Goal: Transaction & Acquisition: Book appointment/travel/reservation

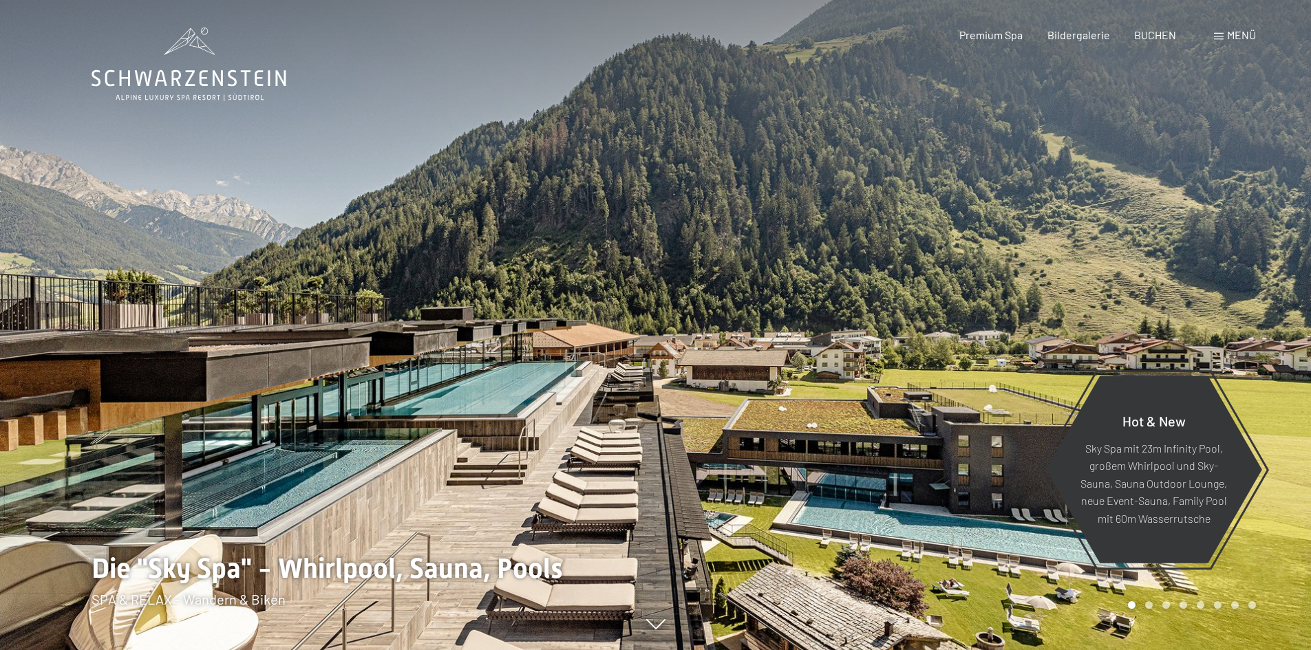
click at [1241, 34] on span "Menü" at bounding box center [1241, 34] width 29 height 13
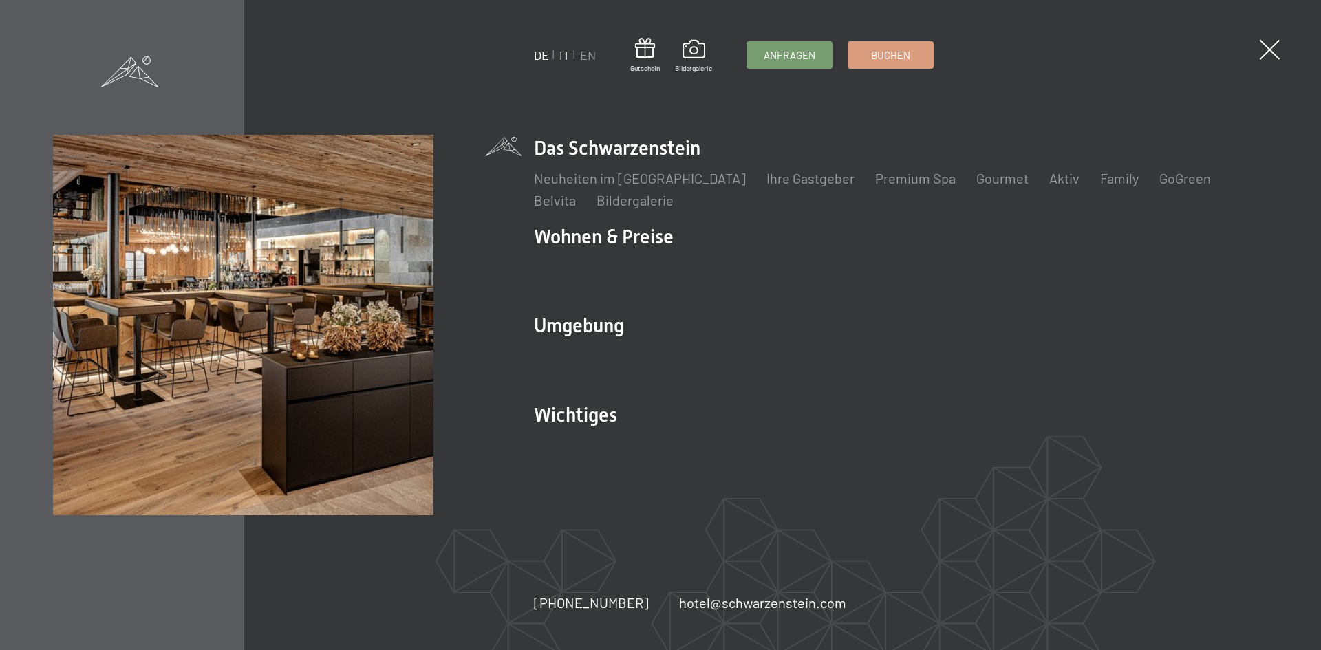
click at [563, 55] on link "IT" at bounding box center [564, 54] width 10 height 15
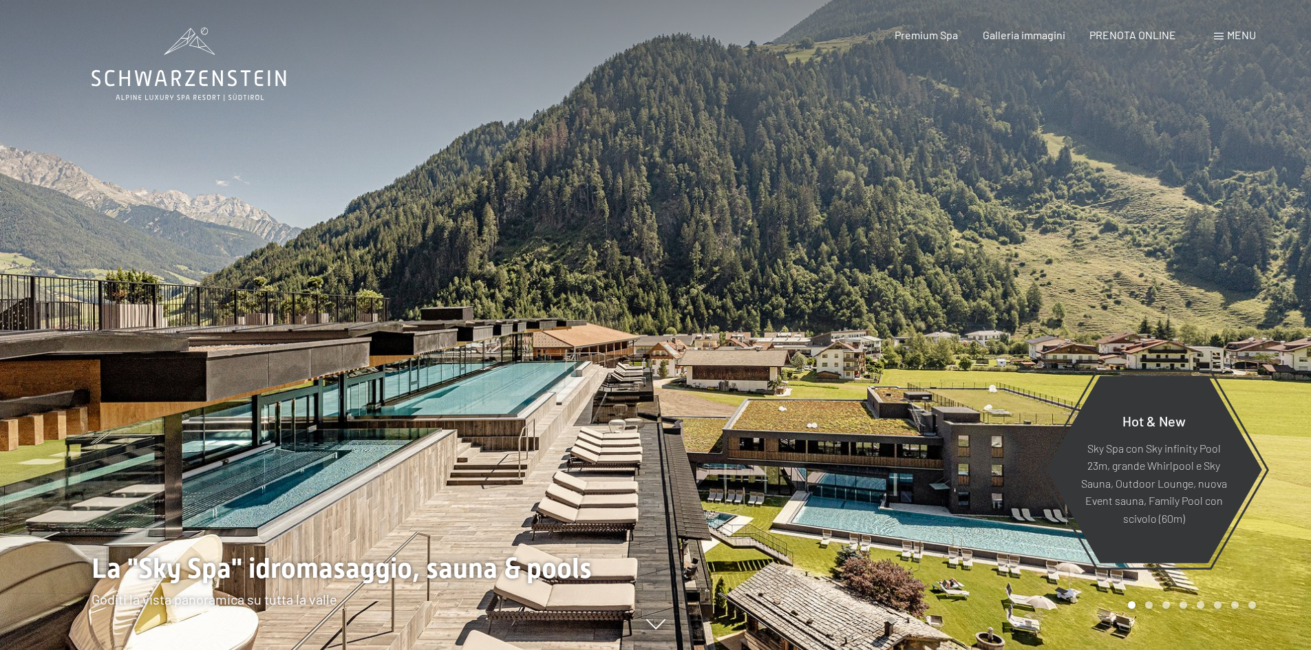
click at [1246, 39] on span "Menu" at bounding box center [1241, 34] width 29 height 13
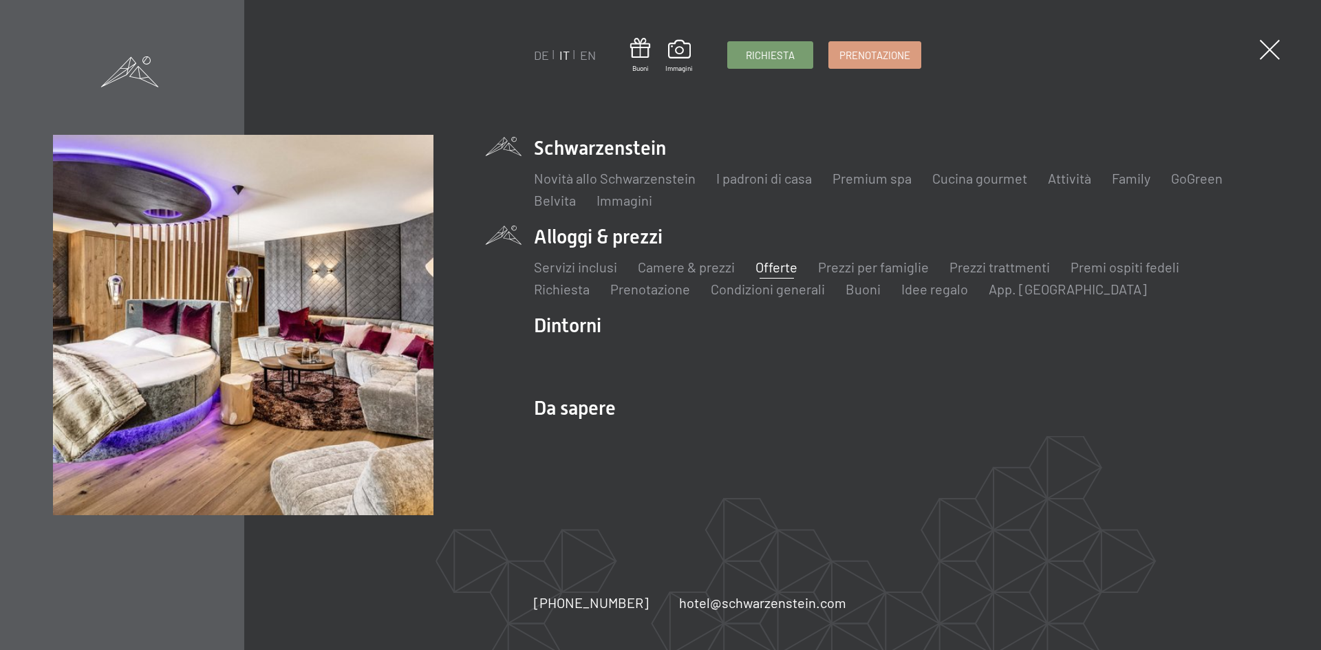
click at [762, 266] on link "Offerte" at bounding box center [777, 267] width 42 height 17
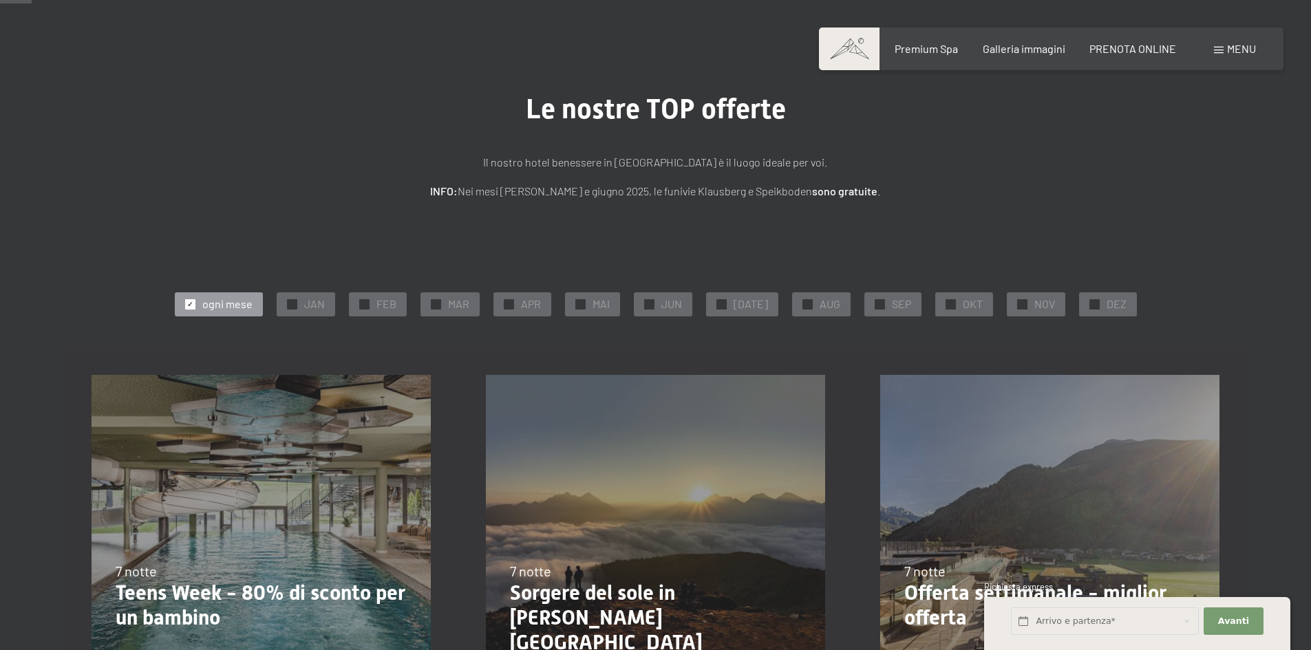
scroll to position [69, 0]
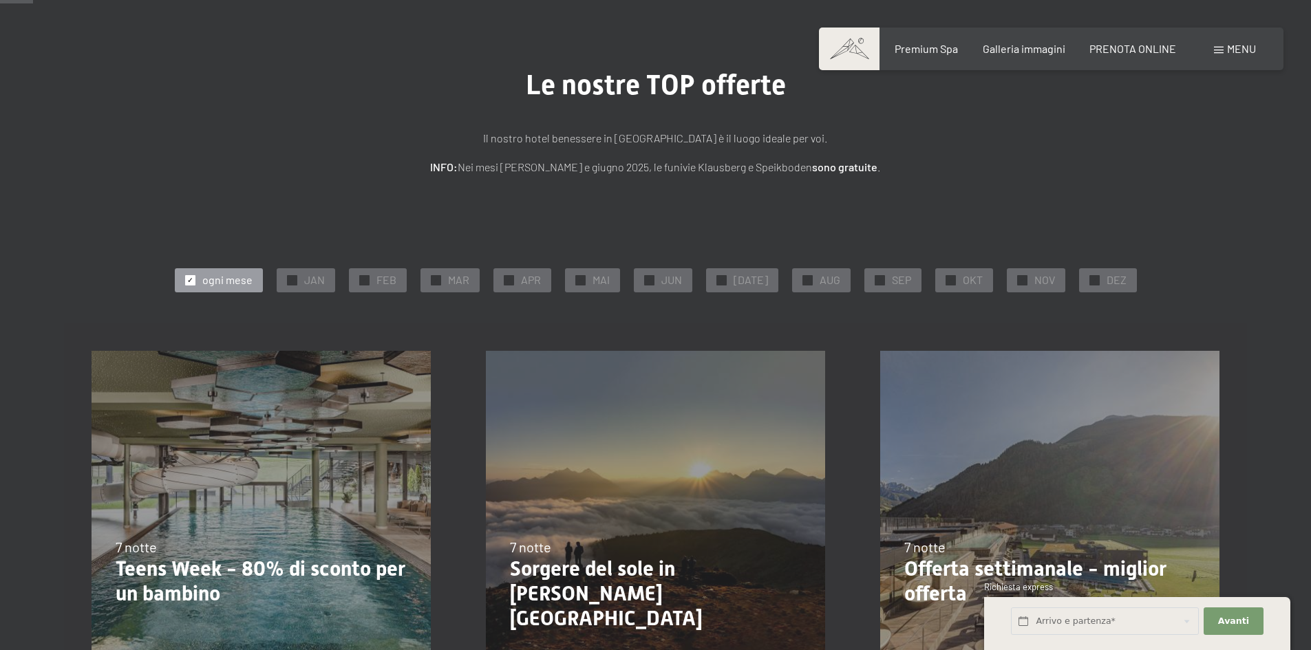
click at [173, 459] on div "23/8/2025-14/9/2025 27/9/2025-21/12/2025 10/1/2026-18/1/2026 31/1/2026-15/2/202…" at bounding box center [261, 520] width 394 height 394
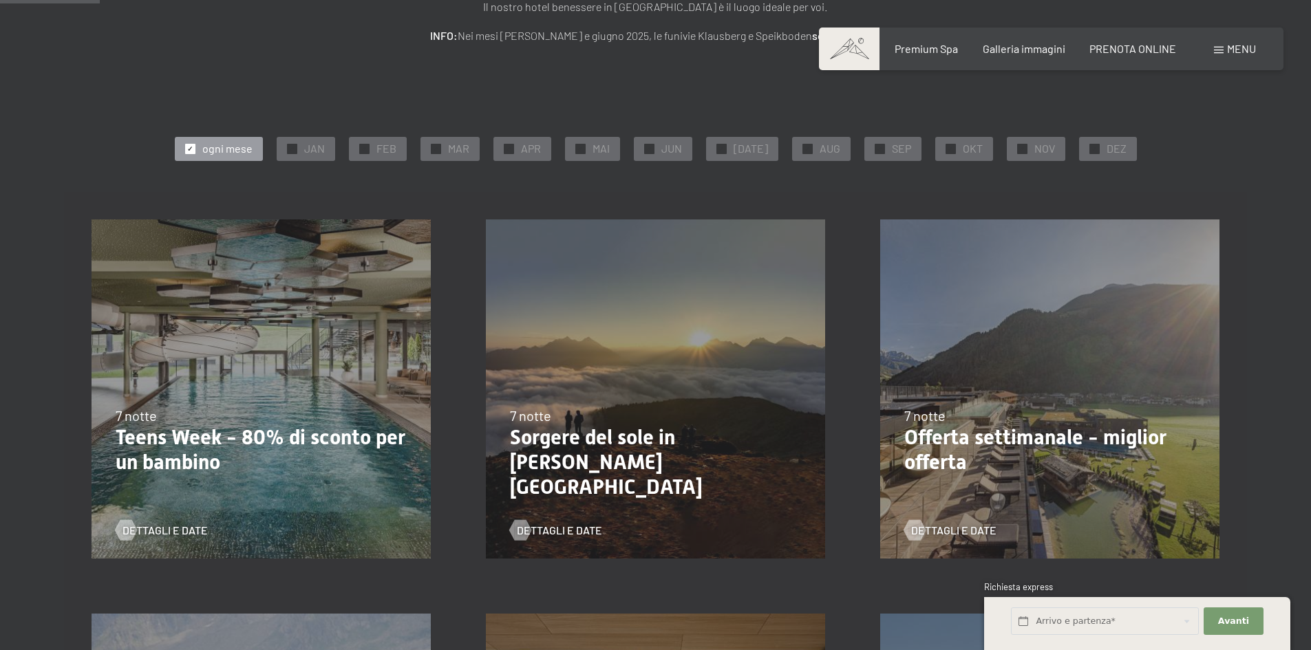
scroll to position [206, 0]
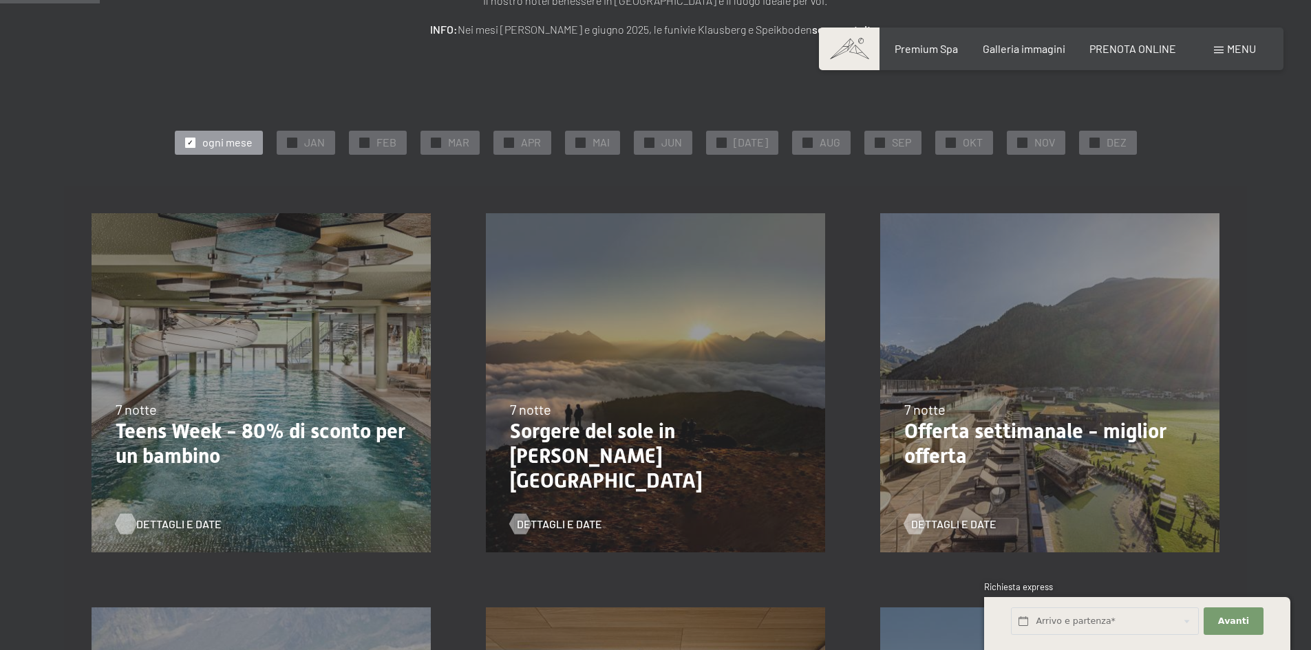
click at [173, 522] on span "Dettagli e Date" at bounding box center [178, 524] width 85 height 15
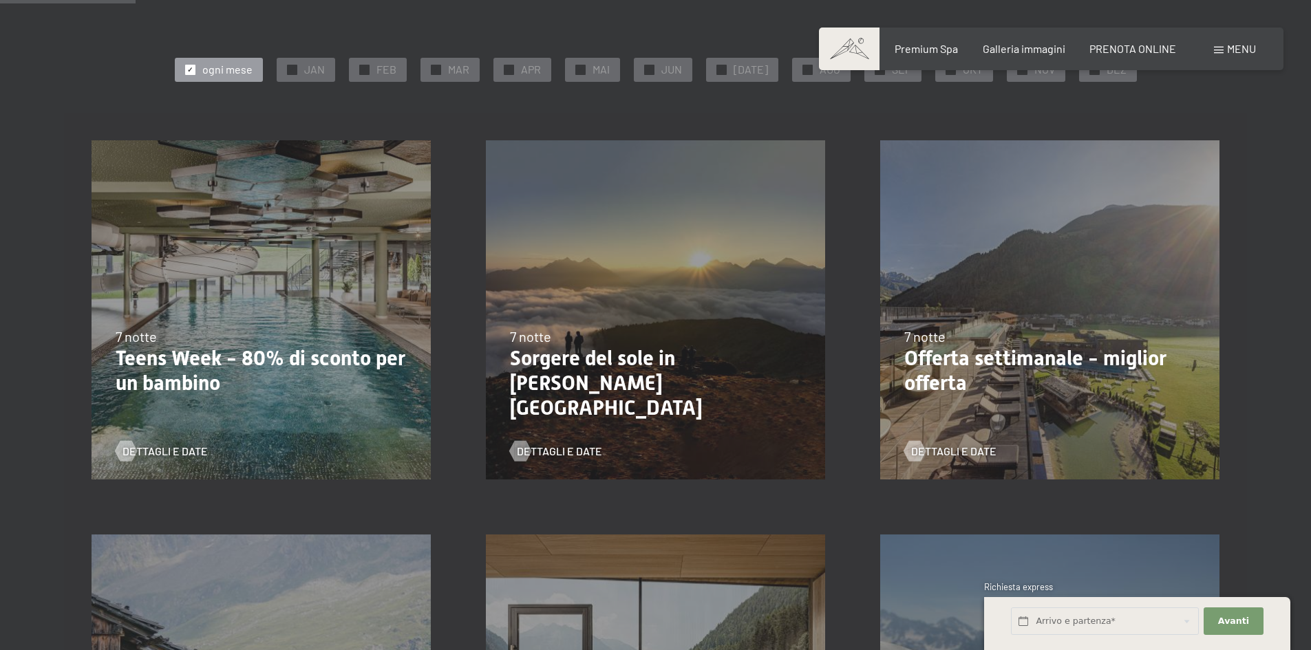
scroll to position [275, 0]
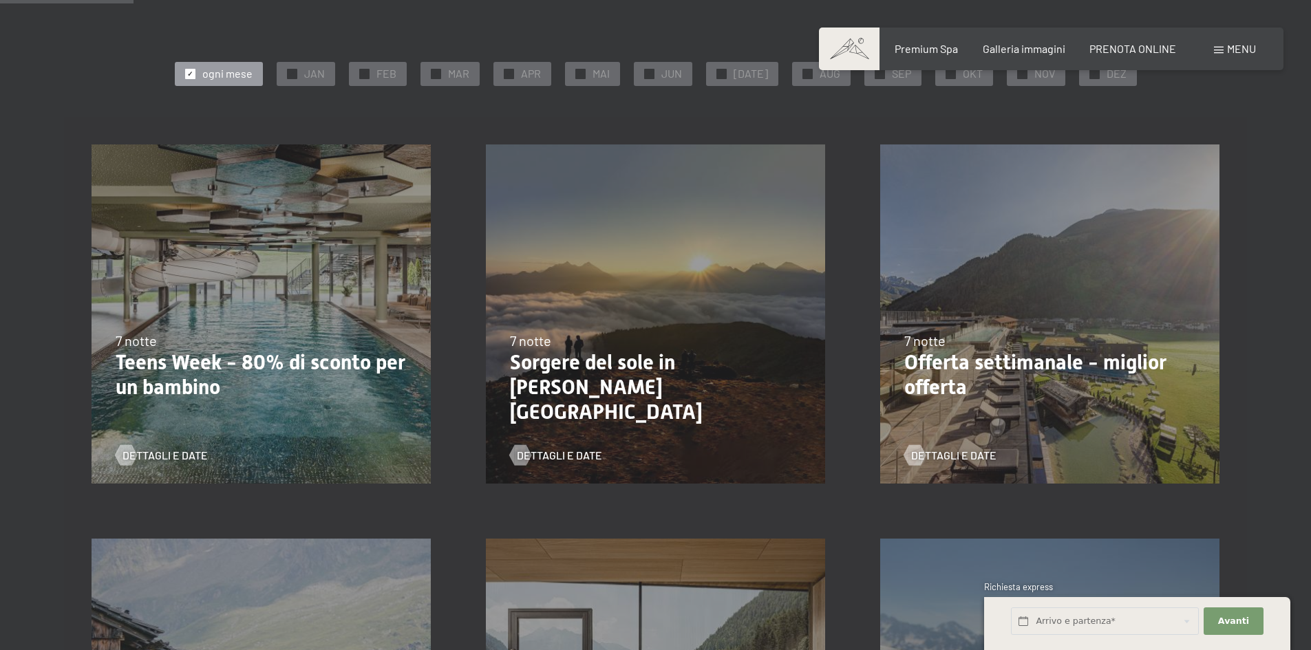
click at [957, 361] on p "Offerta settimanale - miglior offerta" at bounding box center [1049, 375] width 291 height 50
click at [944, 456] on span "Dettagli e Date" at bounding box center [967, 455] width 85 height 15
click at [668, 357] on p "Sorgere del sole in Valle Aurina" at bounding box center [655, 387] width 291 height 74
click at [584, 451] on span "Dettagli e Date" at bounding box center [573, 455] width 85 height 15
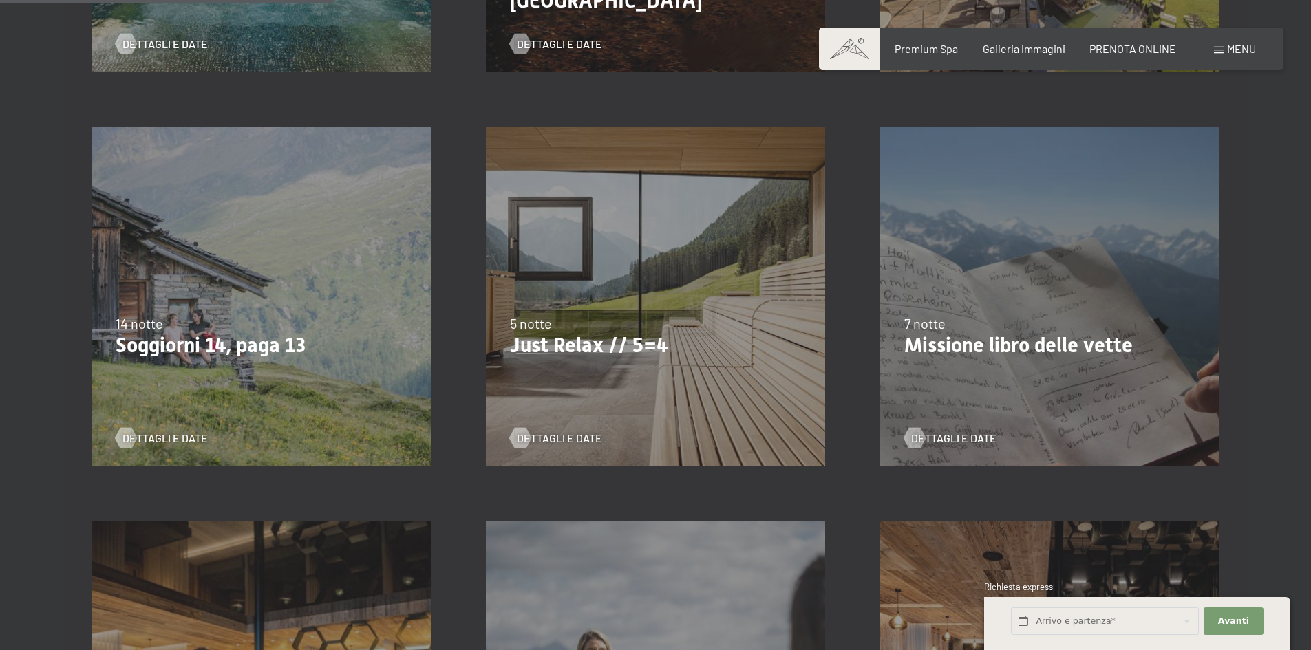
scroll to position [688, 0]
click at [961, 427] on div "Dettagli e Date" at bounding box center [1044, 427] width 281 height 36
click at [961, 441] on span "Dettagli e Date" at bounding box center [967, 436] width 85 height 15
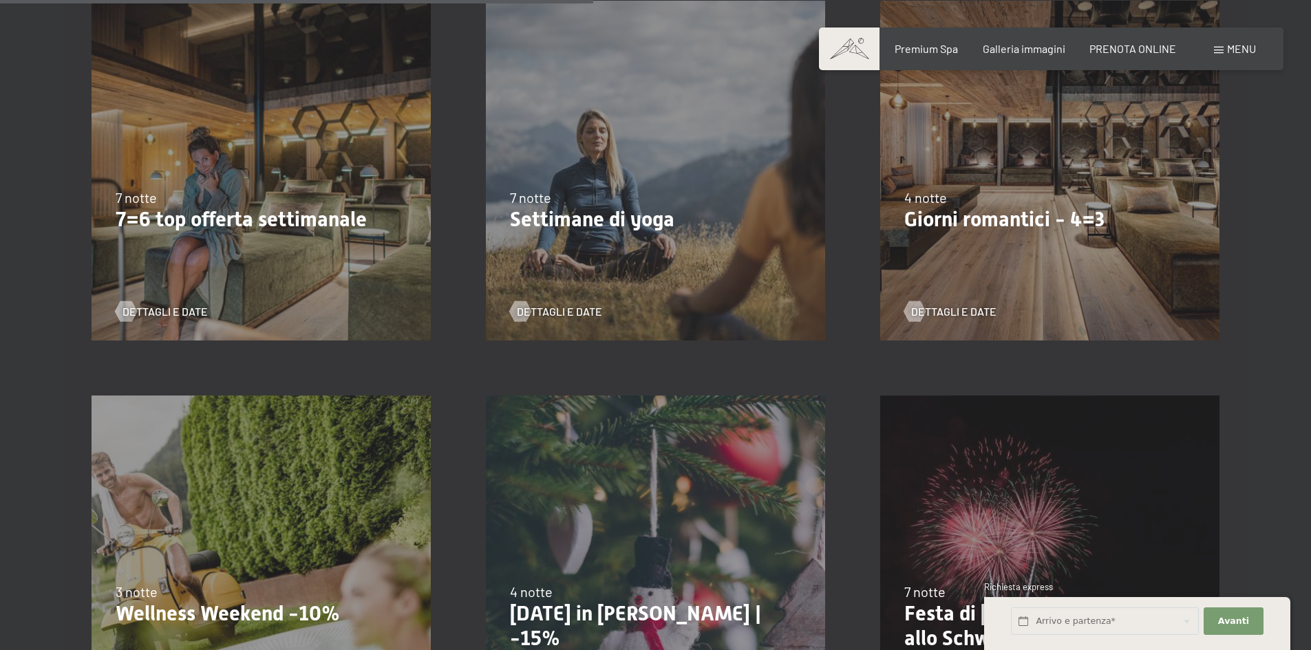
scroll to position [1239, 0]
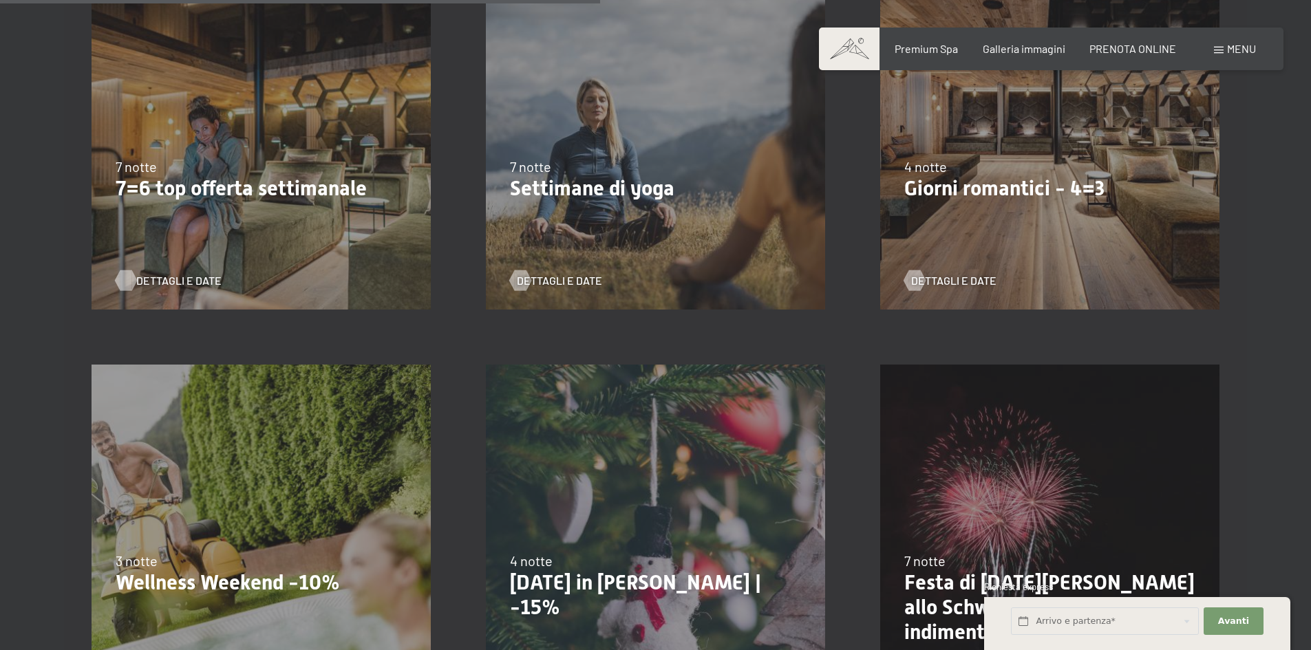
click at [171, 282] on span "Dettagli e Date" at bounding box center [178, 280] width 85 height 15
click at [539, 277] on span "Dettagli e Date" at bounding box center [573, 280] width 85 height 15
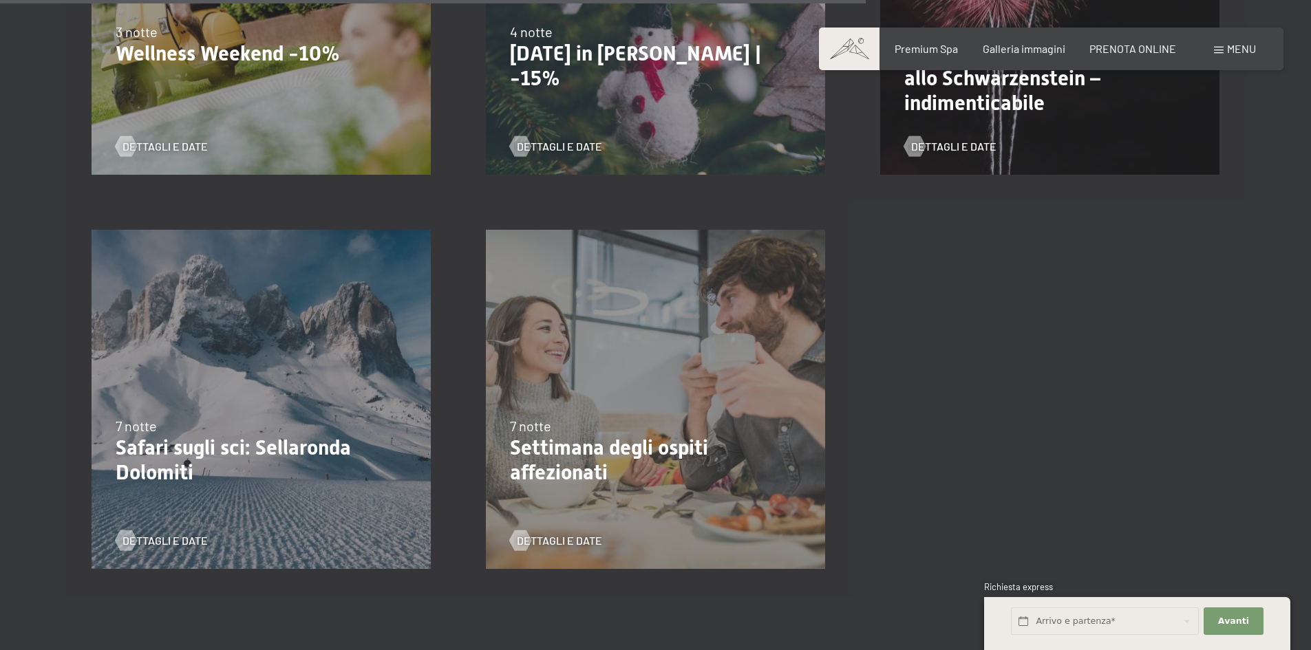
scroll to position [1789, 0]
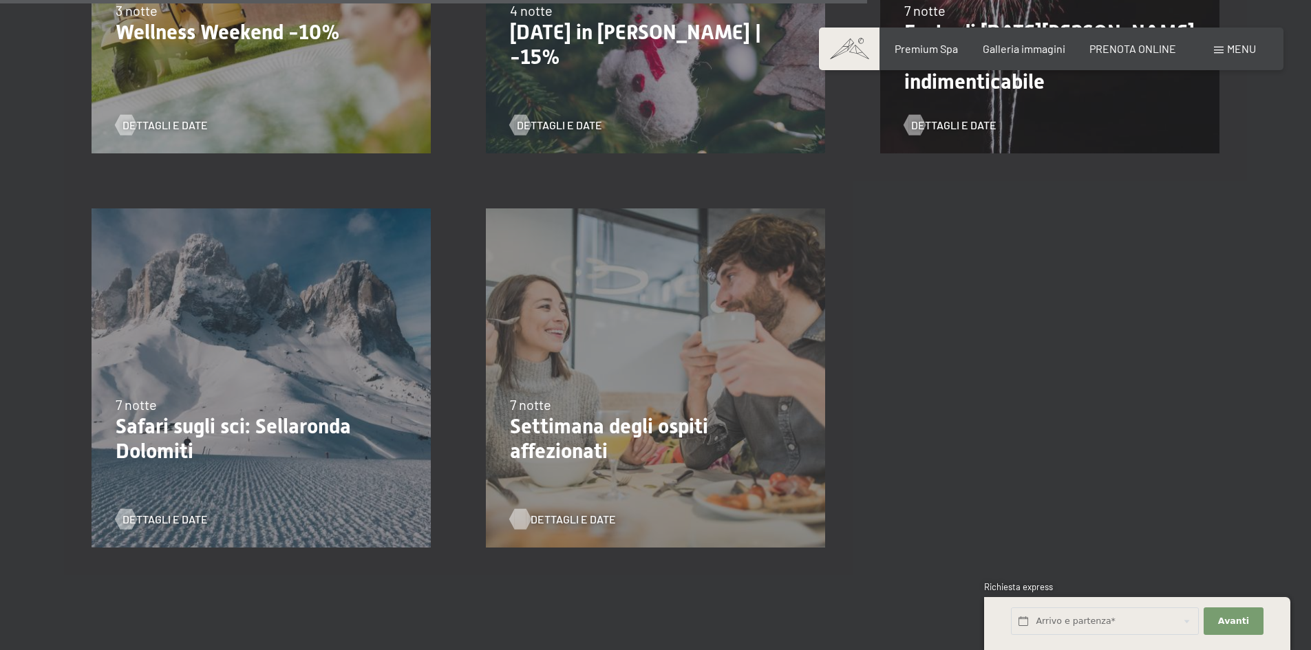
click at [573, 517] on span "Dettagli e Date" at bounding box center [573, 519] width 85 height 15
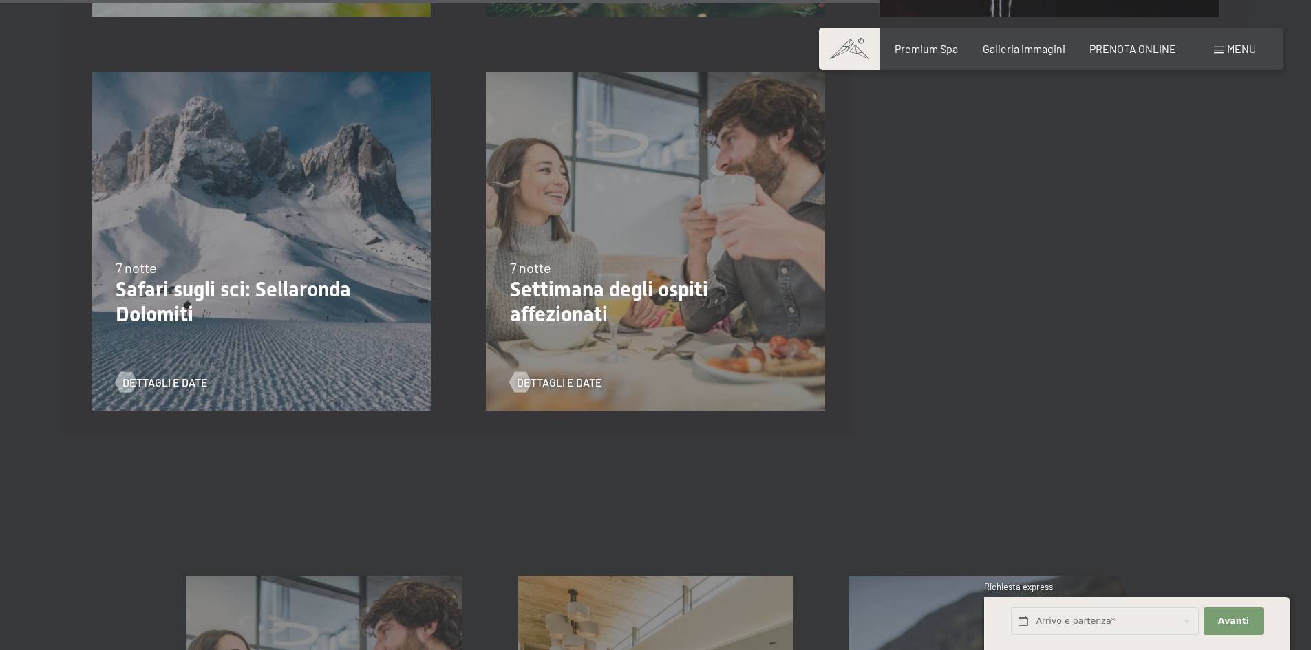
scroll to position [1927, 0]
click at [158, 314] on p "Safari sugli sci: Sellaronda Dolomiti" at bounding box center [261, 302] width 291 height 50
click at [182, 384] on span "Dettagli e Date" at bounding box center [178, 381] width 85 height 15
click at [182, 383] on span "Dettagli e Date" at bounding box center [178, 381] width 85 height 15
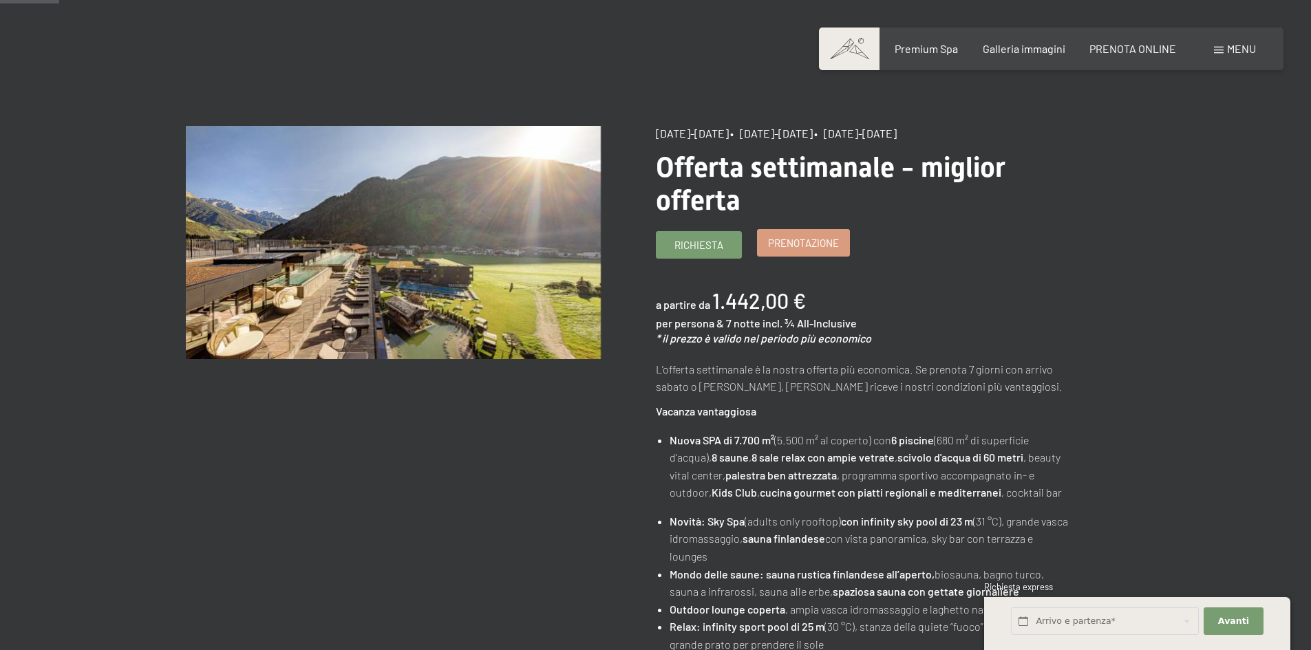
scroll to position [69, 0]
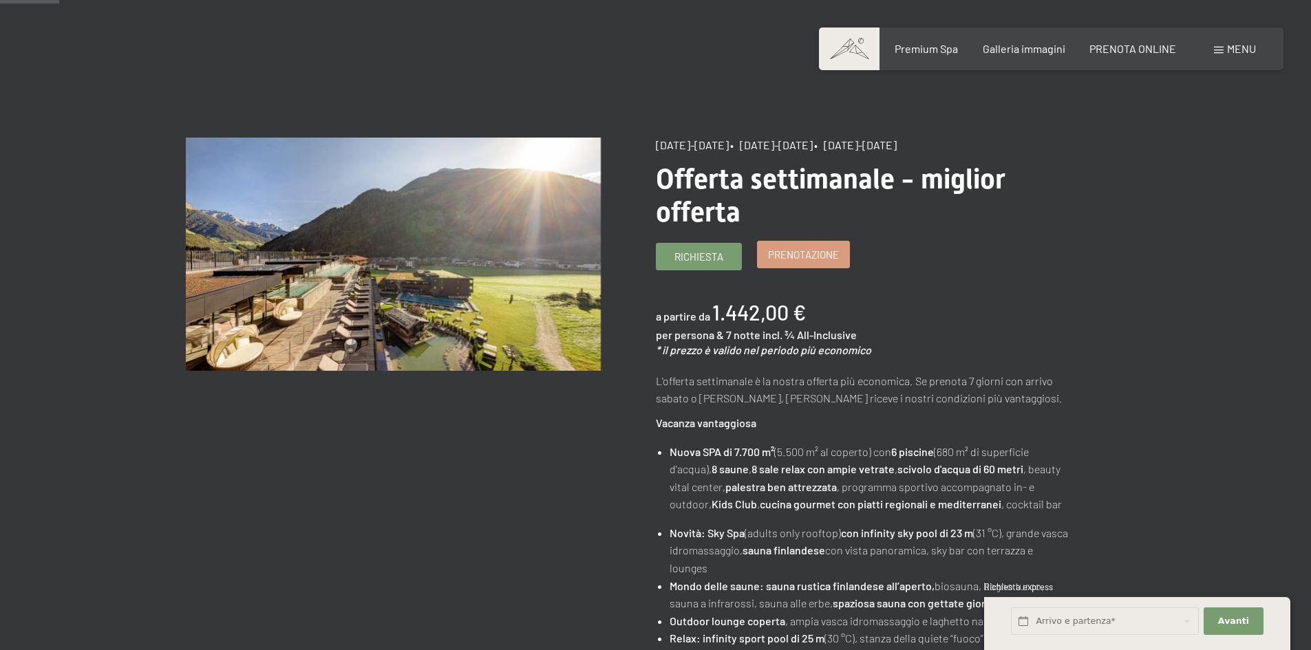
click at [802, 253] on span "Prenotazione" at bounding box center [803, 255] width 71 height 14
click at [806, 257] on span "Prenotazione" at bounding box center [803, 255] width 71 height 14
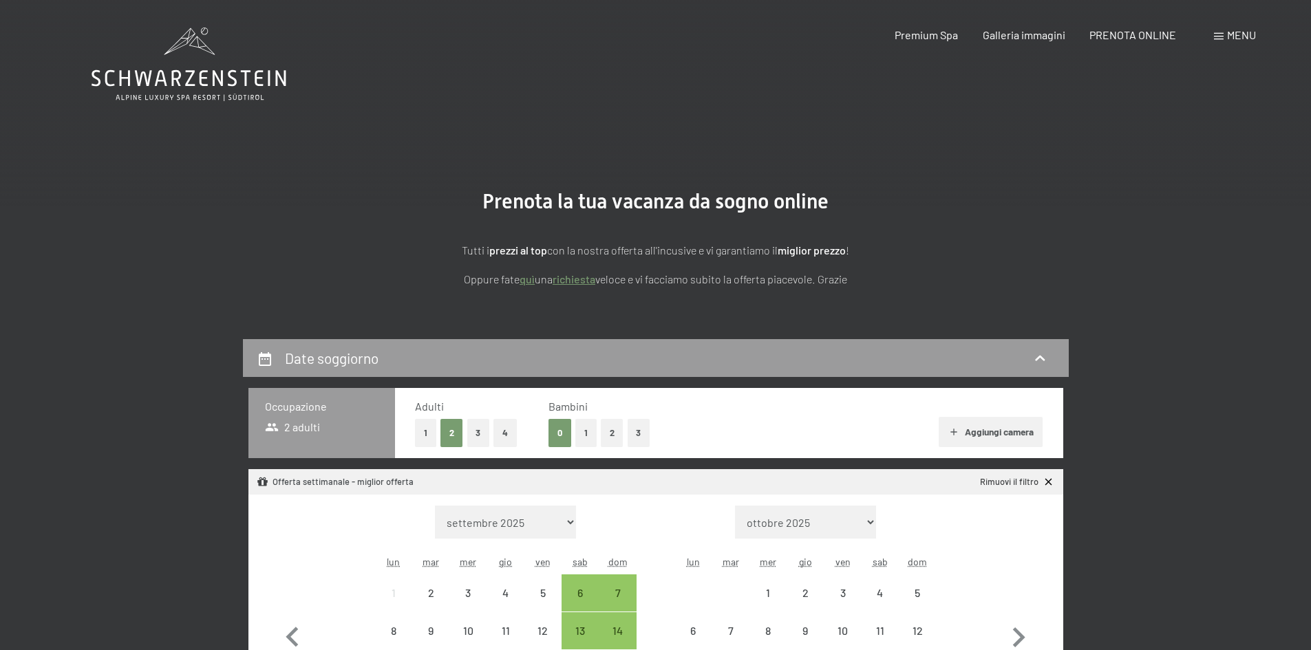
click at [606, 431] on button "2" at bounding box center [612, 433] width 23 height 28
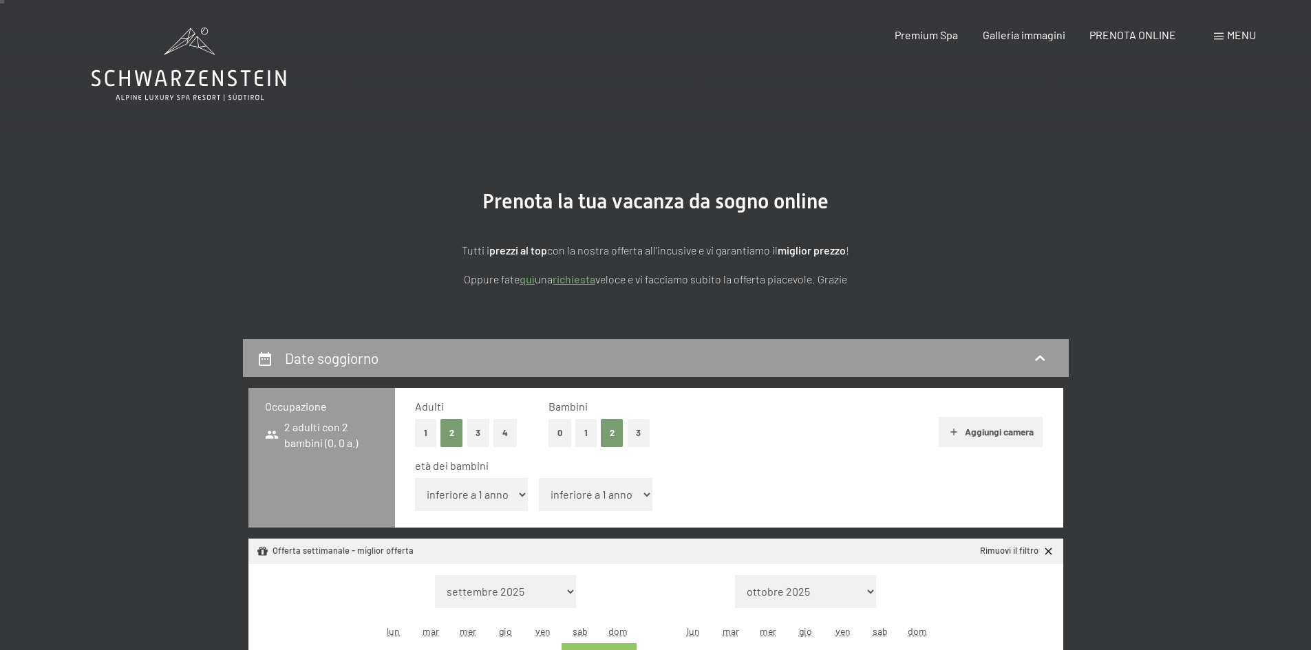
scroll to position [69, 0]
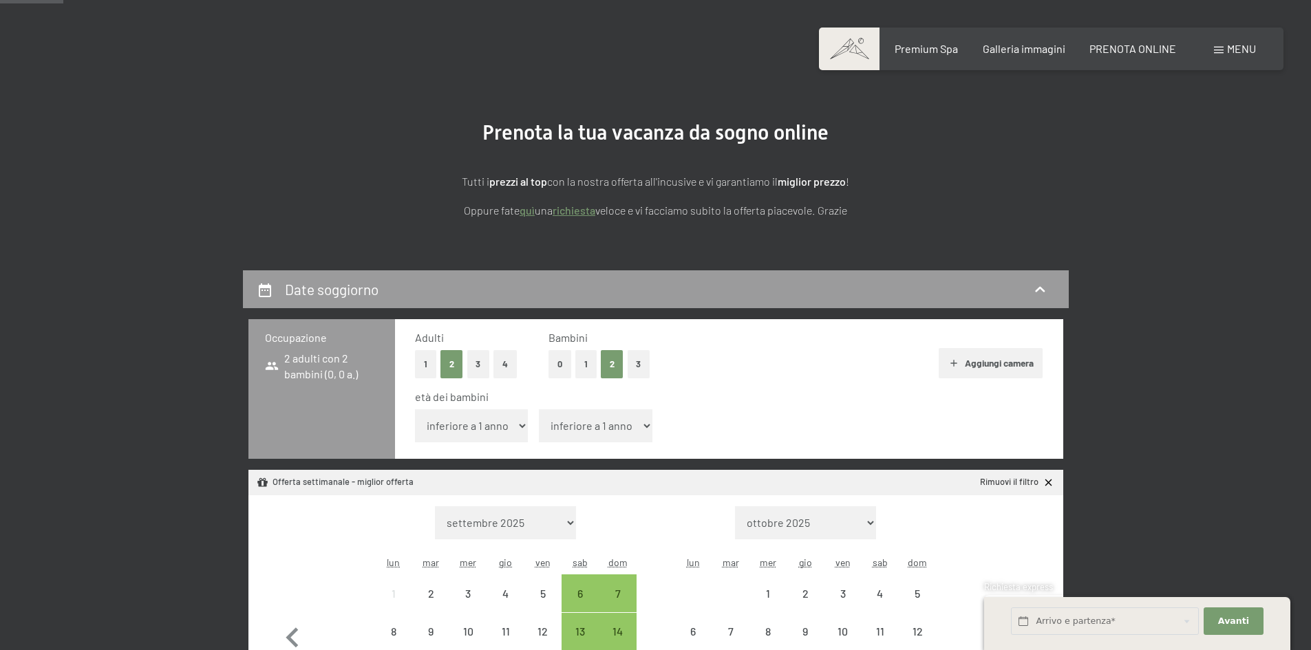
click at [502, 421] on select "inferiore a 1 anno 1 anno 2 anni 3 anni 4 anni 5 anni 6 anni 7 anni 8 anni 9 an…" at bounding box center [472, 425] width 114 height 33
select select "13"
click at [415, 409] on select "inferiore a 1 anno 1 anno 2 anni 3 anni 4 anni 5 anni 6 anni 7 anni 8 anni 9 an…" at bounding box center [472, 425] width 114 height 33
click at [582, 428] on select "inferiore a 1 anno 1 anno 2 anni 3 anni 4 anni 5 anni 6 anni 7 anni 8 anni 9 an…" at bounding box center [596, 425] width 114 height 33
select select "11"
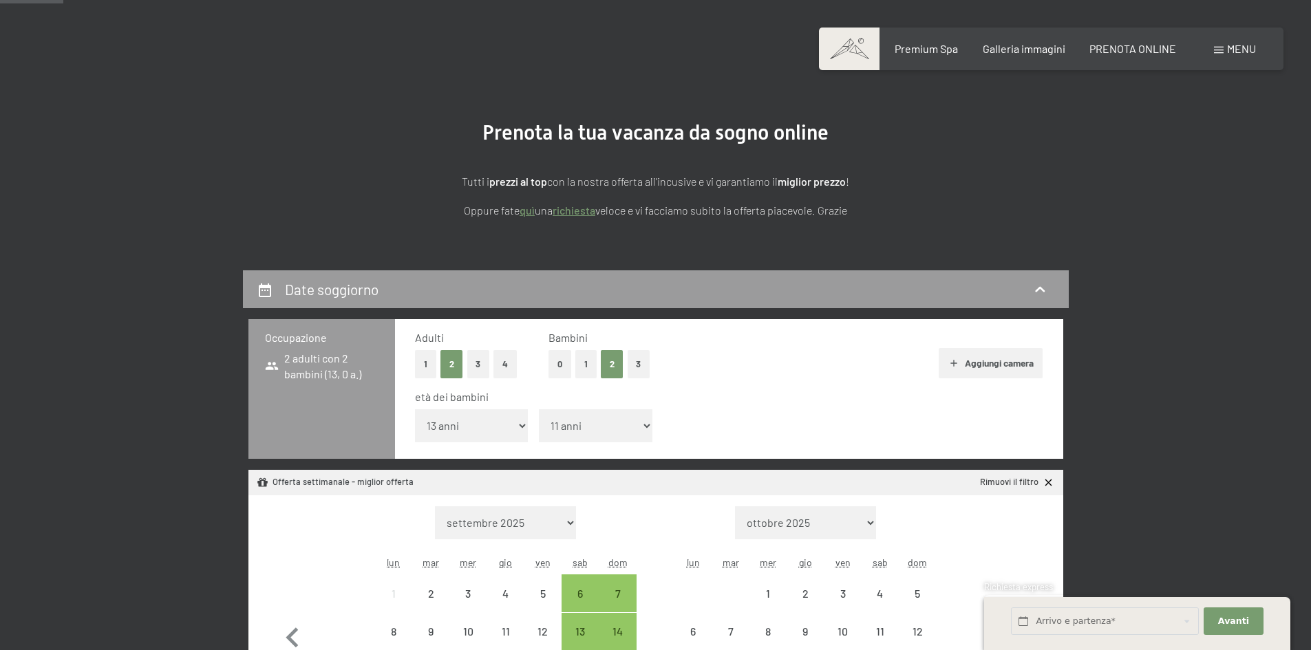
click at [539, 409] on select "inferiore a 1 anno 1 anno 2 anni 3 anni 4 anni 5 anni 6 anni 7 anni 8 anni 9 an…" at bounding box center [596, 425] width 114 height 33
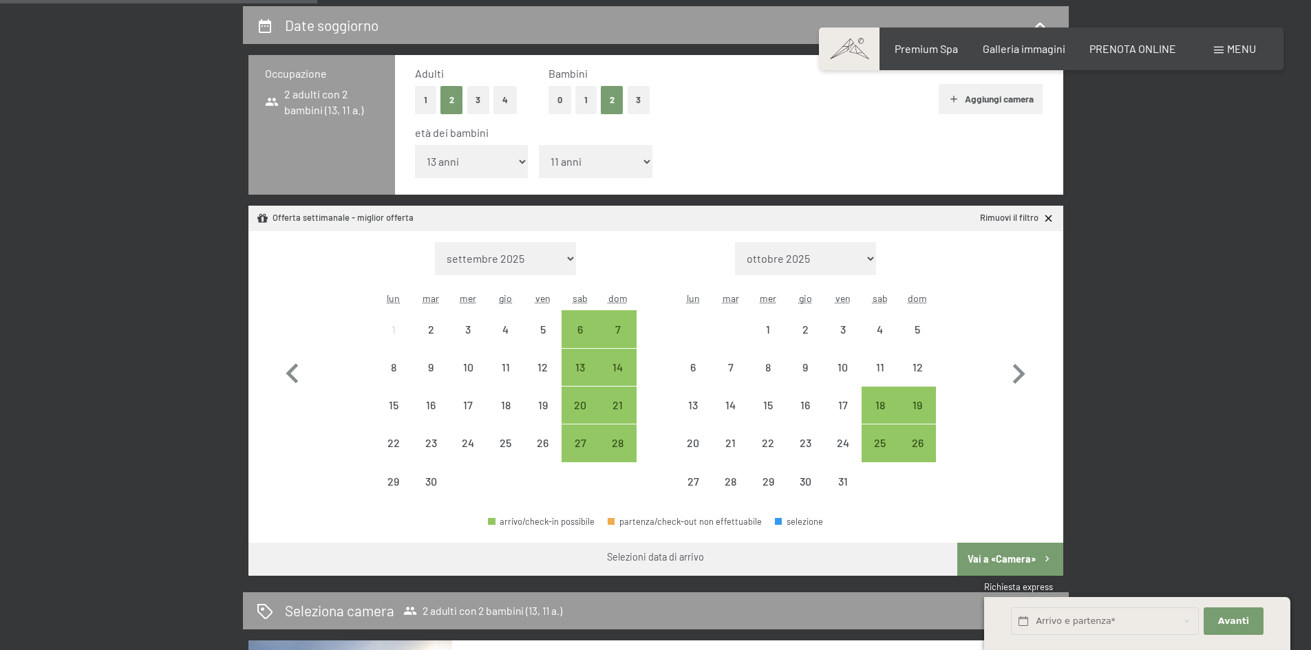
scroll to position [344, 0]
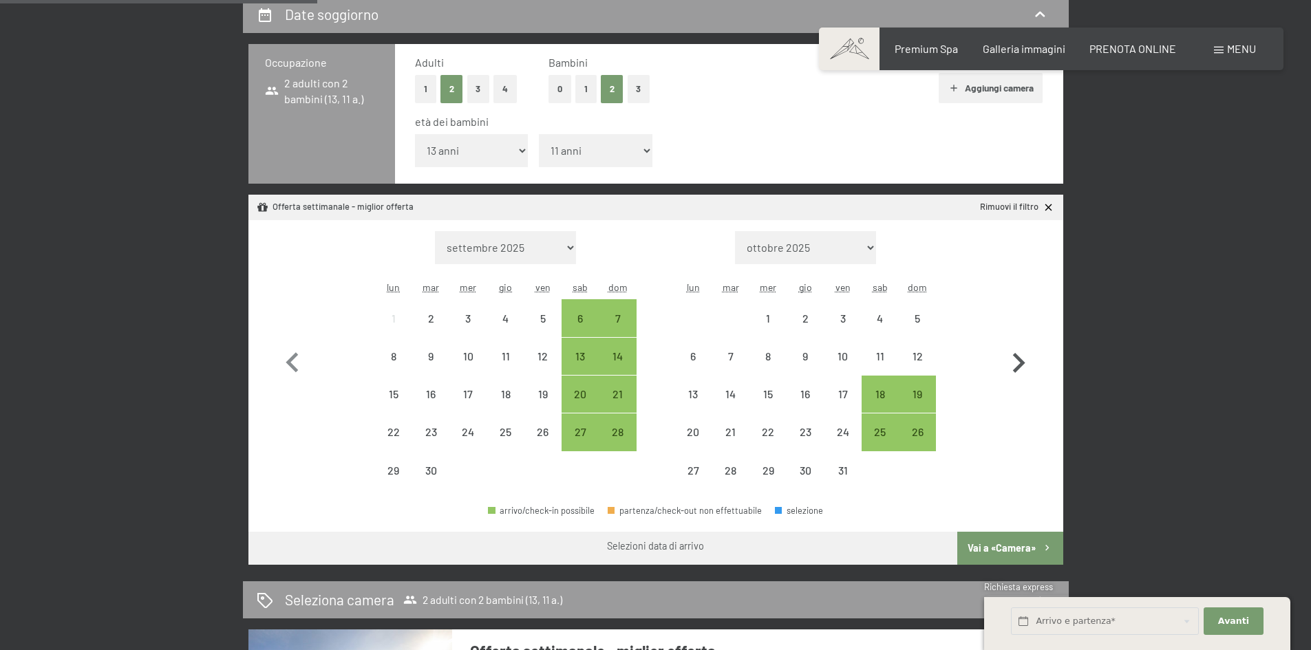
click at [1023, 367] on icon "button" at bounding box center [1019, 363] width 40 height 40
select select "2025-10-01"
select select "2025-11-01"
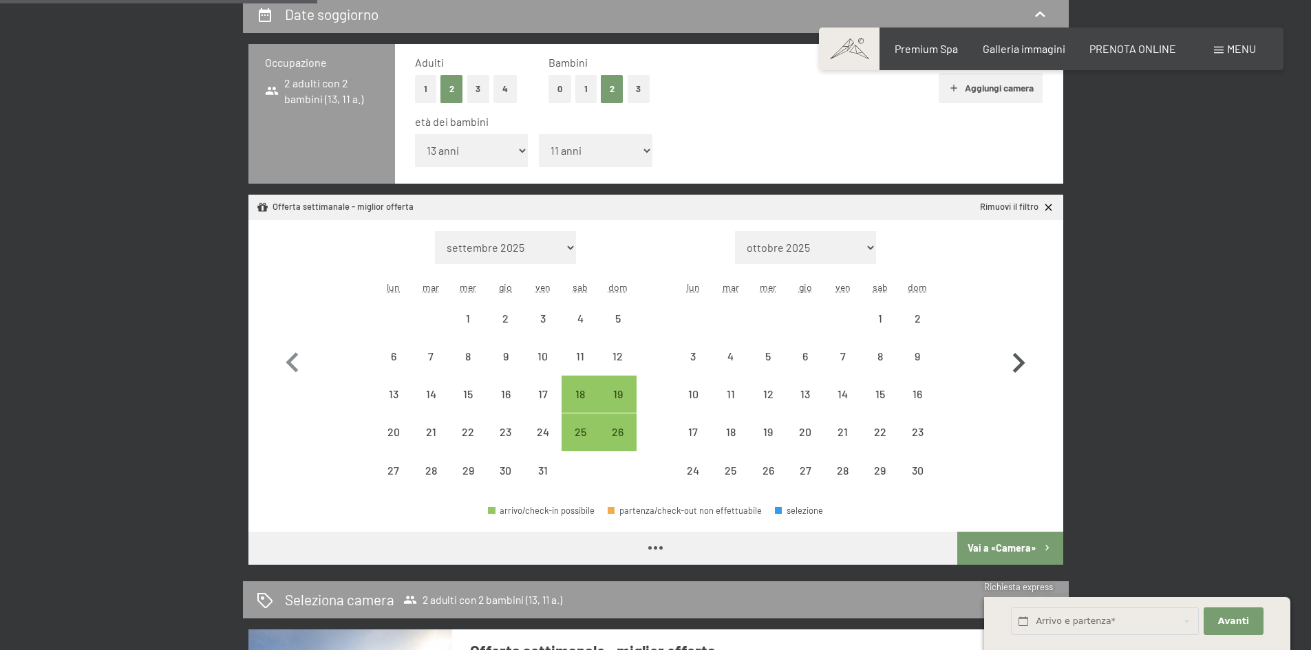
click at [1023, 367] on icon "button" at bounding box center [1019, 363] width 40 height 40
select select "2025-11-01"
select select "2025-12-01"
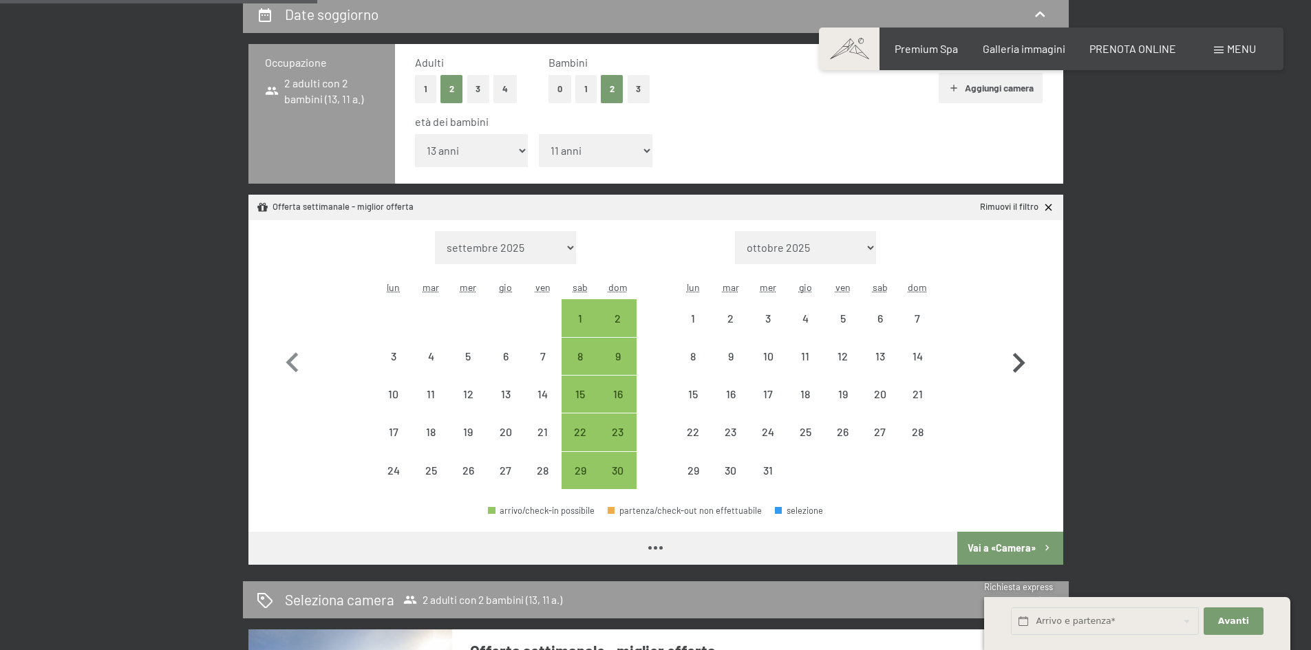
click at [1023, 367] on icon "button" at bounding box center [1019, 363] width 40 height 40
select select "2025-12-01"
select select "[DATE]"
click at [1023, 367] on icon "button" at bounding box center [1019, 363] width 40 height 40
select select "[DATE]"
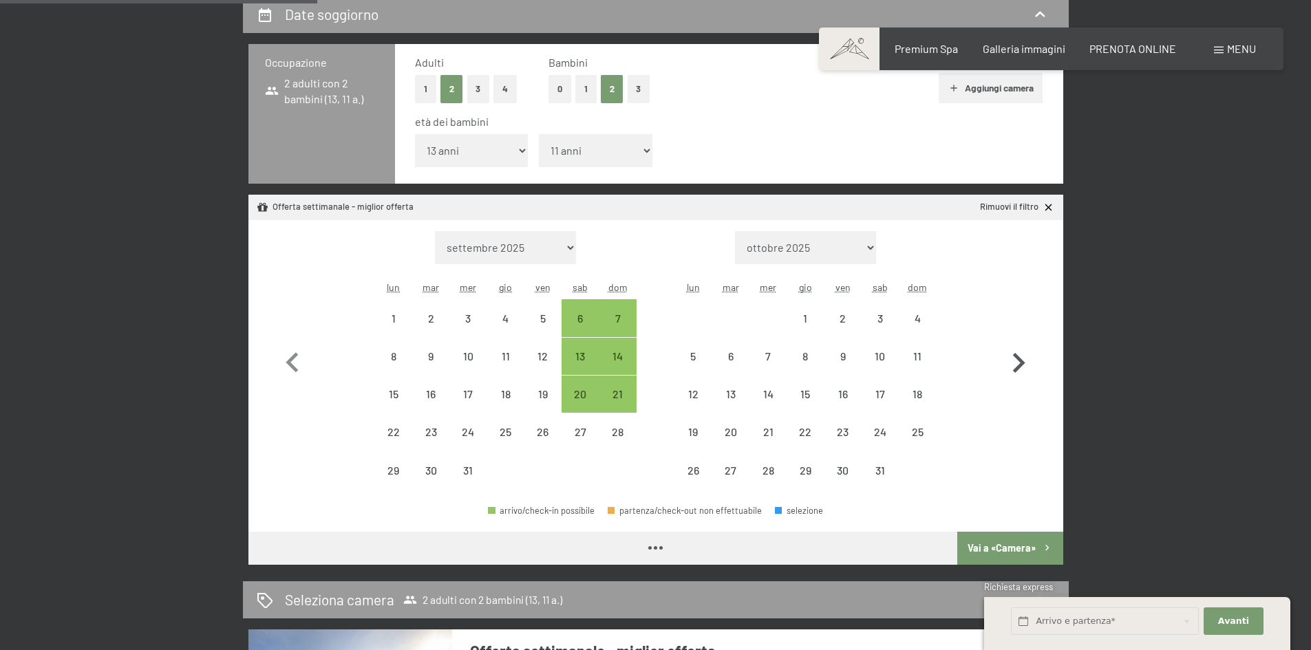
select select "[DATE]"
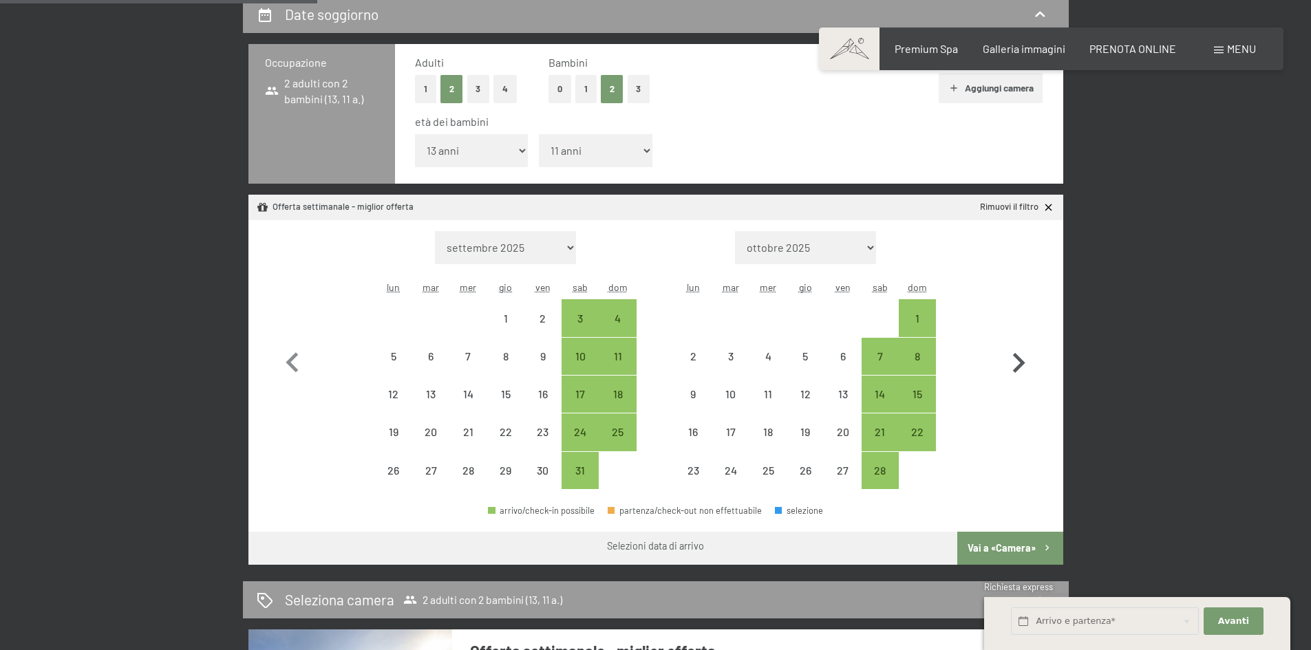
click at [1023, 367] on icon "button" at bounding box center [1019, 363] width 40 height 40
select select "[DATE]"
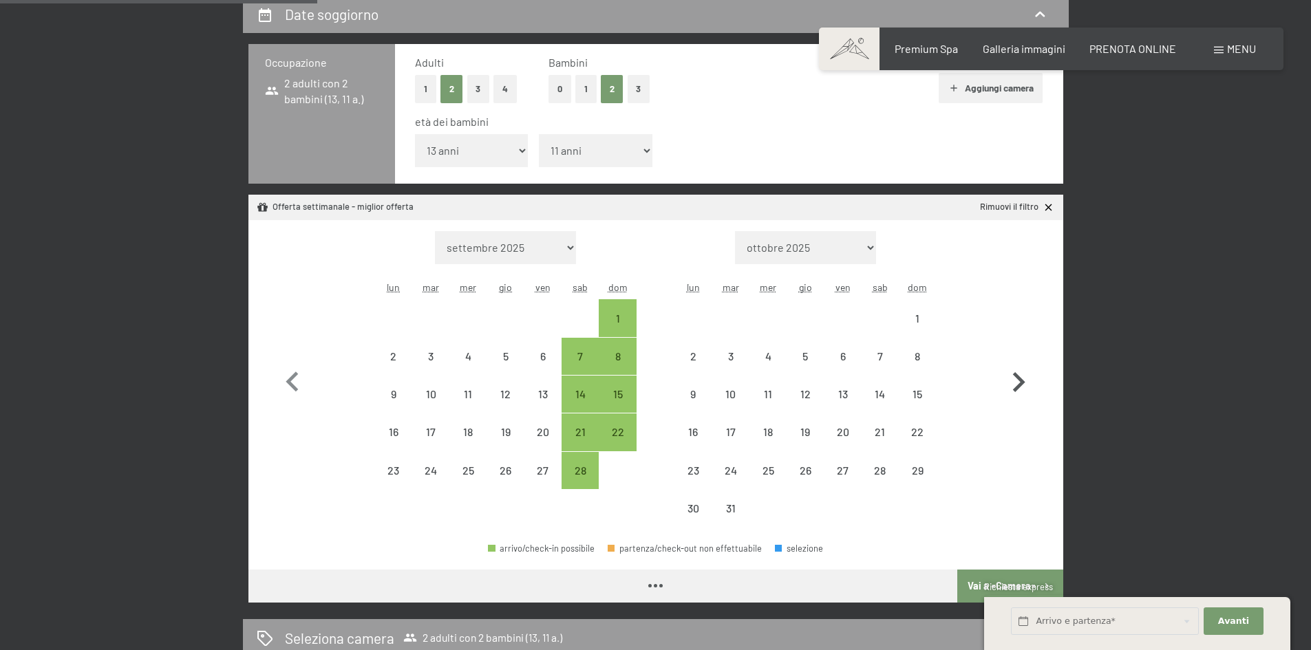
select select "[DATE]"
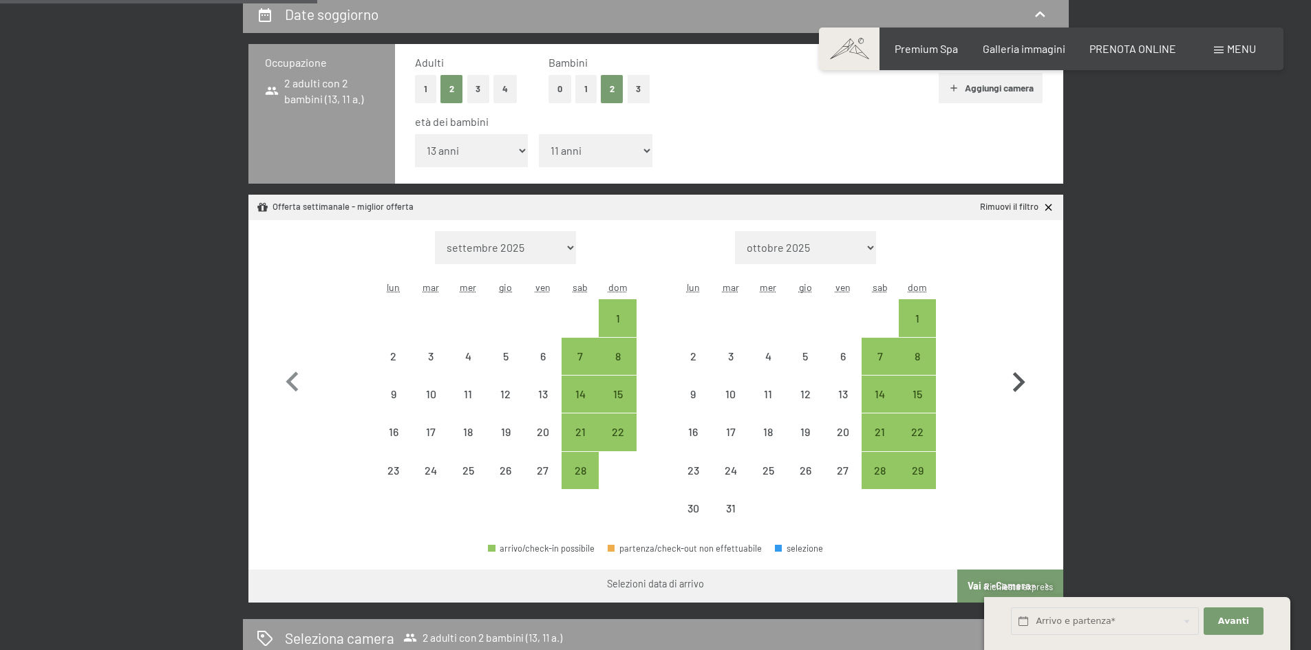
click at [1023, 367] on icon "button" at bounding box center [1019, 383] width 40 height 40
select select "[DATE]"
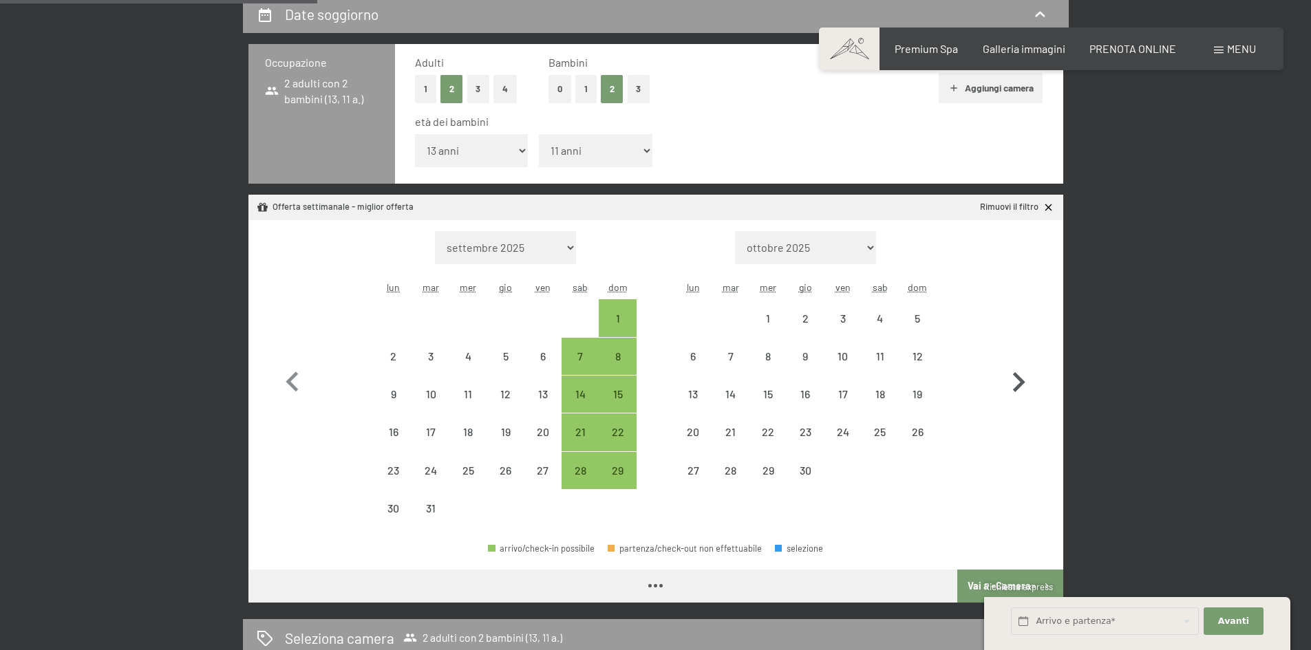
select select "[DATE]"
click at [1023, 367] on icon "button" at bounding box center [1019, 383] width 40 height 40
select select "[DATE]"
select select "2026-05-01"
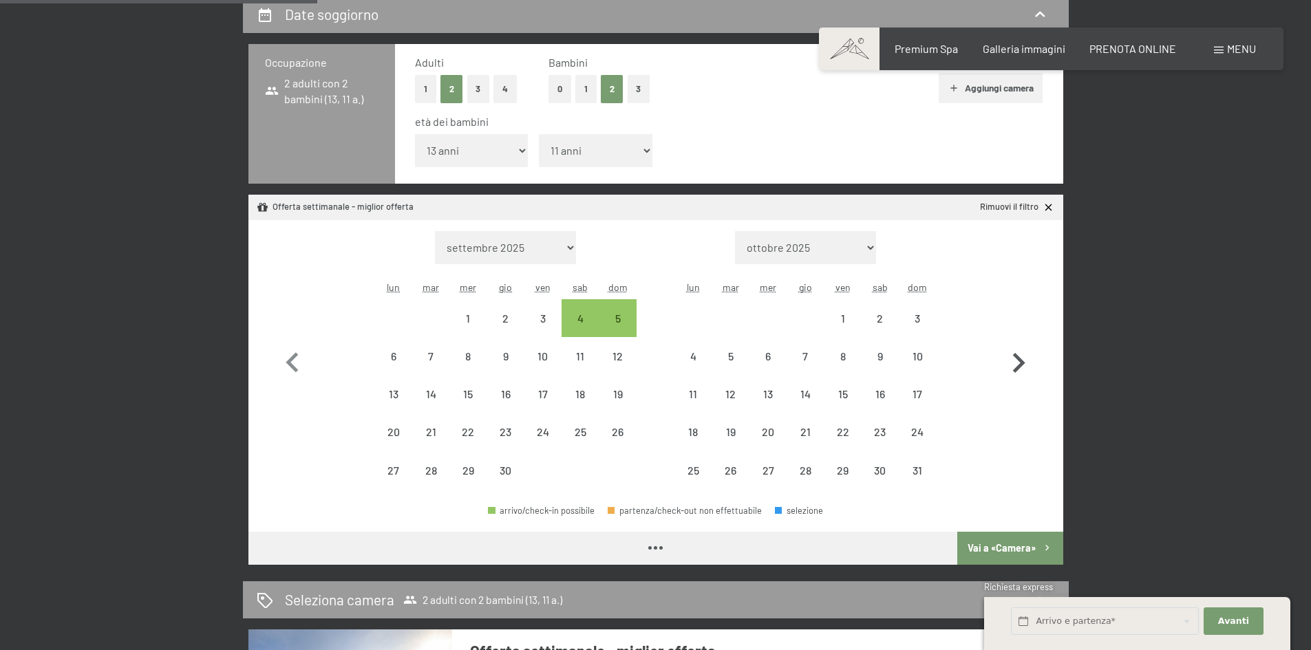
select select "[DATE]"
select select "2026-05-01"
click at [1023, 367] on icon "button" at bounding box center [1019, 363] width 40 height 40
select select "2026-05-01"
select select "2026-06-01"
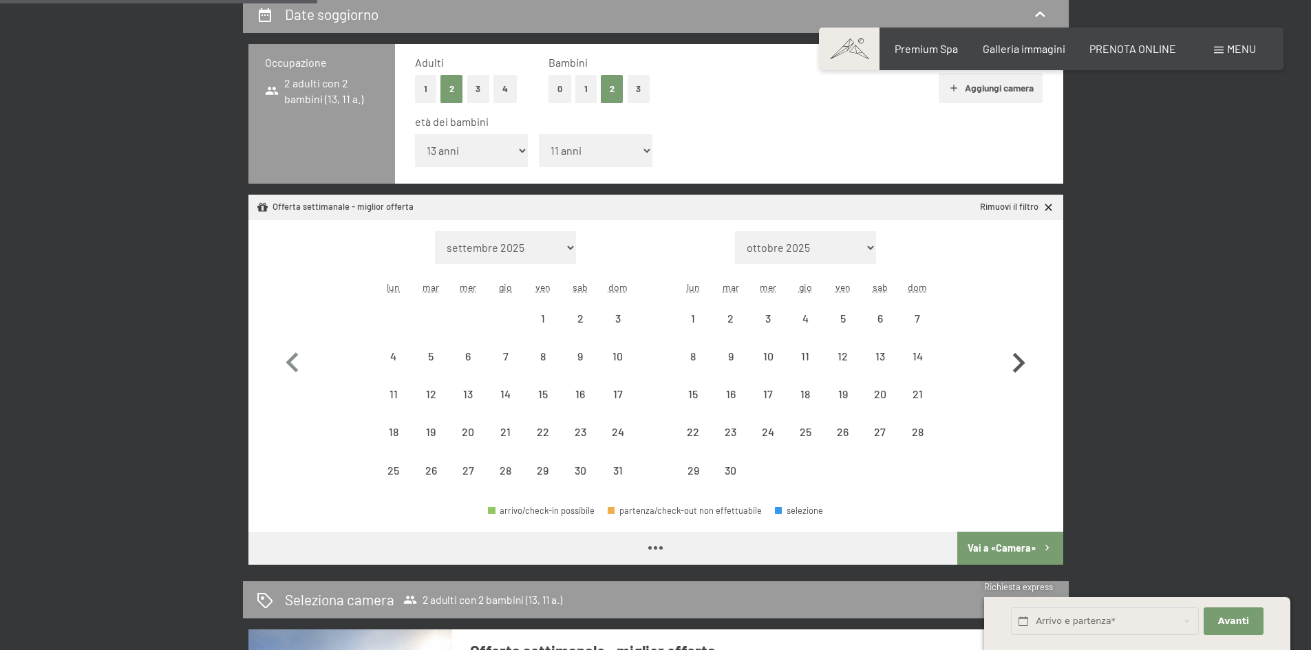
click at [1023, 367] on icon "button" at bounding box center [1019, 363] width 40 height 40
select select "2026-06-01"
select select "2026-07-01"
click at [1023, 367] on icon "button" at bounding box center [1019, 363] width 40 height 40
select select "2026-07-01"
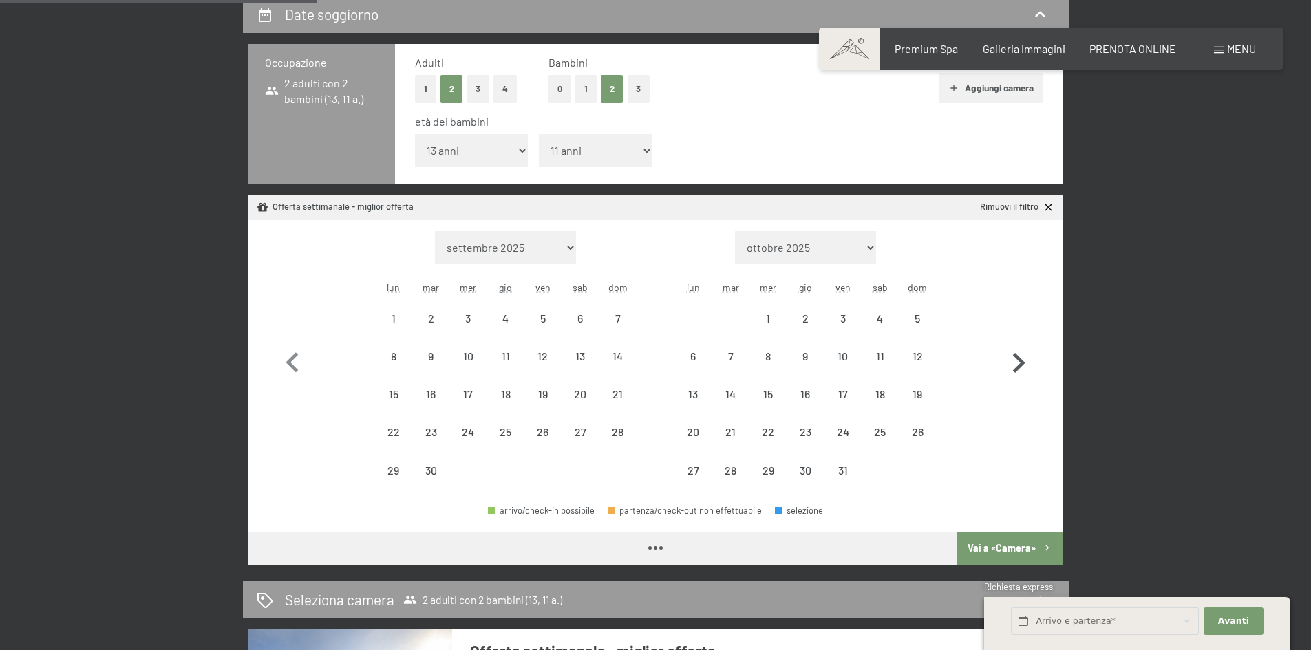
select select "2026-08-01"
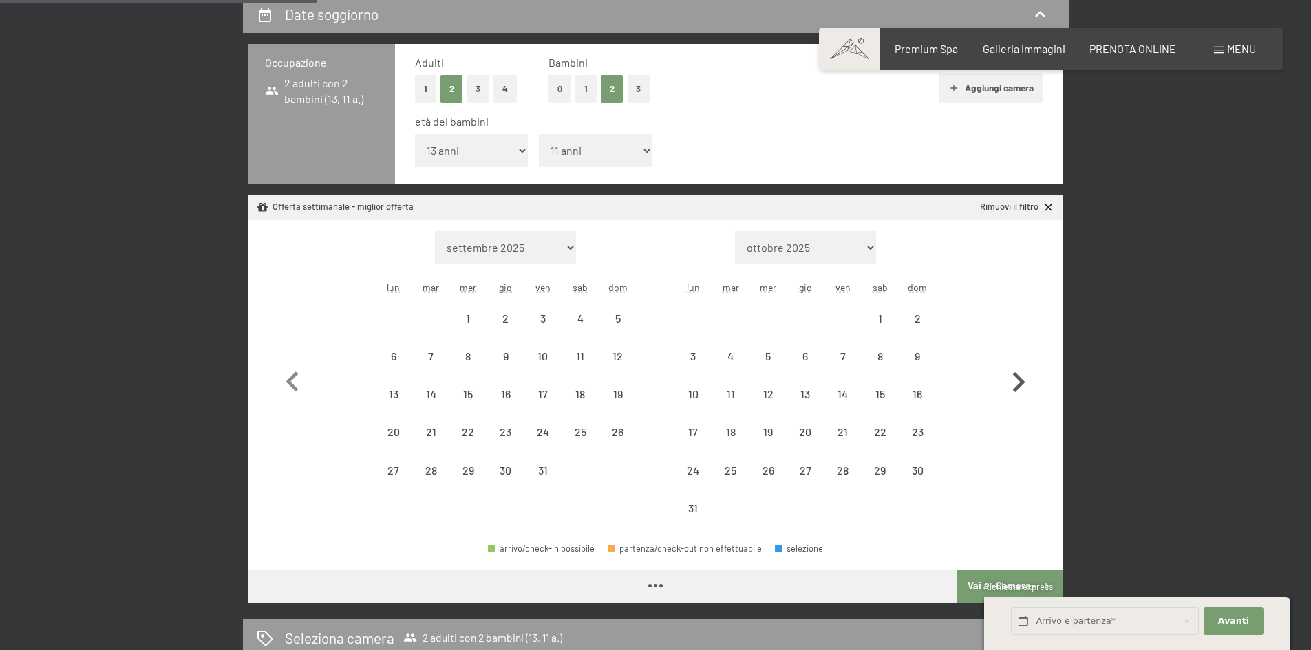
select select "2026-07-01"
select select "2026-08-01"
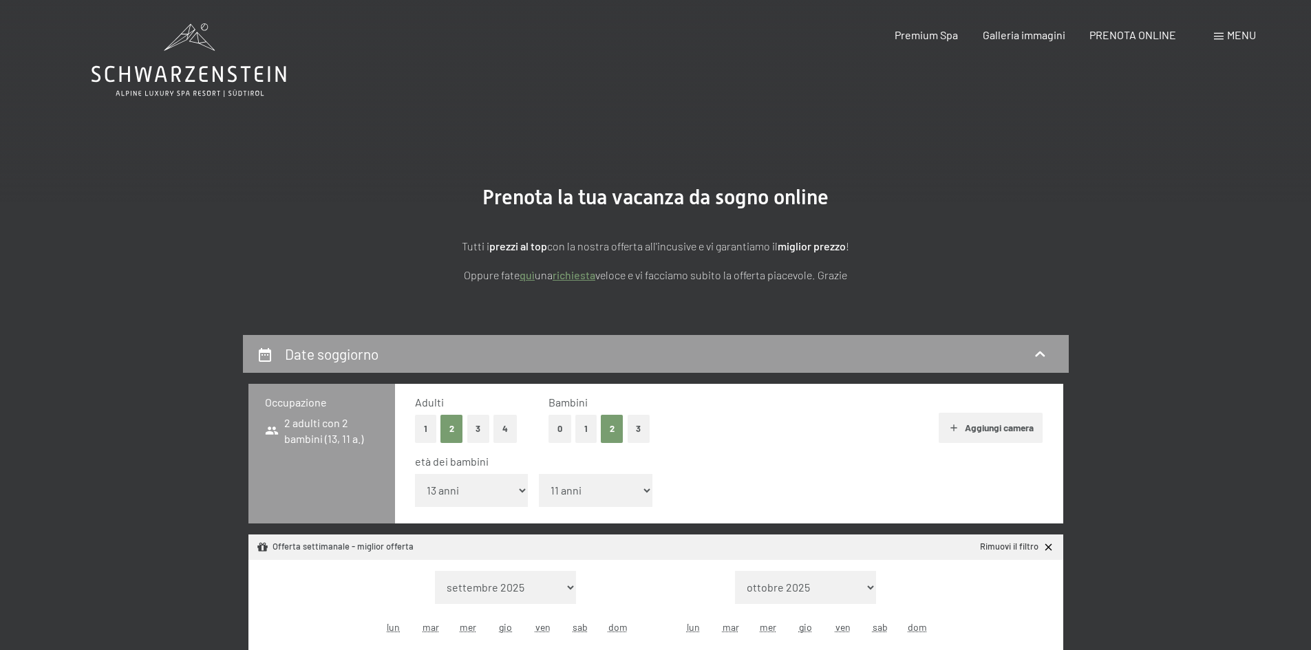
scroll to position [0, 0]
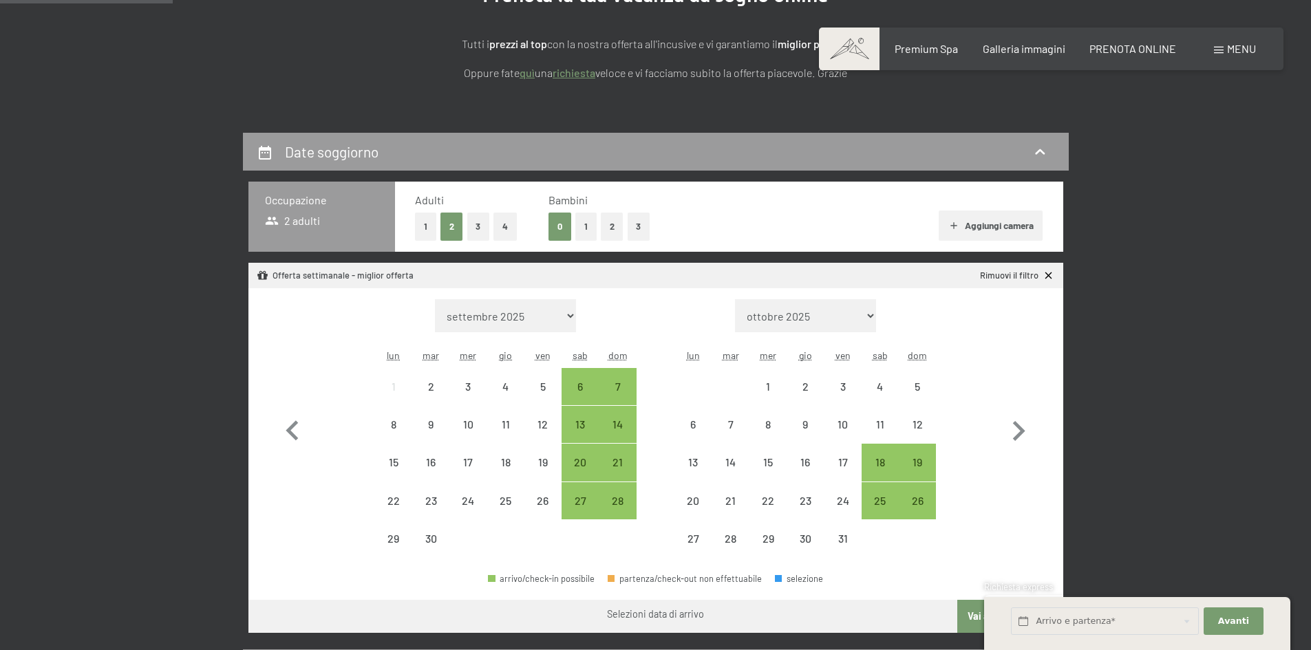
click at [604, 230] on button "2" at bounding box center [612, 227] width 23 height 28
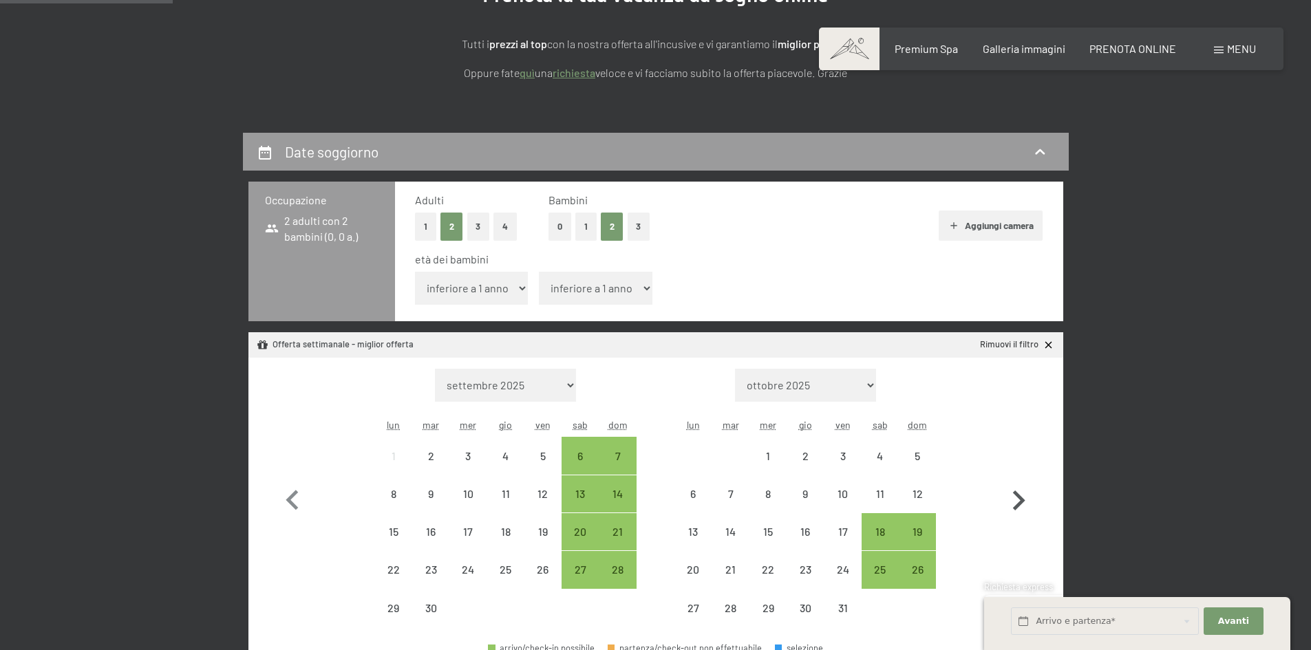
click at [1021, 502] on icon "button" at bounding box center [1019, 501] width 12 height 20
select select "2025-10-01"
select select "2025-11-01"
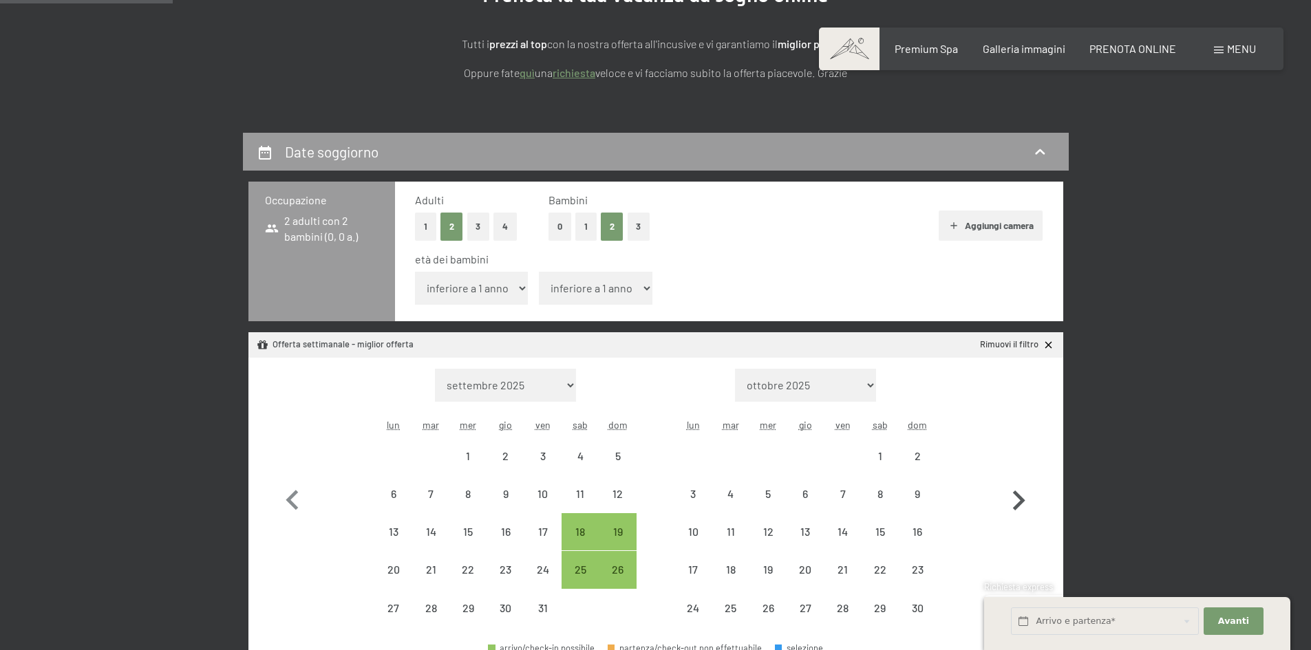
select select "2025-10-01"
select select "2025-11-01"
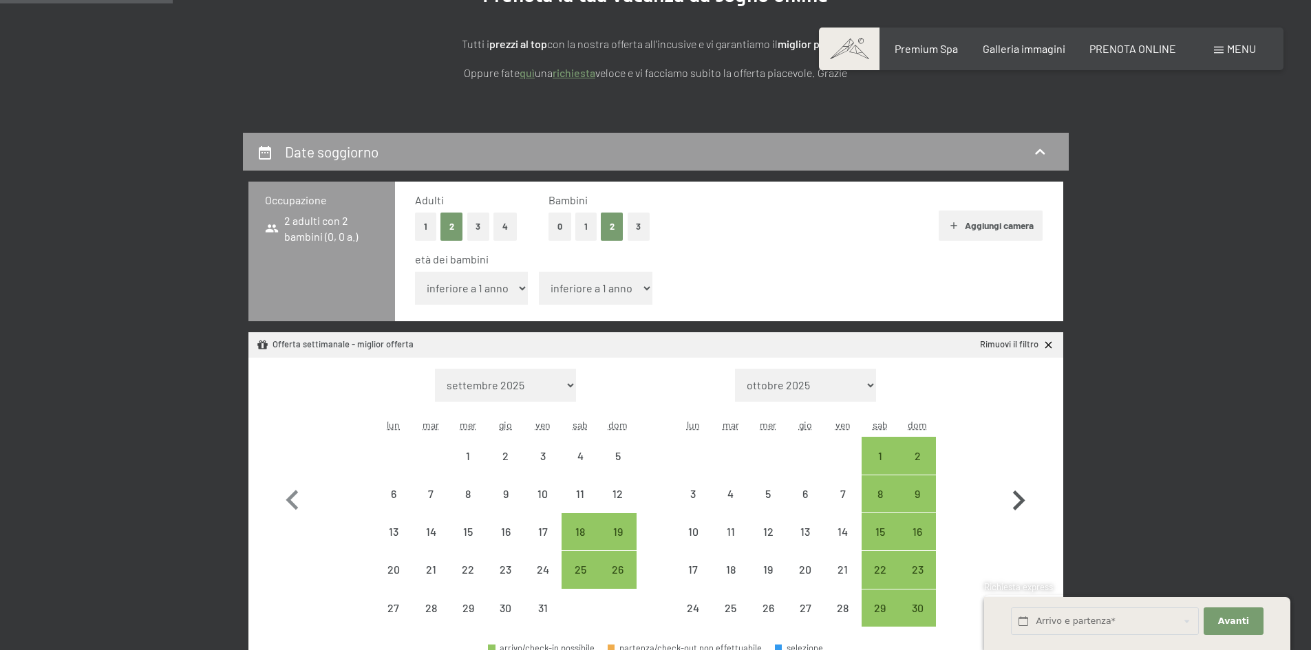
click at [1021, 502] on icon "button" at bounding box center [1019, 501] width 12 height 20
select select "2025-11-01"
select select "2025-12-01"
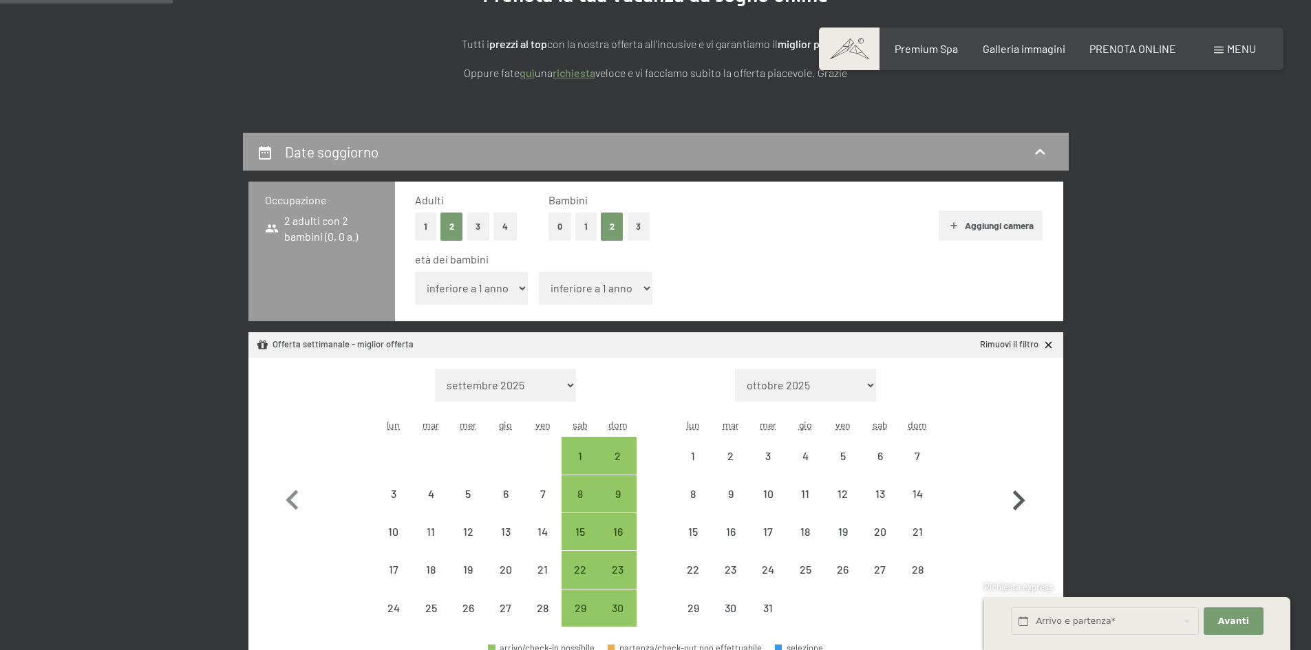
select select "2025-11-01"
select select "2025-12-01"
click at [1021, 502] on icon "button" at bounding box center [1019, 501] width 12 height 20
select select "2025-12-01"
select select "2026-01-01"
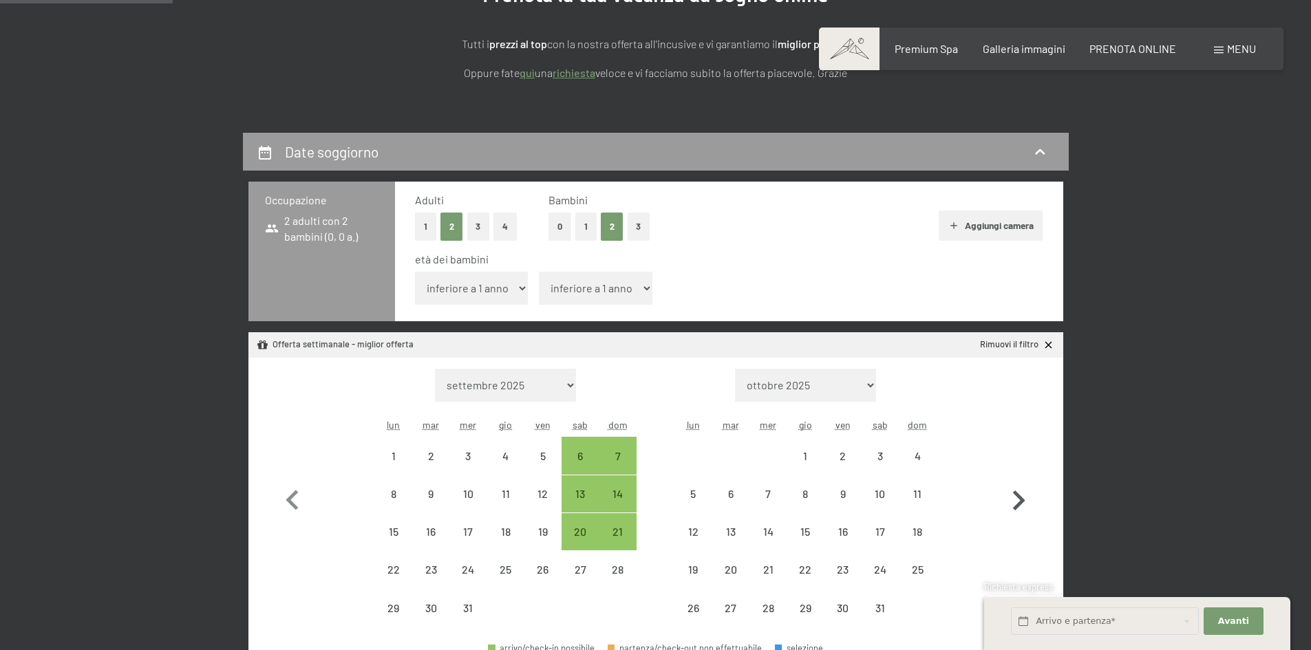
select select "2025-12-01"
select select "2026-01-01"
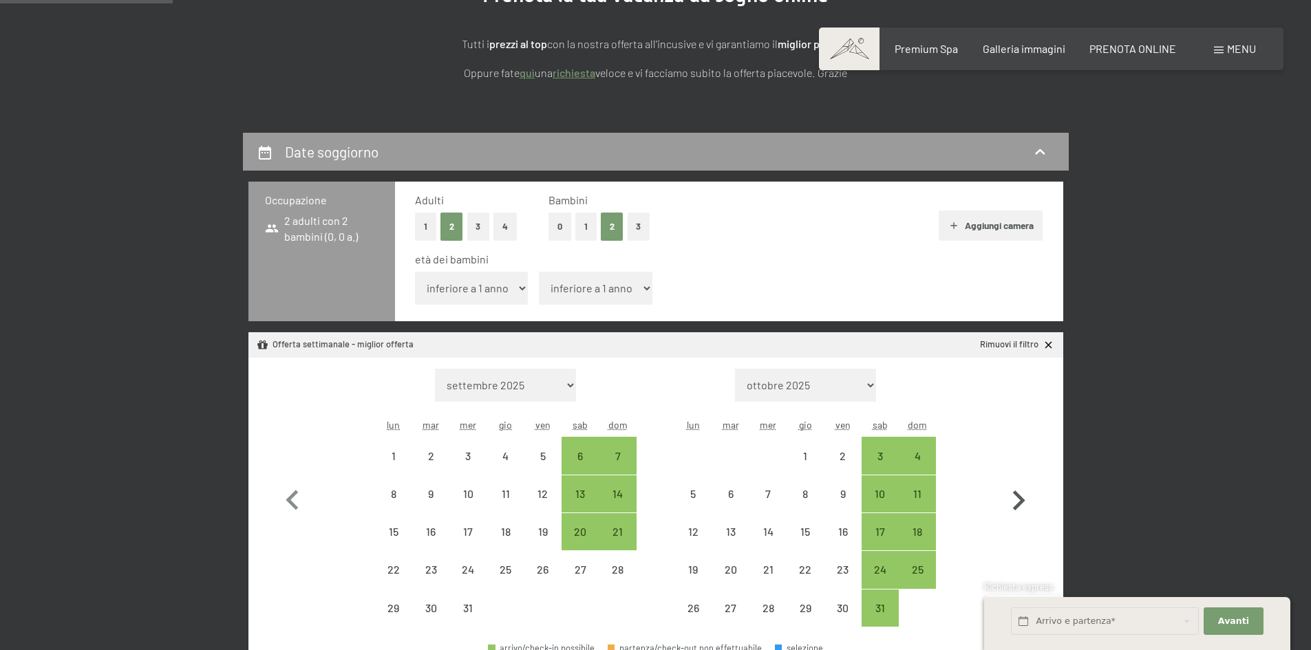
click at [1021, 502] on icon "button" at bounding box center [1019, 501] width 12 height 20
select select "2026-01-01"
select select "2026-02-01"
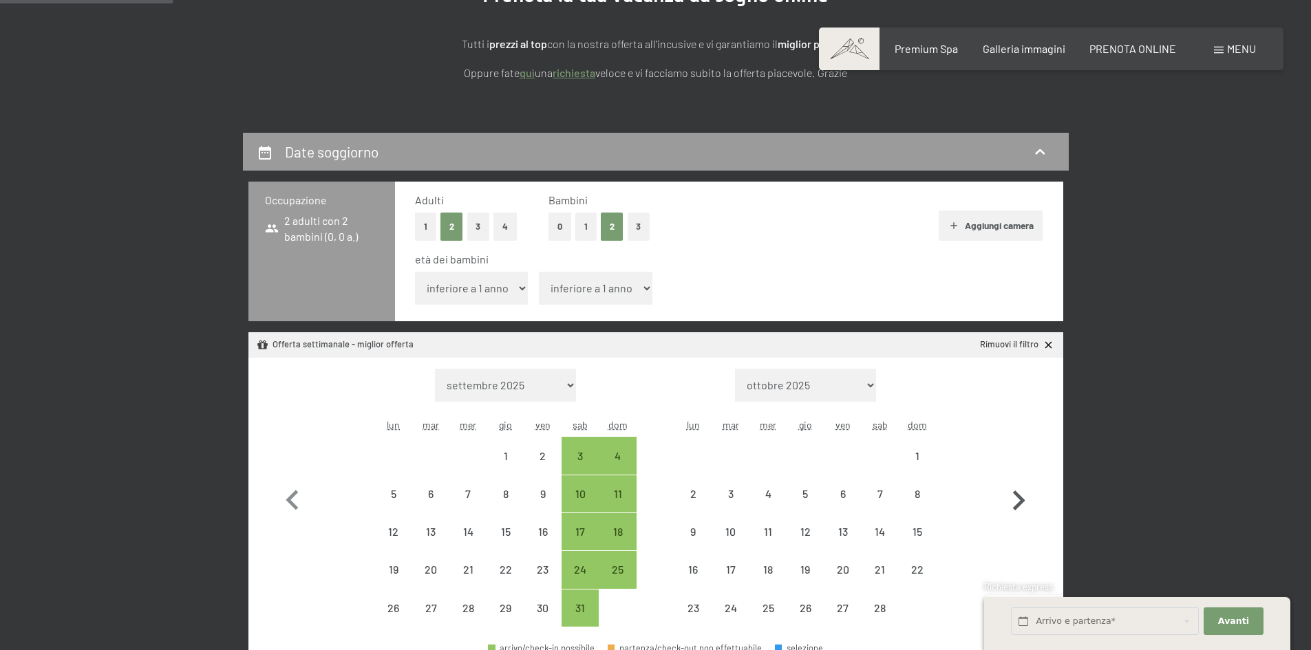
select select "2026-01-01"
select select "2026-02-01"
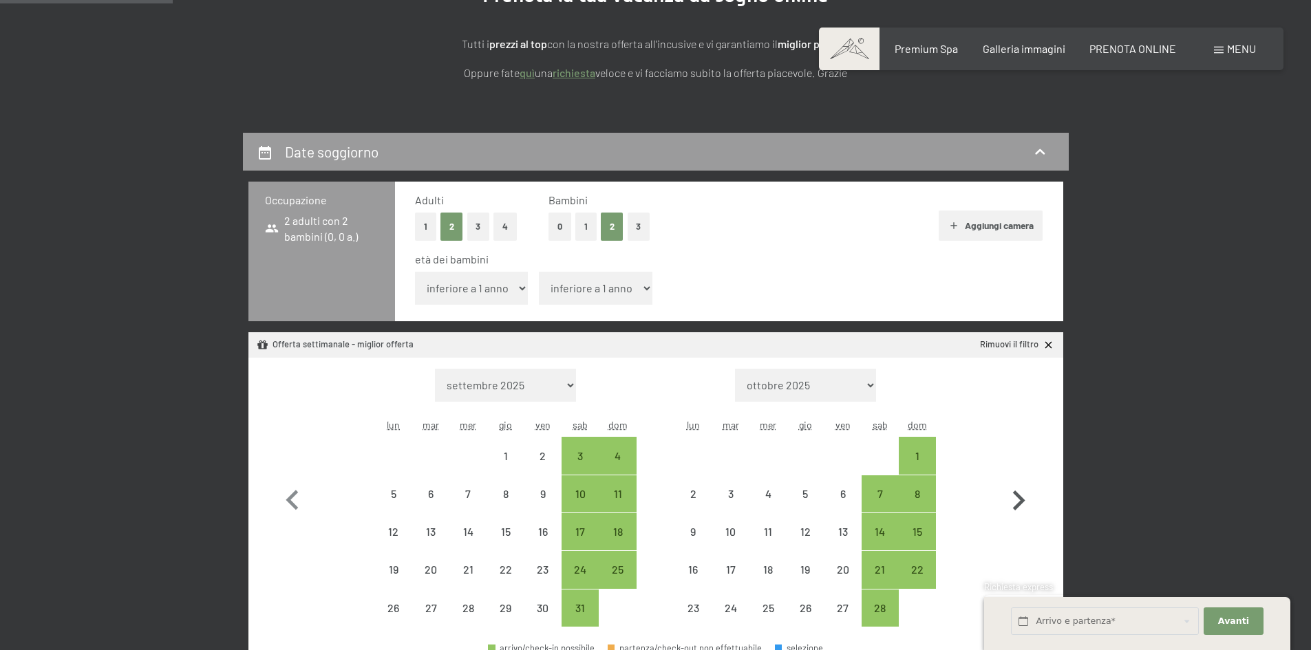
click at [1021, 502] on icon "button" at bounding box center [1019, 501] width 12 height 20
select select "2026-02-01"
select select "2026-03-01"
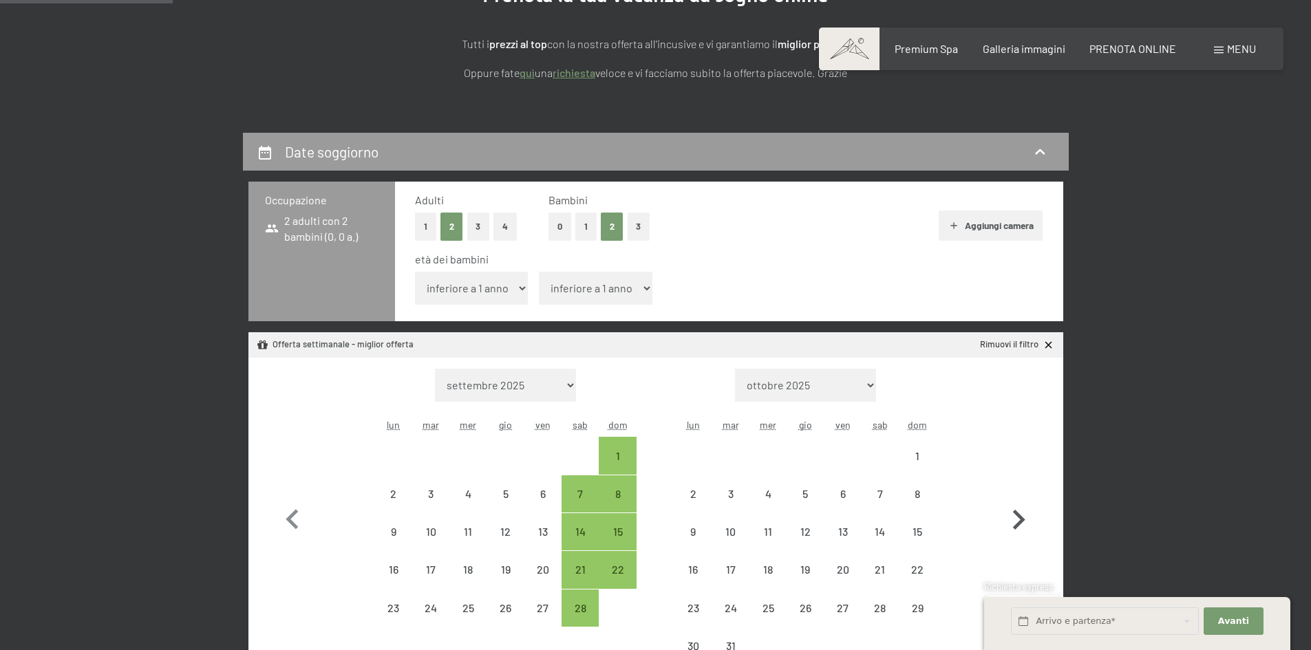
select select "2026-02-01"
select select "2026-03-01"
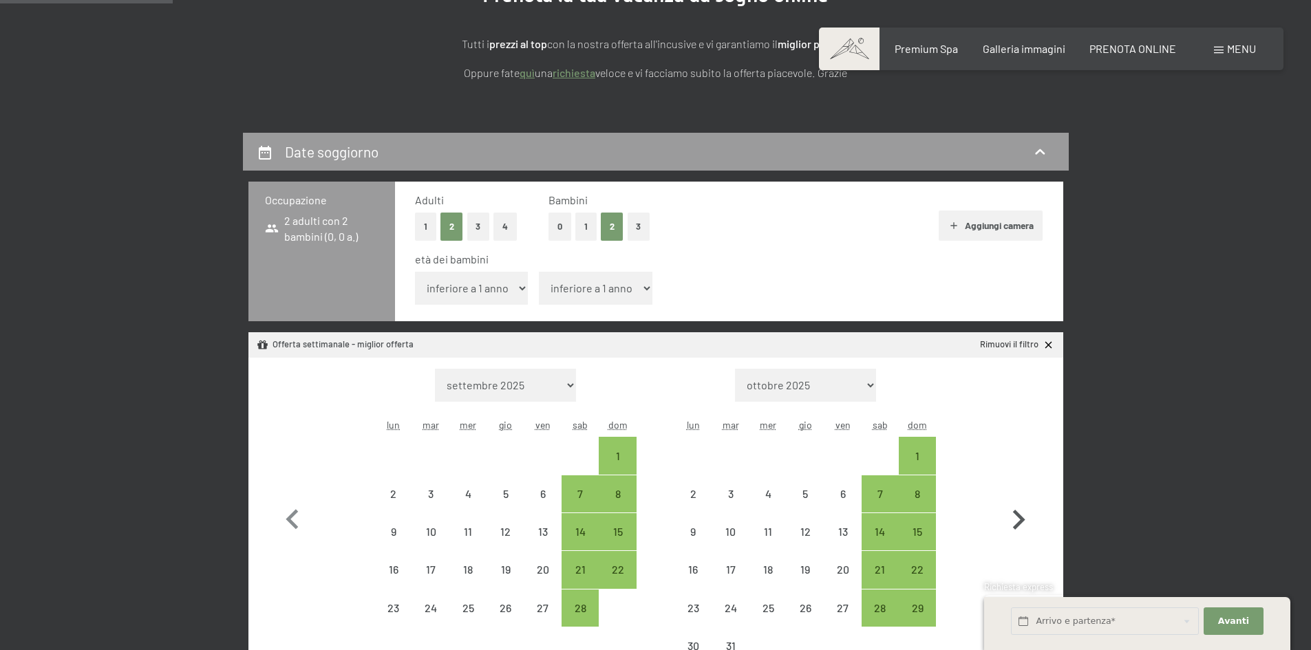
click at [1021, 502] on icon "button" at bounding box center [1019, 520] width 40 height 40
select select "2026-03-01"
select select "[DATE]"
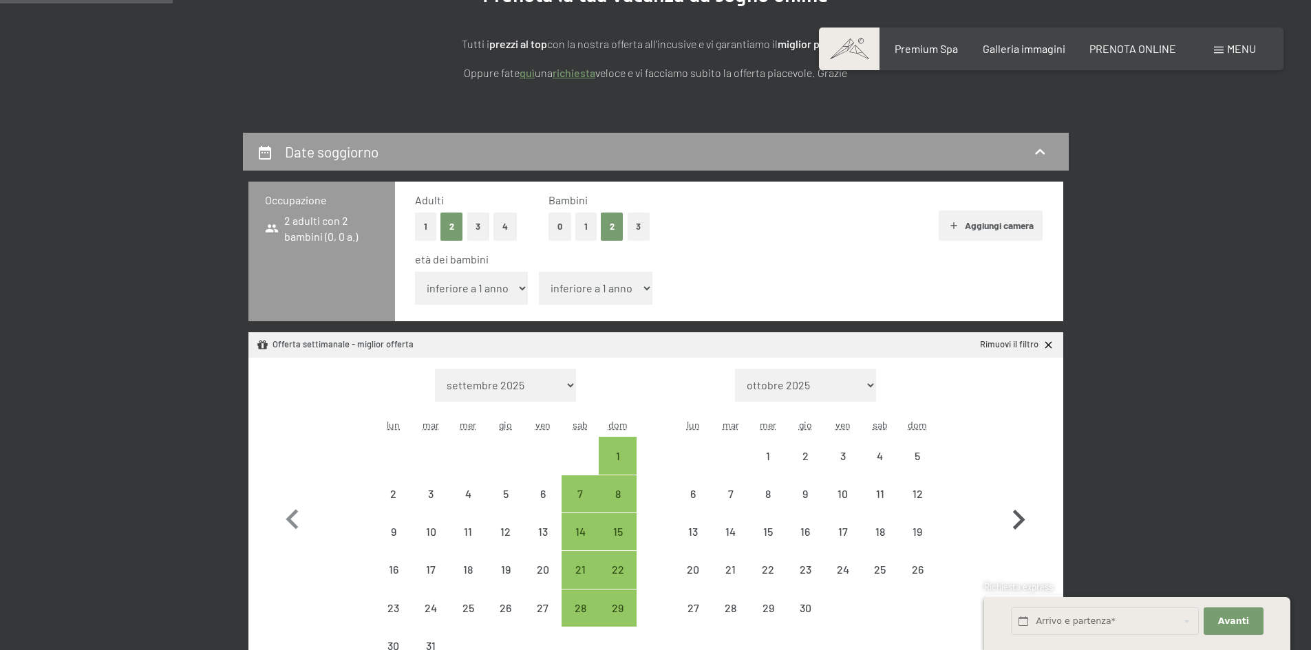
select select "[DATE]"
click at [1017, 518] on icon "button" at bounding box center [1019, 520] width 40 height 40
select select "[DATE]"
select select "2026-05-01"
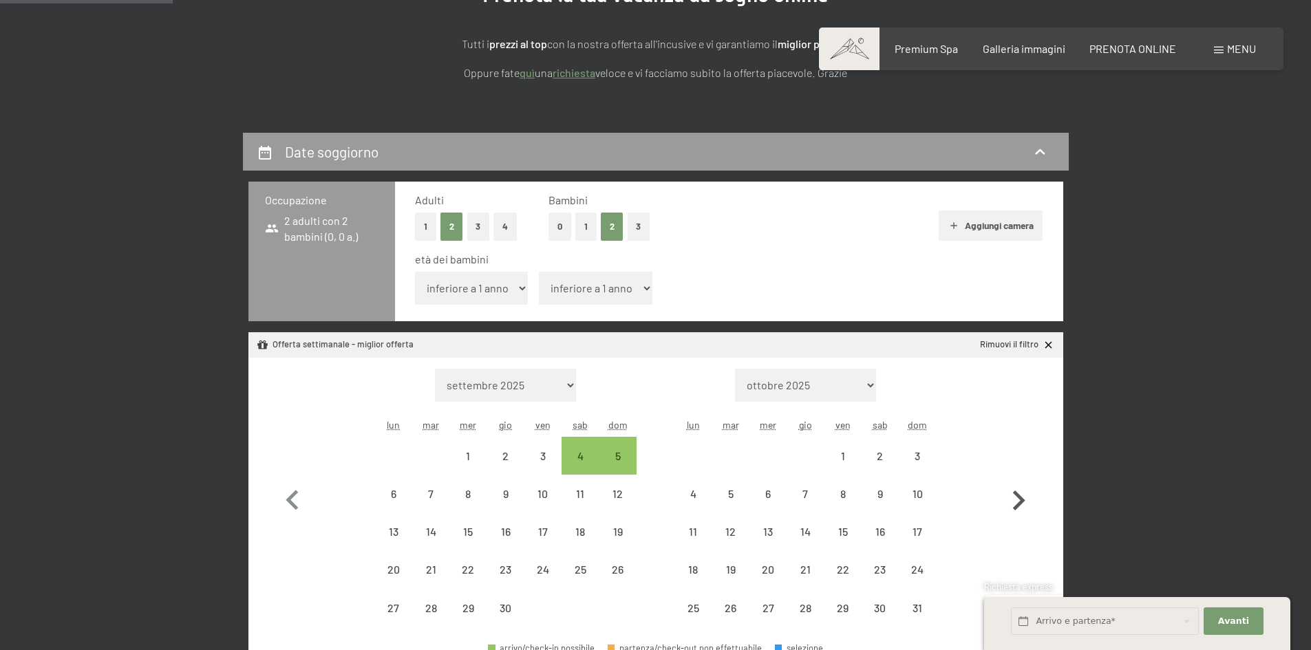
select select "[DATE]"
select select "2026-05-01"
click at [1017, 518] on icon "button" at bounding box center [1019, 501] width 40 height 40
select select "2026-05-01"
select select "2026-06-01"
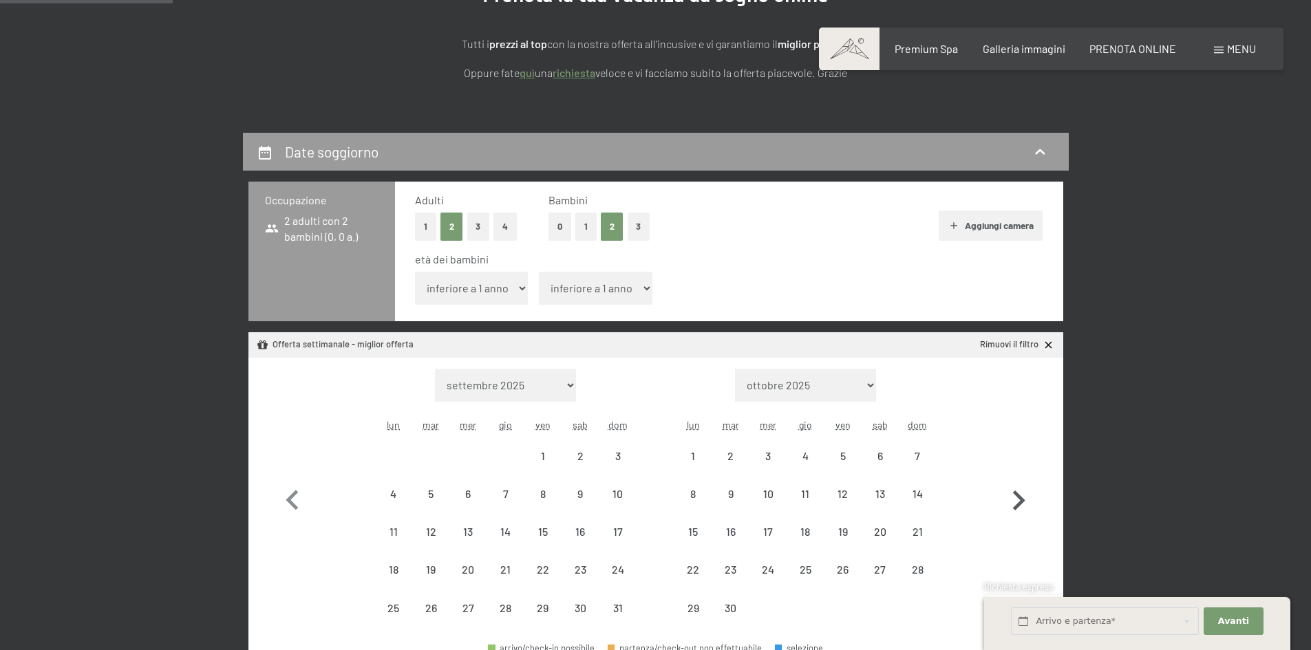
select select "2026-05-01"
select select "2026-06-01"
click at [1017, 518] on icon "button" at bounding box center [1019, 501] width 40 height 40
select select "2026-06-01"
select select "2026-07-01"
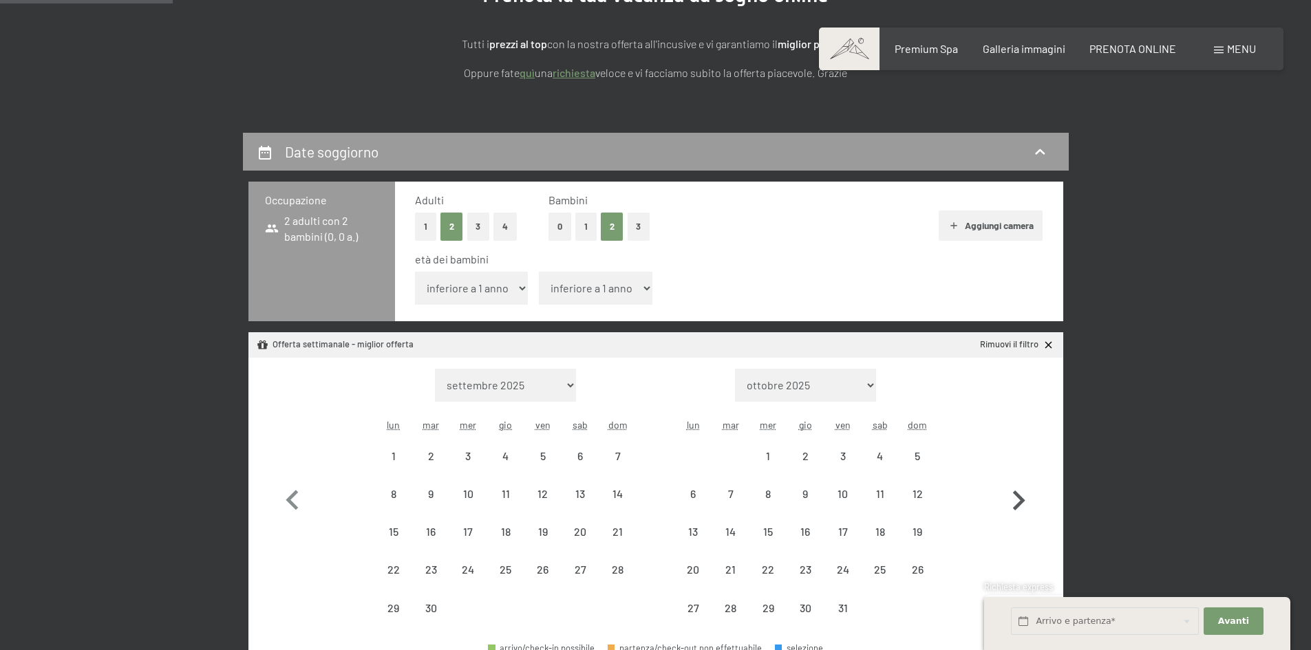
select select "2026-06-01"
select select "2026-07-01"
click at [1017, 518] on icon "button" at bounding box center [1019, 501] width 40 height 40
select select "2026-07-01"
select select "2026-08-01"
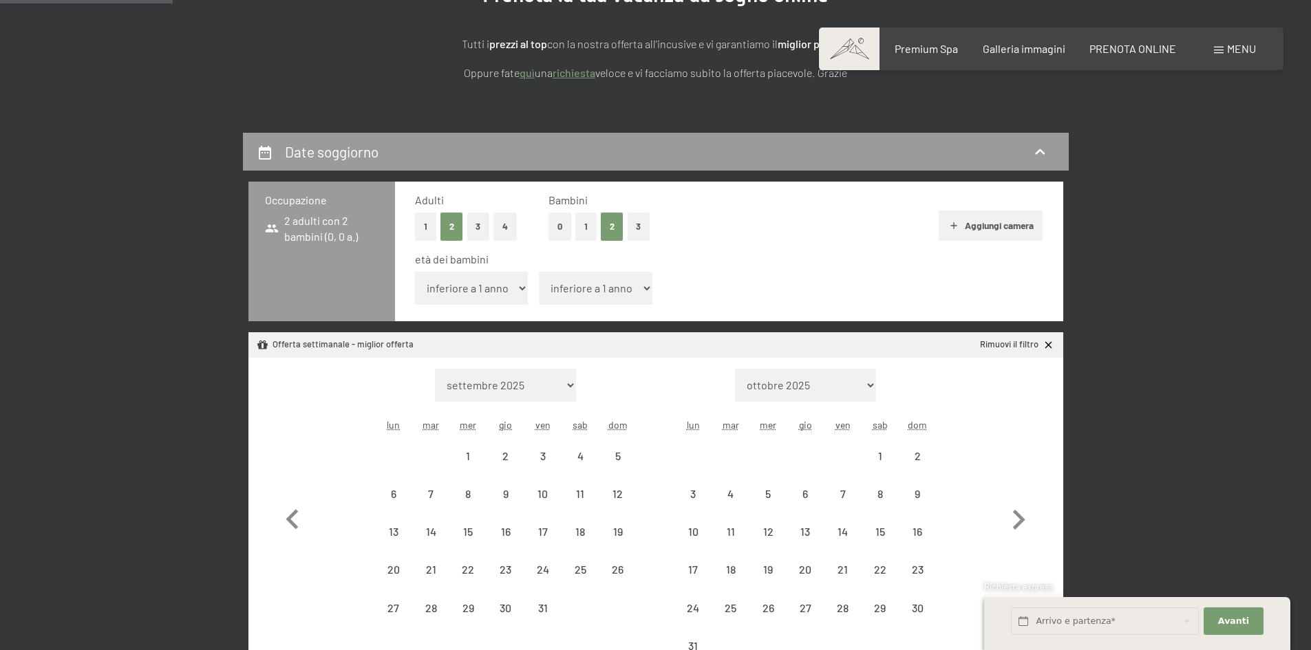
select select "2026-07-01"
select select "2026-08-01"
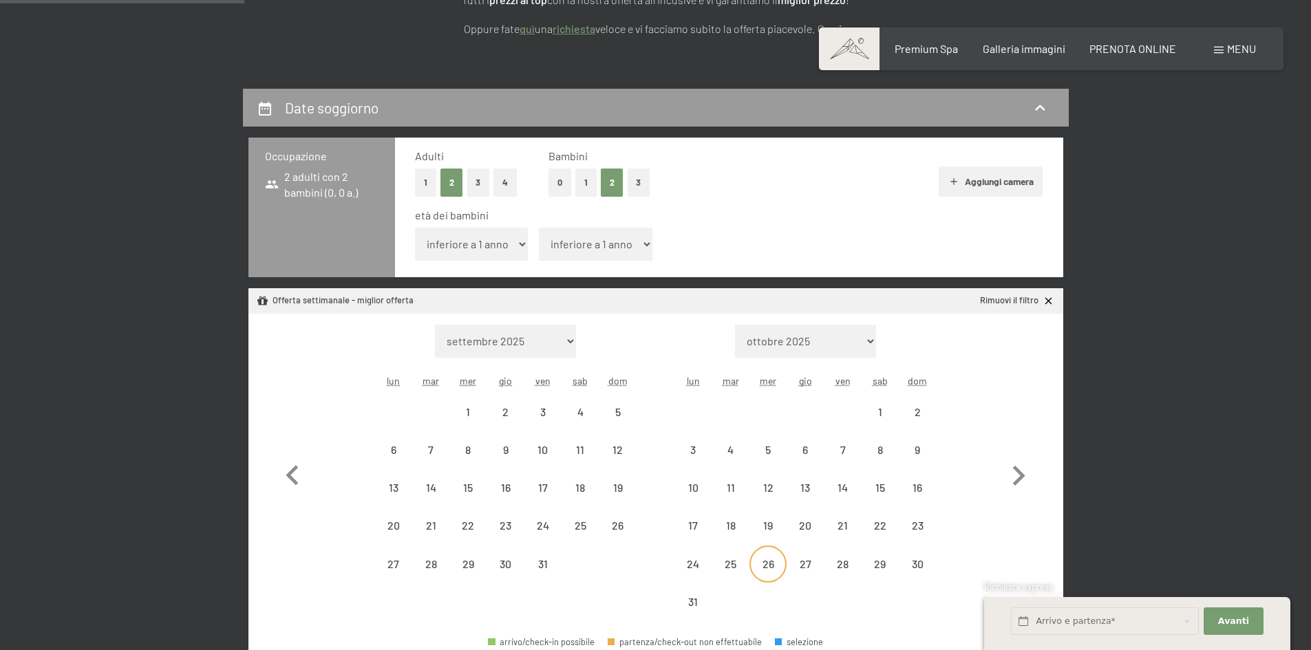
scroll to position [275, 0]
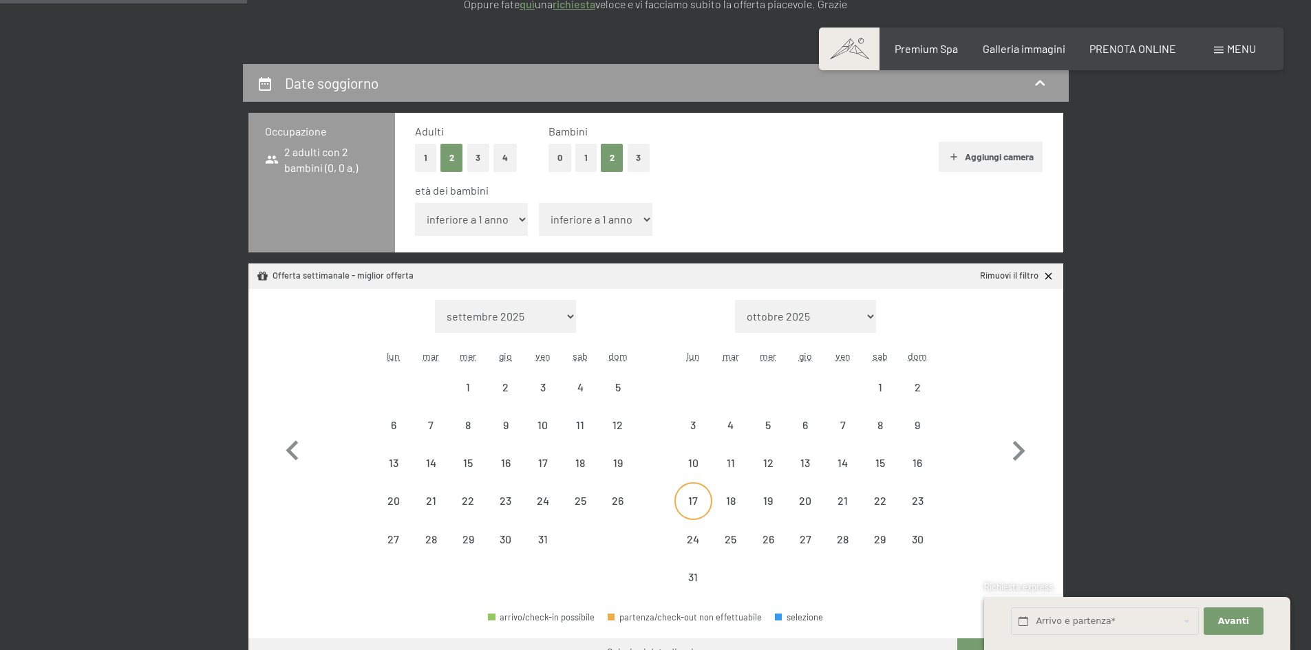
click at [691, 500] on div "17" at bounding box center [693, 512] width 34 height 34
select select "2026-07-01"
select select "2026-08-01"
click at [775, 540] on div "26" at bounding box center [768, 551] width 34 height 34
select select "2026-07-01"
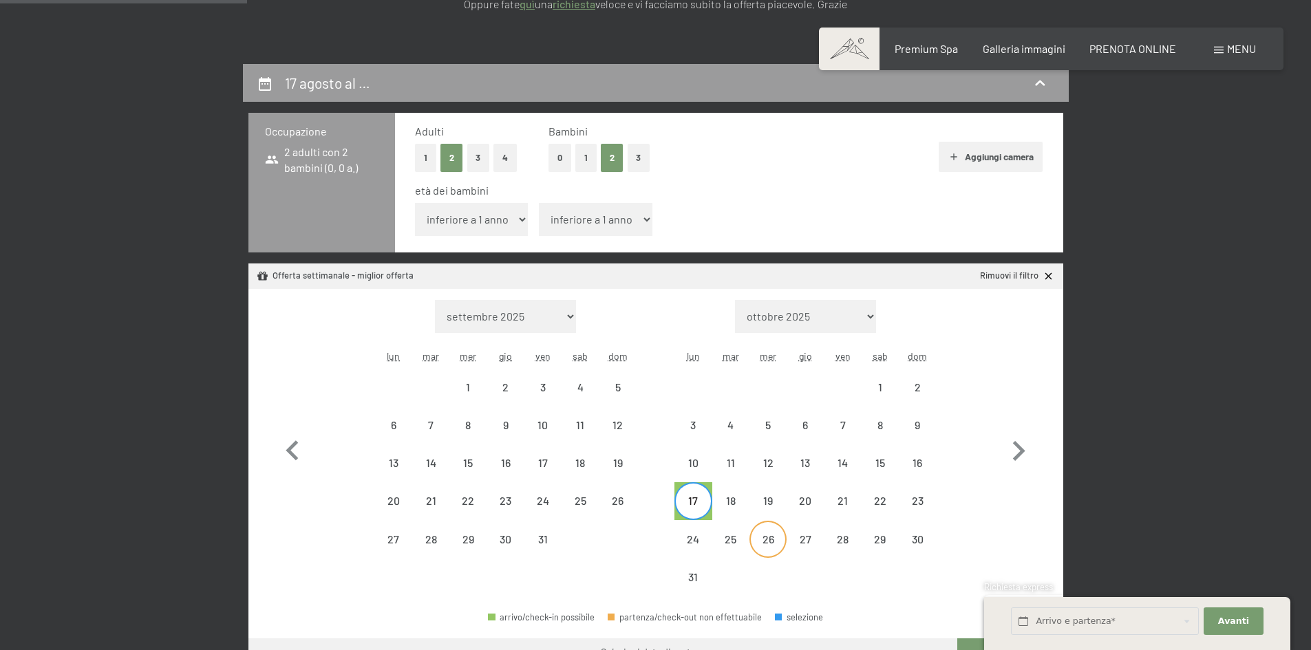
select select "2026-08-01"
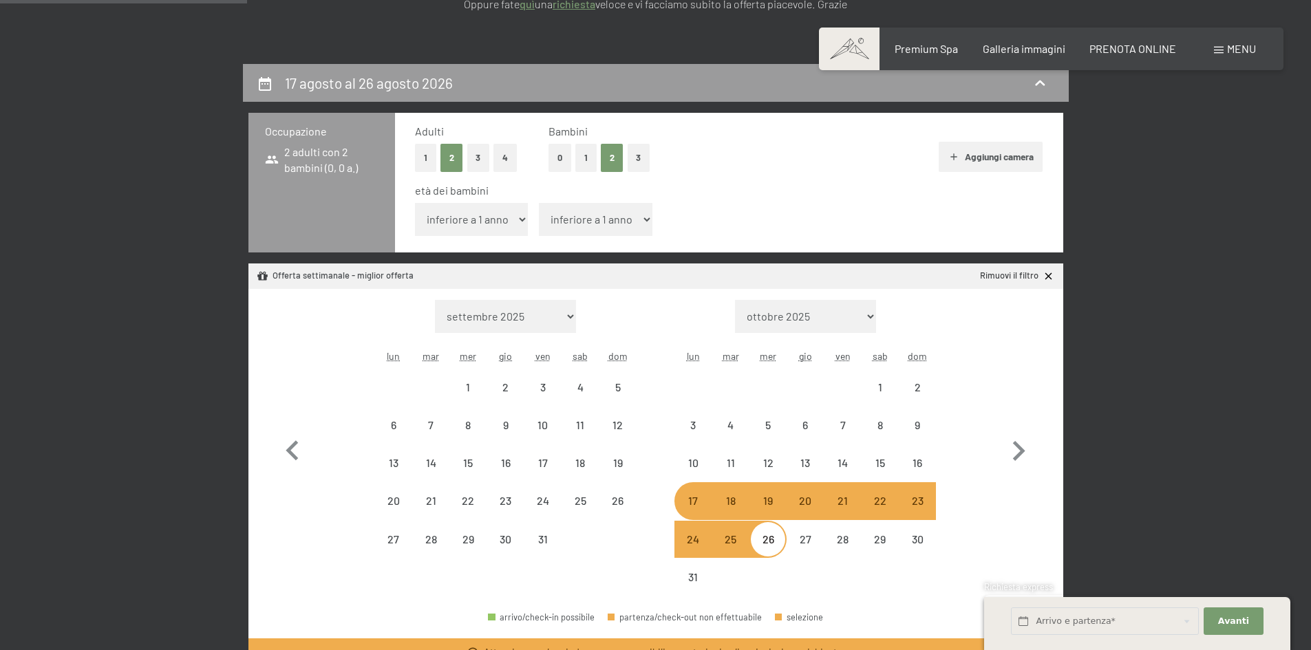
click at [694, 510] on div "17" at bounding box center [693, 512] width 34 height 34
select select "2026-07-01"
select select "2026-08-01"
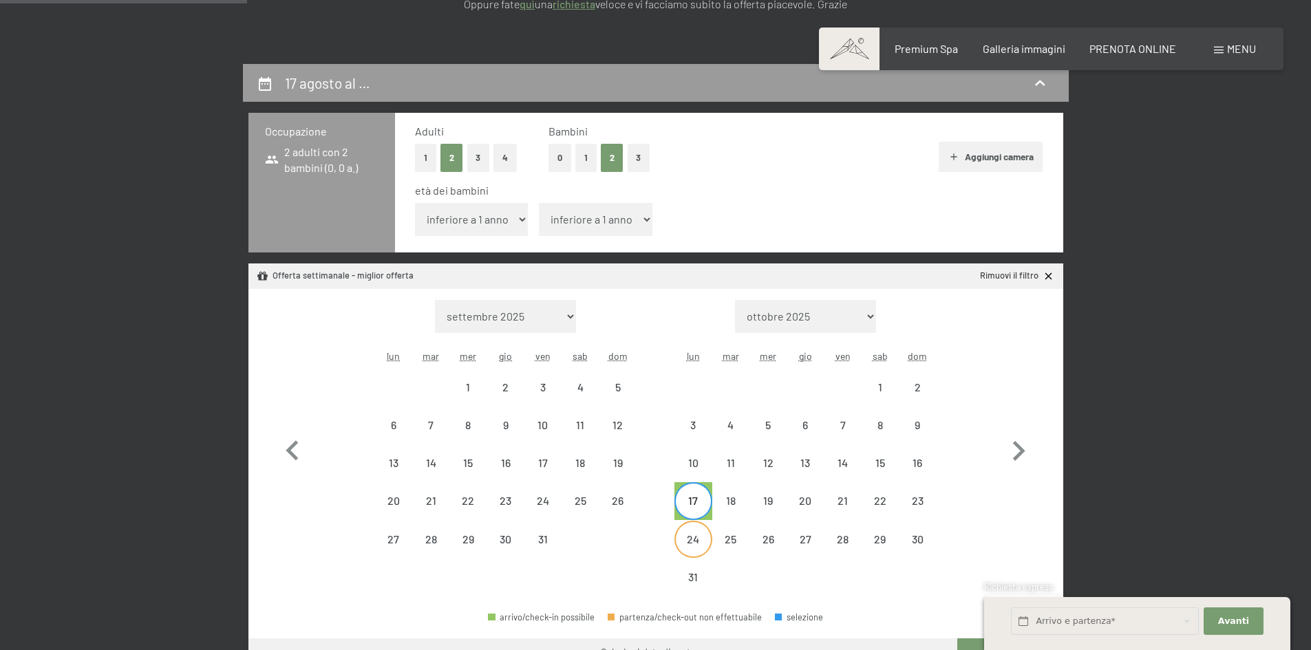
click at [695, 541] on div "24" at bounding box center [693, 551] width 34 height 34
select select "2026-07-01"
select select "2026-08-01"
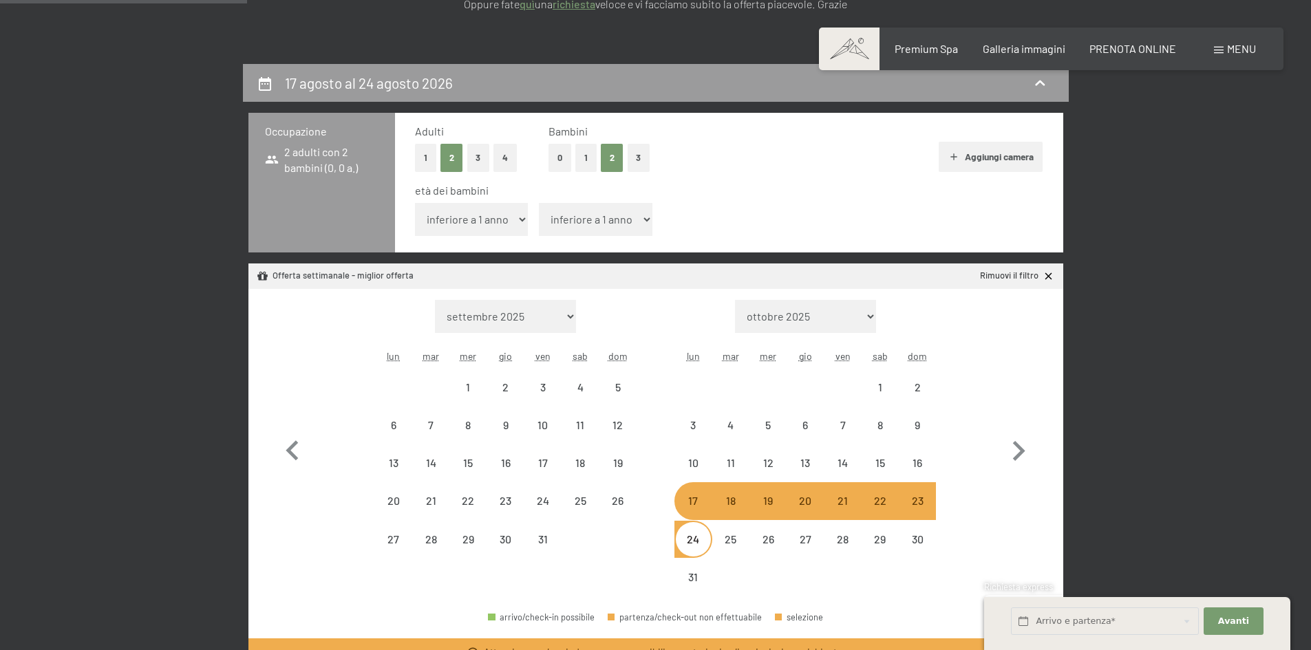
click at [696, 504] on div "17" at bounding box center [693, 512] width 34 height 34
select select "2026-07-01"
select select "2026-08-01"
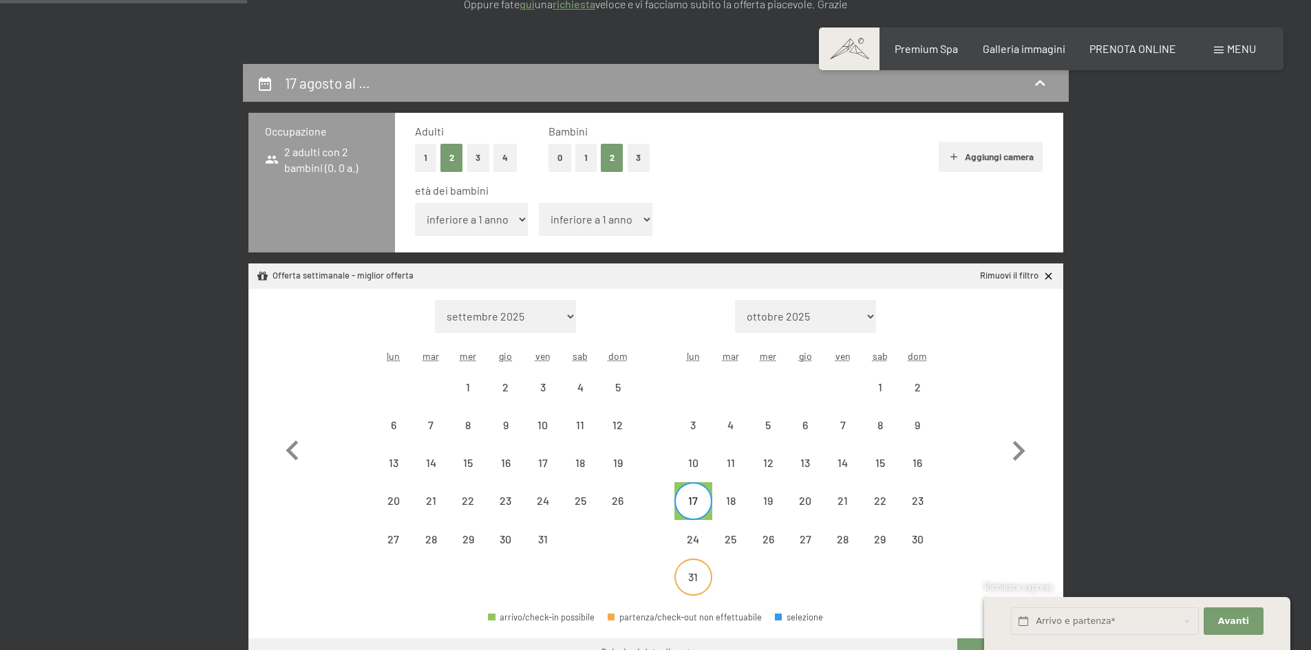
click at [694, 577] on div "31" at bounding box center [693, 589] width 34 height 34
select select "2026-07-01"
select select "2026-08-01"
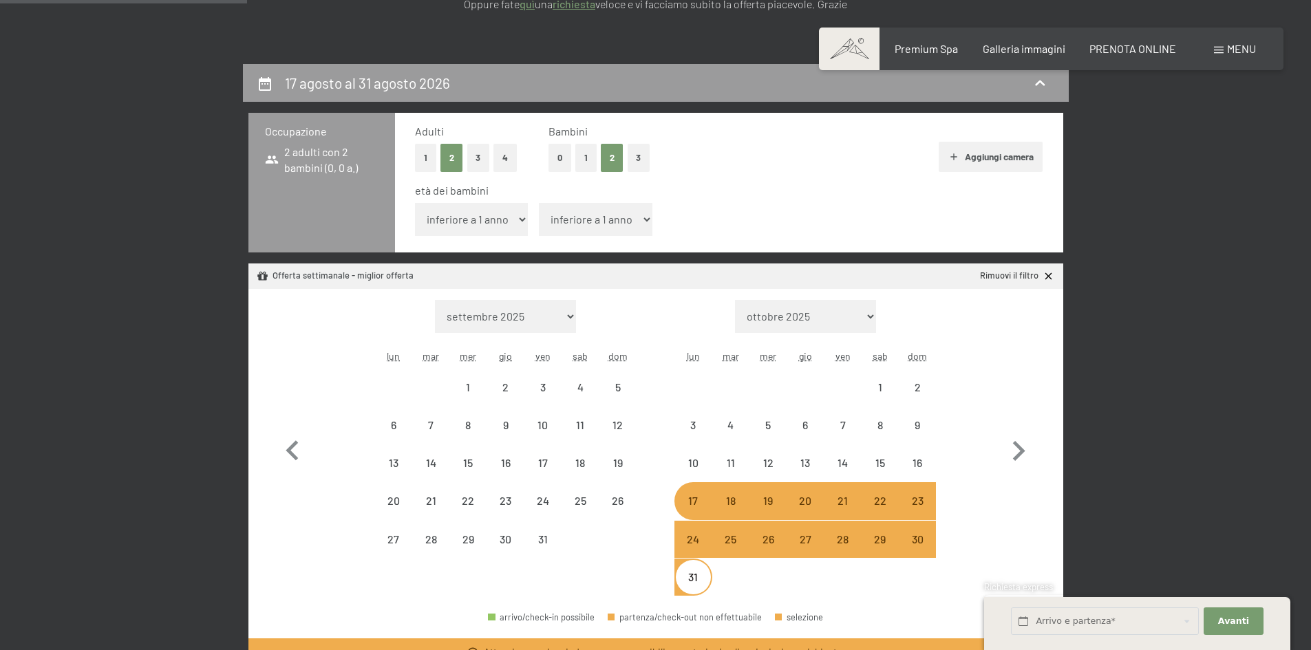
click at [699, 500] on div "17" at bounding box center [693, 512] width 34 height 34
select select "2026-07-01"
select select "2026-08-01"
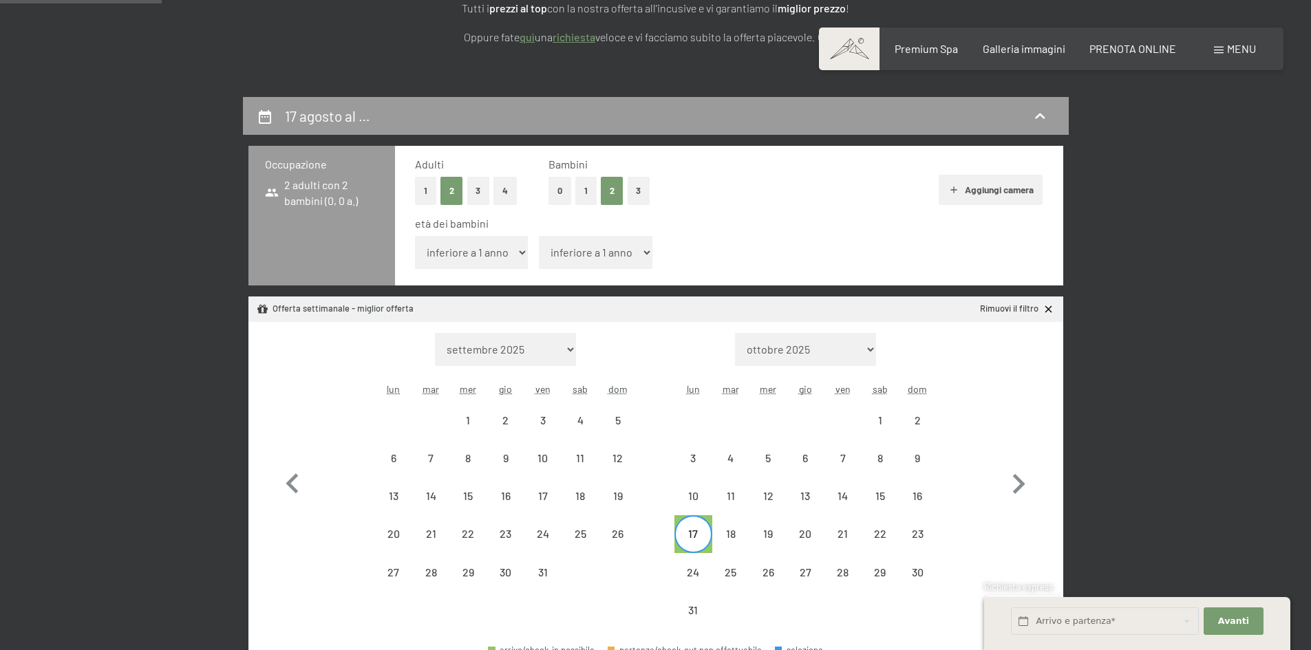
scroll to position [206, 0]
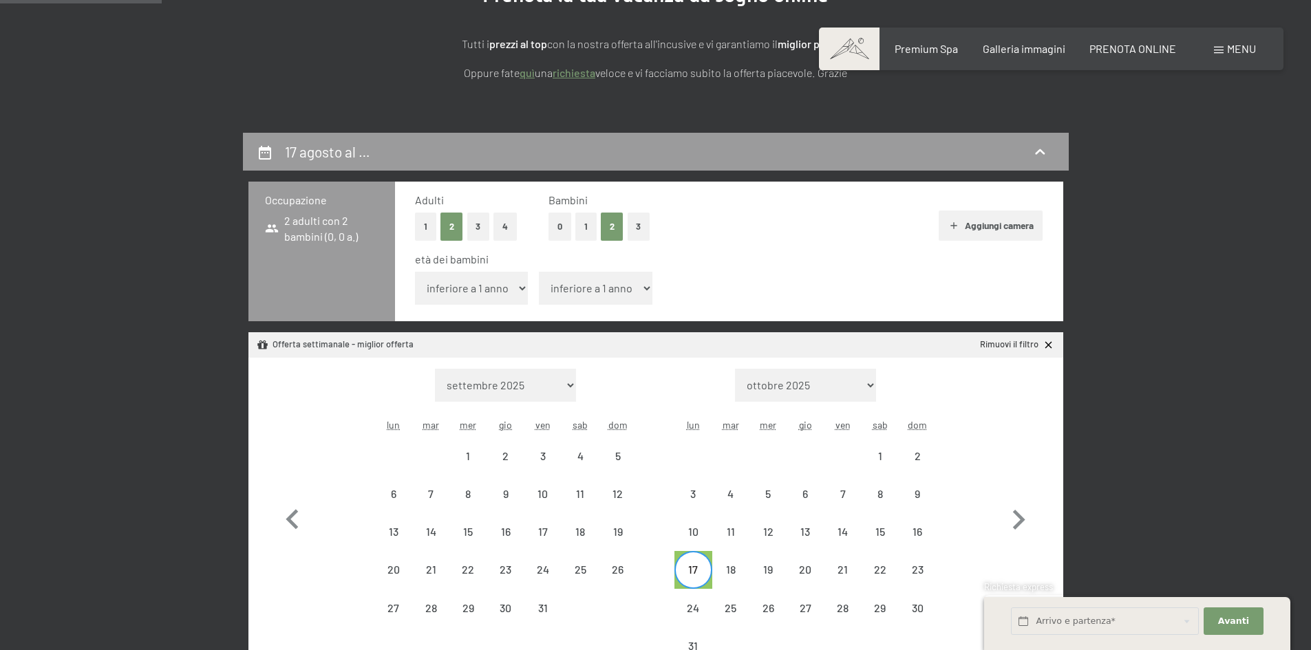
click at [444, 289] on select "inferiore a 1 anno 1 anno 2 anni 3 anni 4 anni 5 anni 6 anni 7 anni 8 anni 9 an…" at bounding box center [472, 288] width 114 height 33
select select "13"
click at [415, 272] on select "inferiore a 1 anno 1 anno 2 anni 3 anni 4 anni 5 anni 6 anni 7 anni 8 anni 9 an…" at bounding box center [472, 288] width 114 height 33
select select "2026-07-01"
select select "2026-08-01"
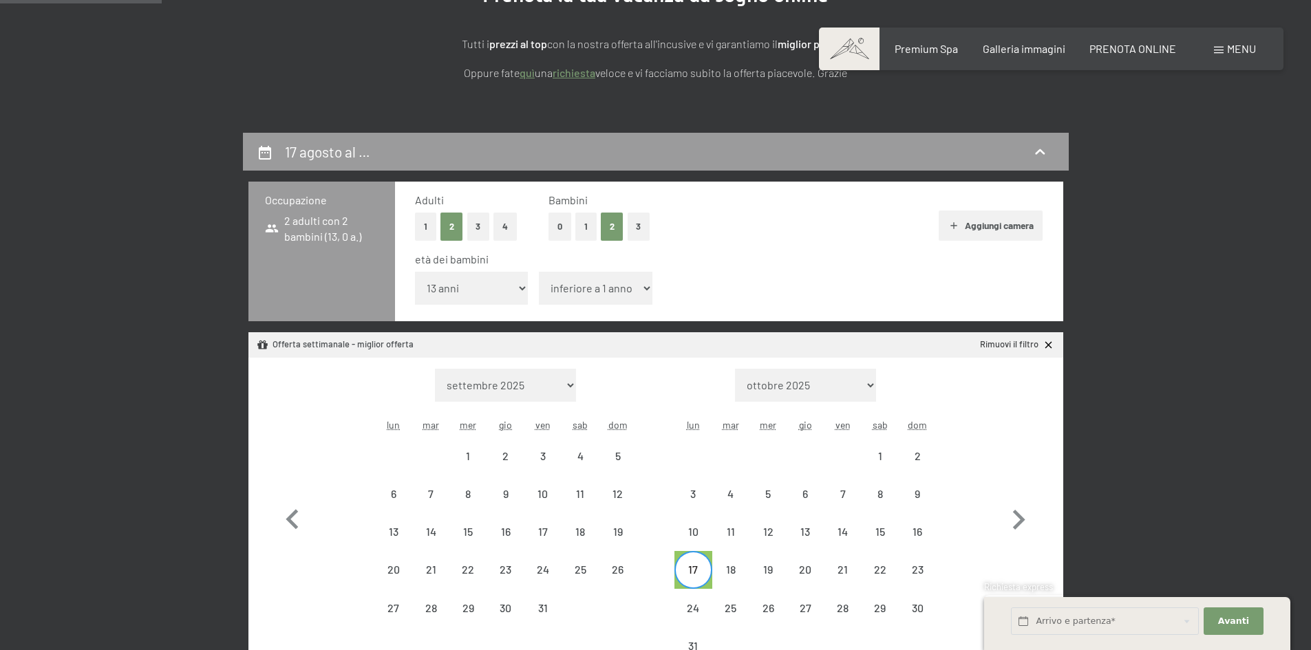
select select "2026-07-01"
select select "2026-08-01"
click at [571, 285] on select "inferiore a 1 anno 1 anno 2 anni 3 anni 4 anni 5 anni 6 anni 7 anni 8 anni 9 an…" at bounding box center [596, 288] width 114 height 33
select select "11"
click at [539, 272] on select "inferiore a 1 anno 1 anno 2 anni 3 anni 4 anni 5 anni 6 anni 7 anni 8 anni 9 an…" at bounding box center [596, 288] width 114 height 33
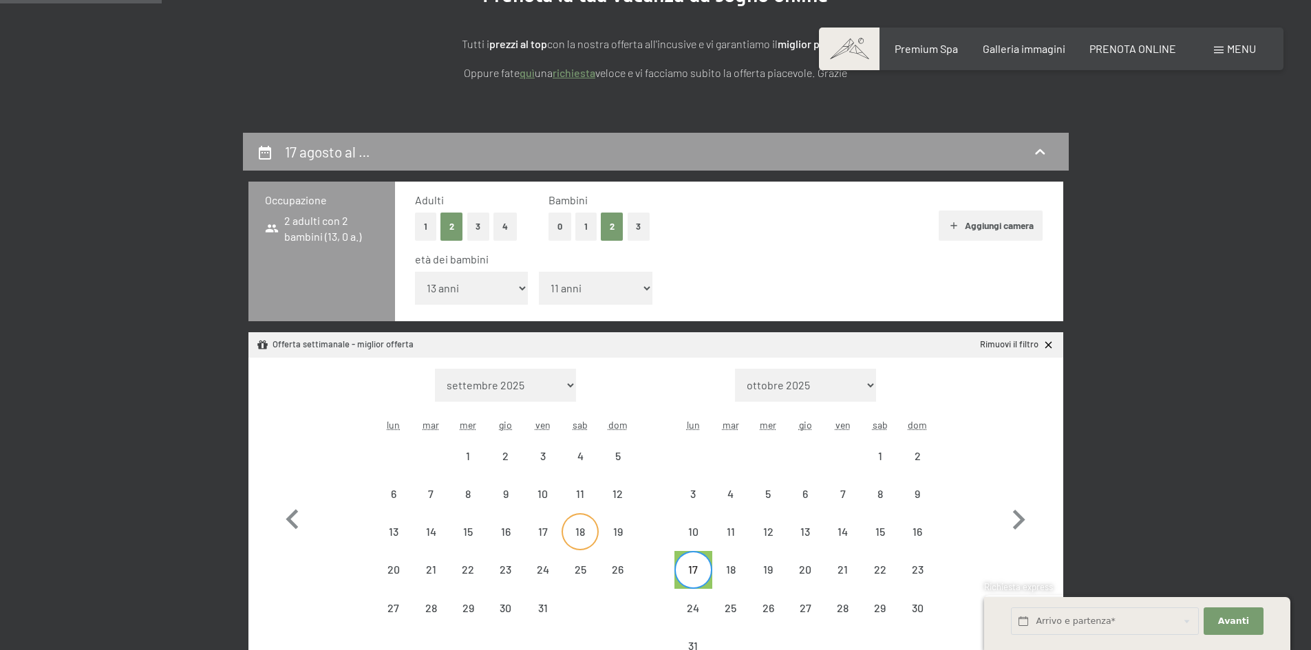
select select "2026-07-01"
select select "2026-08-01"
select select "2026-07-01"
select select "2026-08-01"
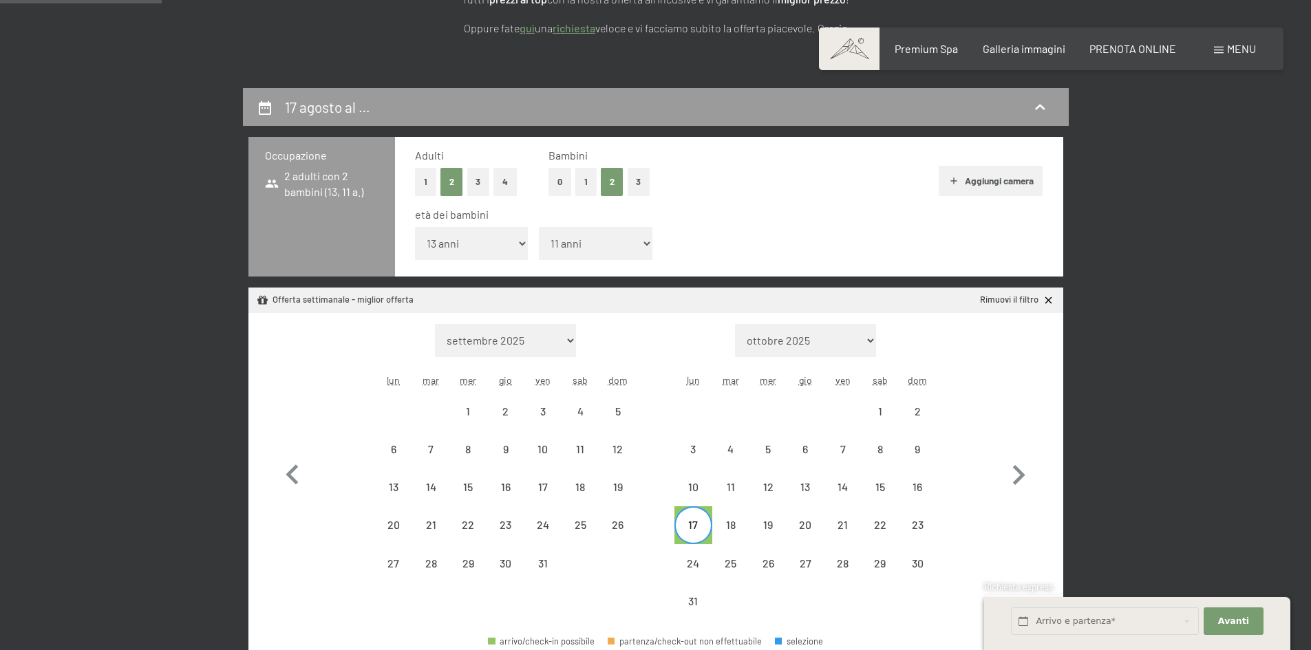
scroll to position [275, 0]
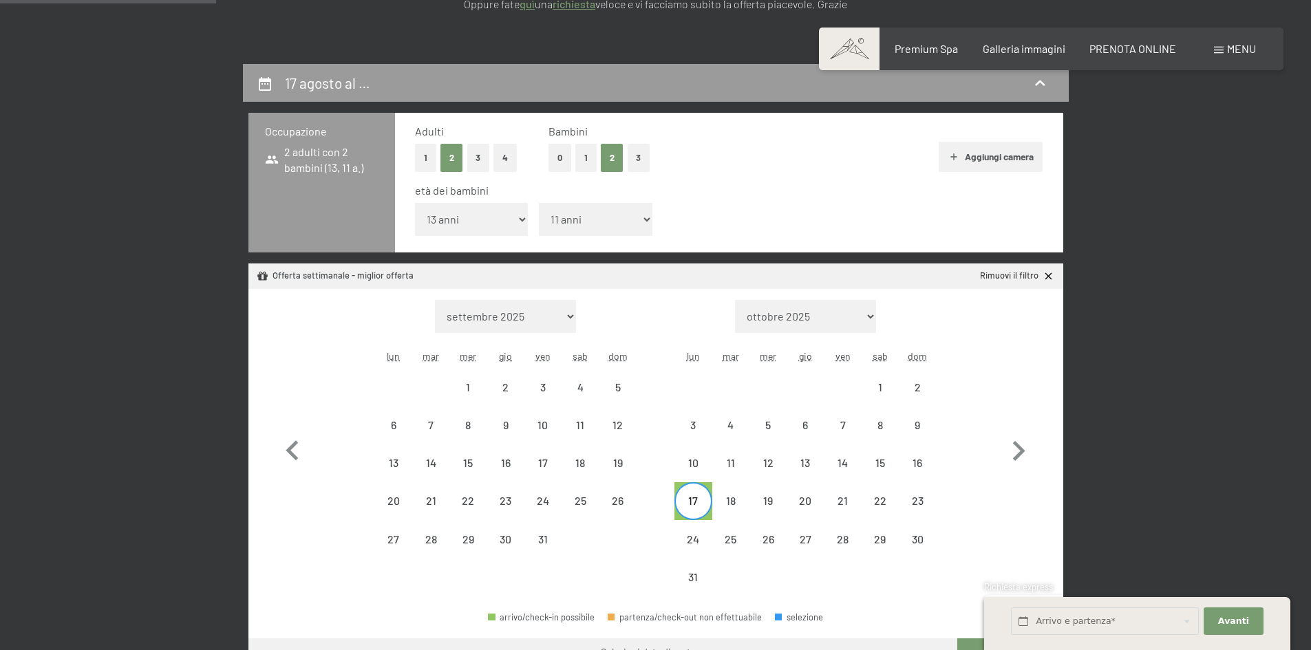
click at [696, 509] on div "17" at bounding box center [693, 512] width 34 height 34
select select "2026-07-01"
select select "2026-08-01"
click at [768, 544] on div "26" at bounding box center [768, 551] width 34 height 34
select select "2026-07-01"
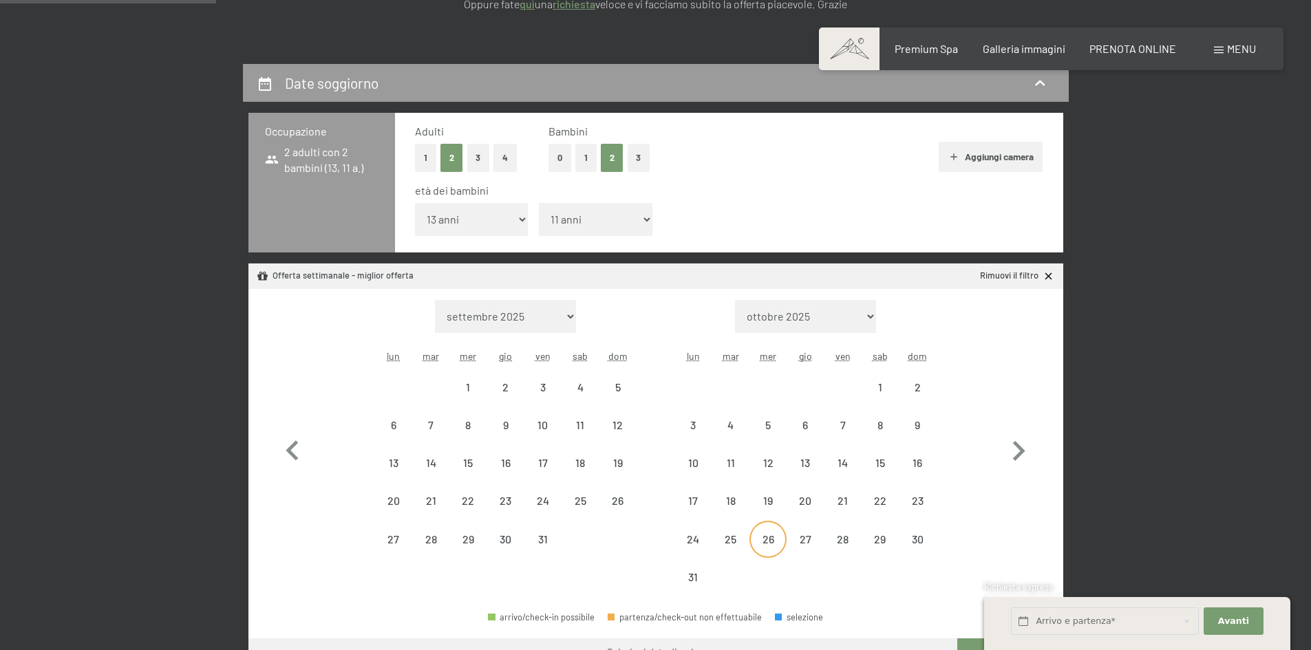
select select "2026-08-01"
click at [694, 501] on div "17" at bounding box center [693, 512] width 34 height 34
select select "2026-07-01"
select select "2026-08-01"
click at [763, 539] on div "26" at bounding box center [768, 551] width 34 height 34
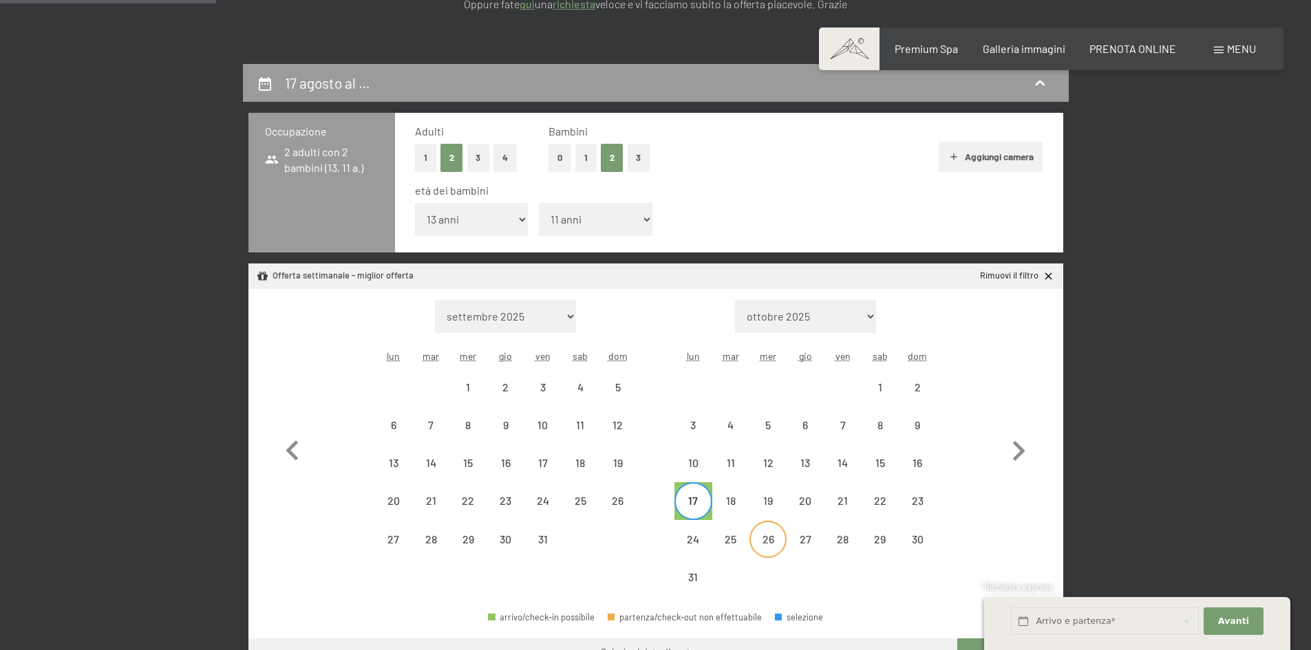
select select "2026-07-01"
select select "2026-08-01"
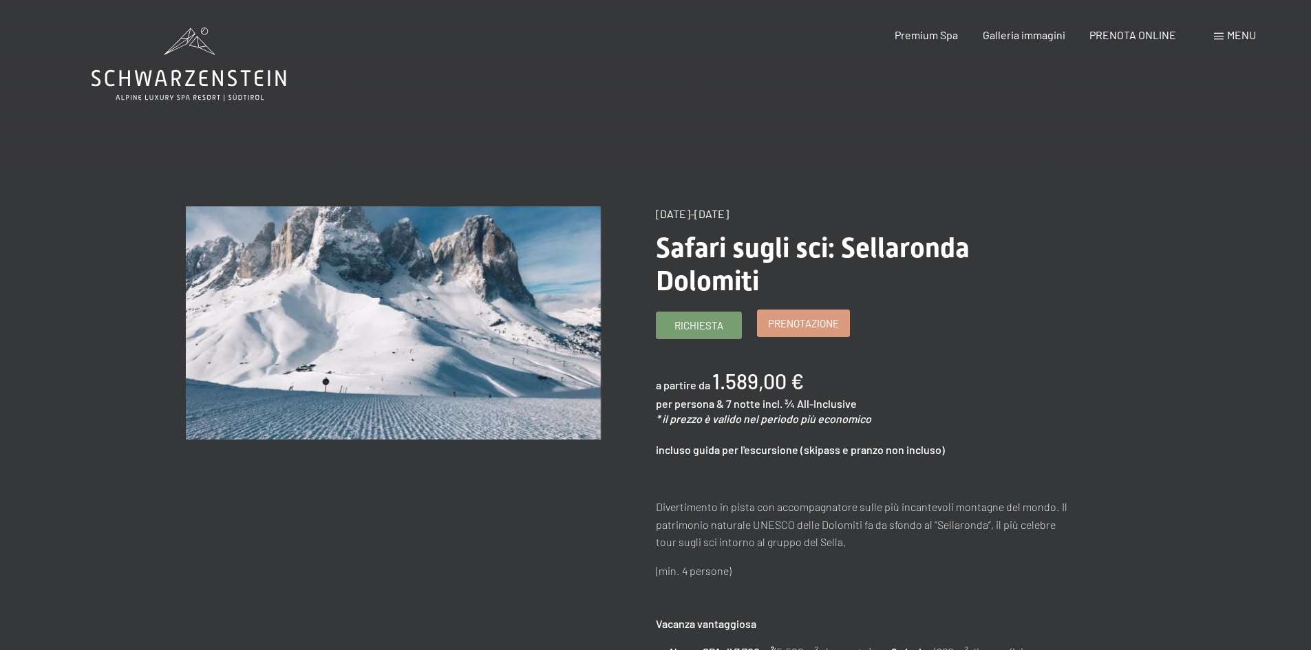
click at [788, 326] on span "Prenotazione" at bounding box center [803, 324] width 71 height 14
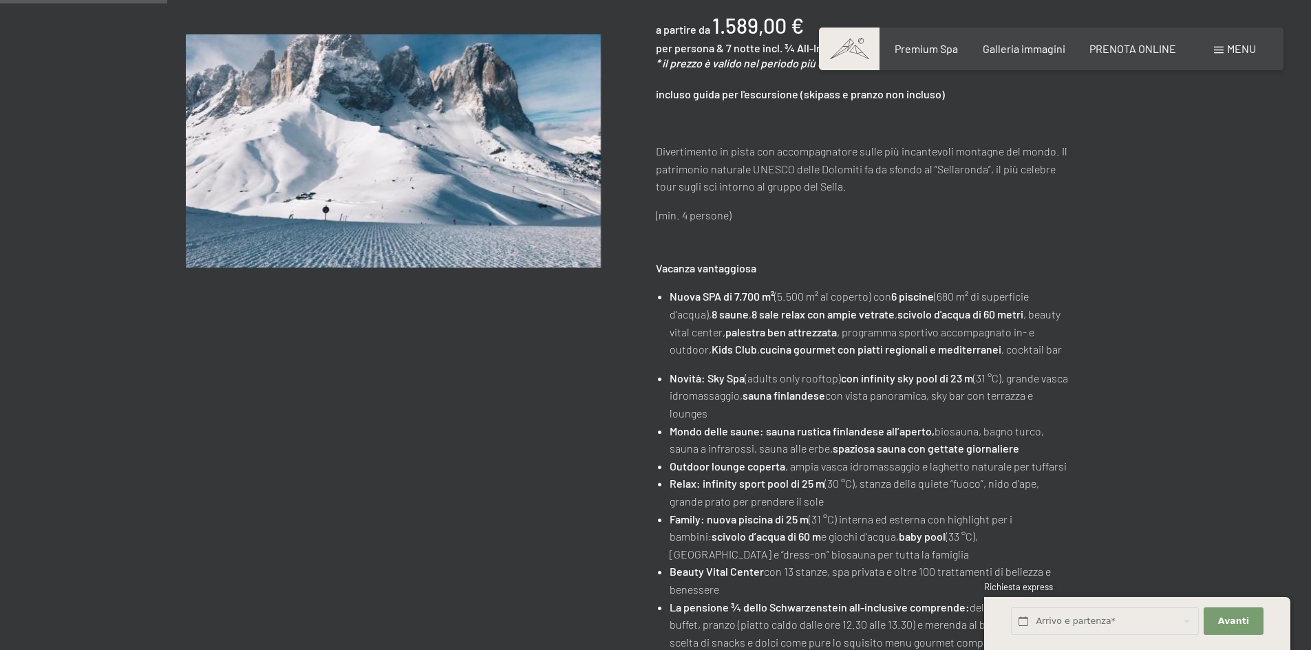
scroll to position [482, 0]
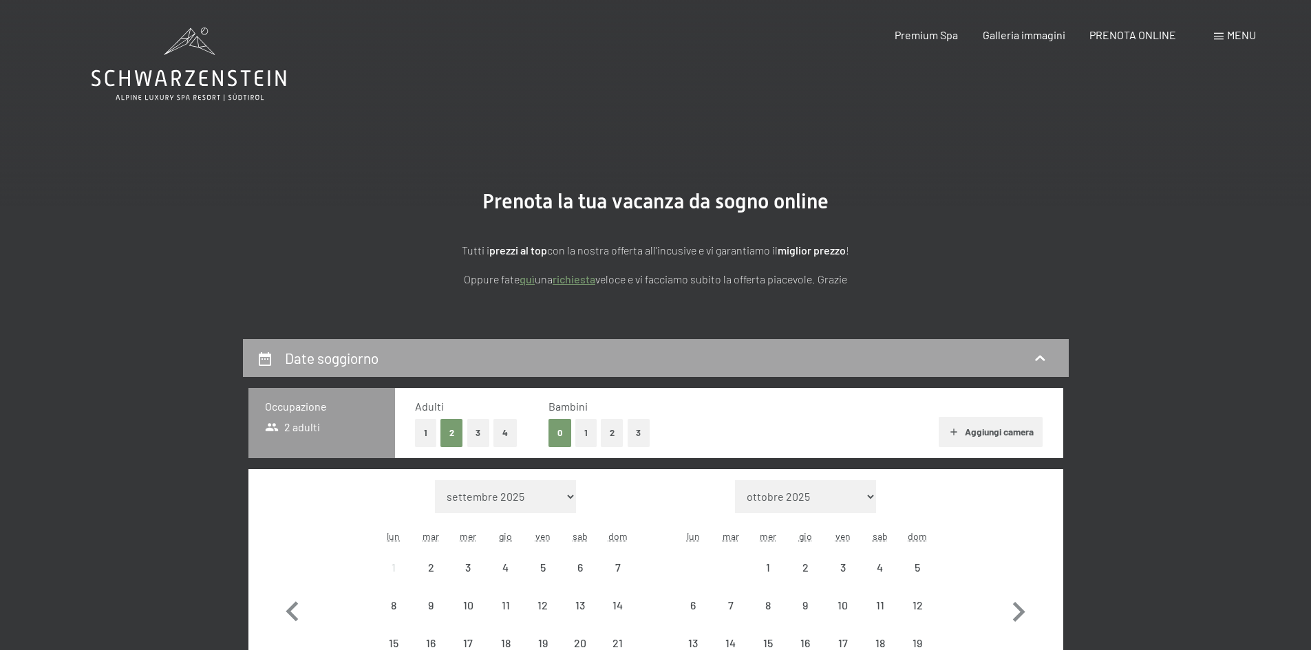
select select "[DATE]"
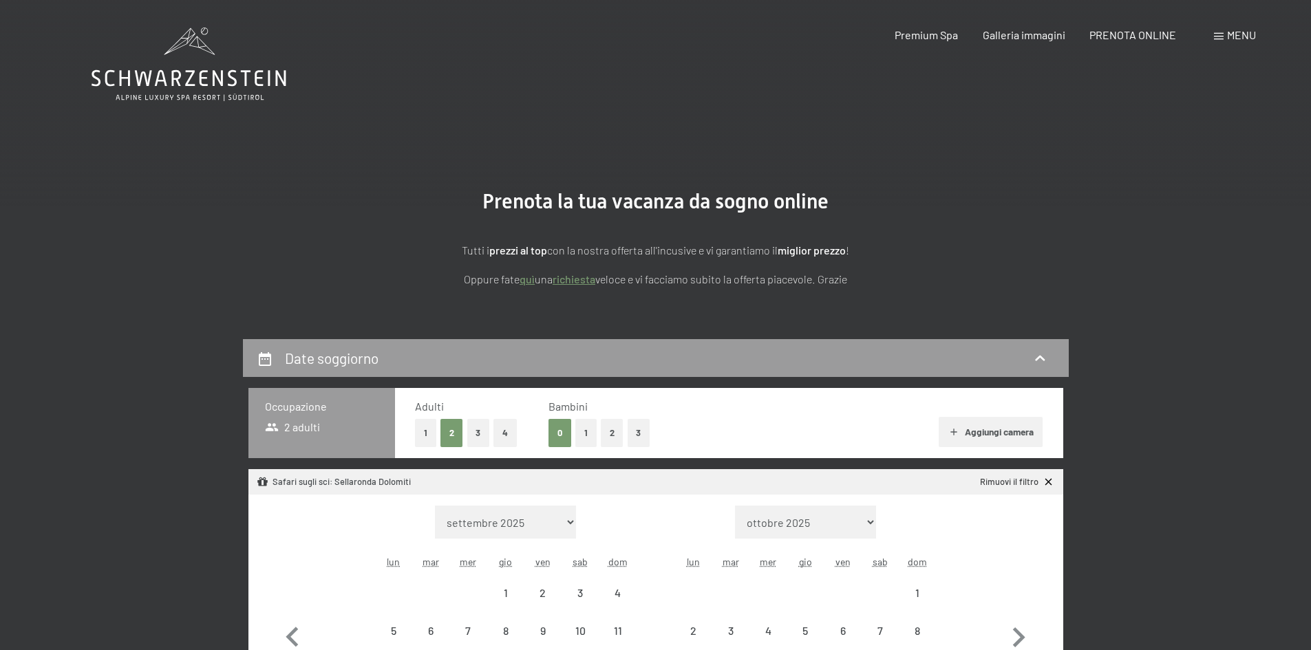
select select "[DATE]"
click at [604, 431] on button "2" at bounding box center [612, 433] width 23 height 28
select select "[DATE]"
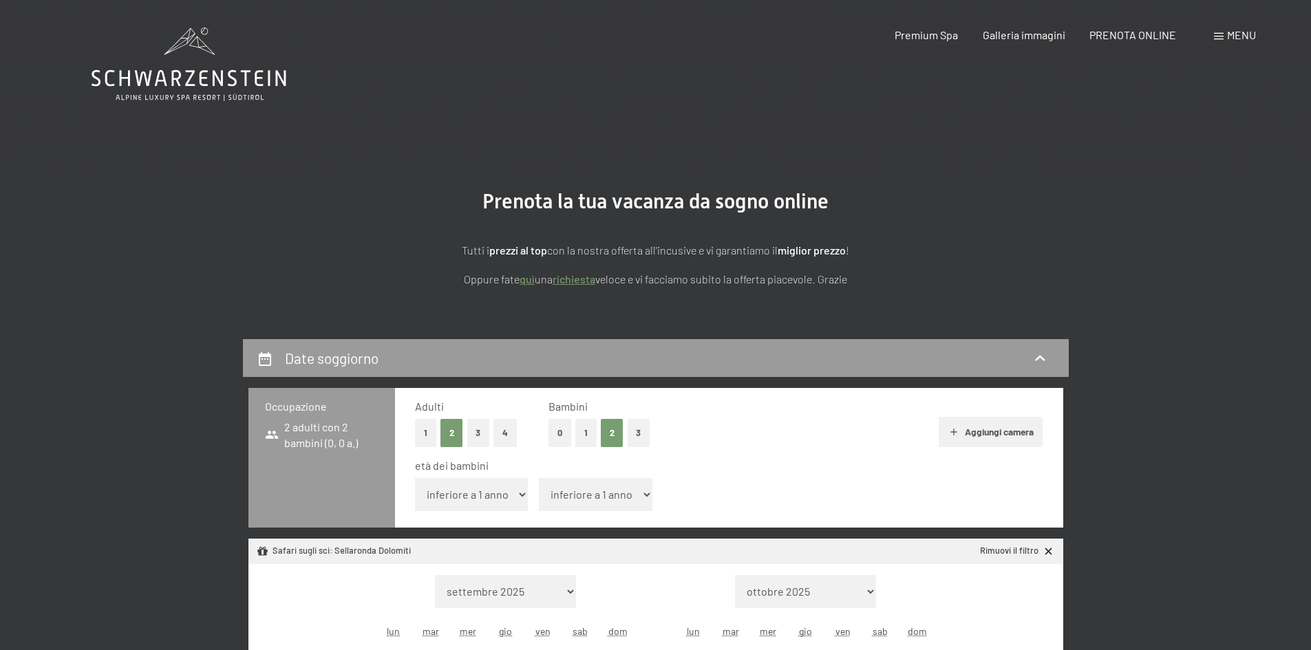
select select "[DATE]"
click at [460, 493] on select "inferiore a 1 anno 1 anno 2 anni 3 anni 4 anni 5 anni 6 anni 7 anni 8 anni 9 an…" at bounding box center [472, 494] width 114 height 33
select select "12"
click at [415, 478] on select "inferiore a 1 anno 1 anno 2 anni 3 anni 4 anni 5 anni 6 anni 7 anni 8 anni 9 an…" at bounding box center [472, 494] width 114 height 33
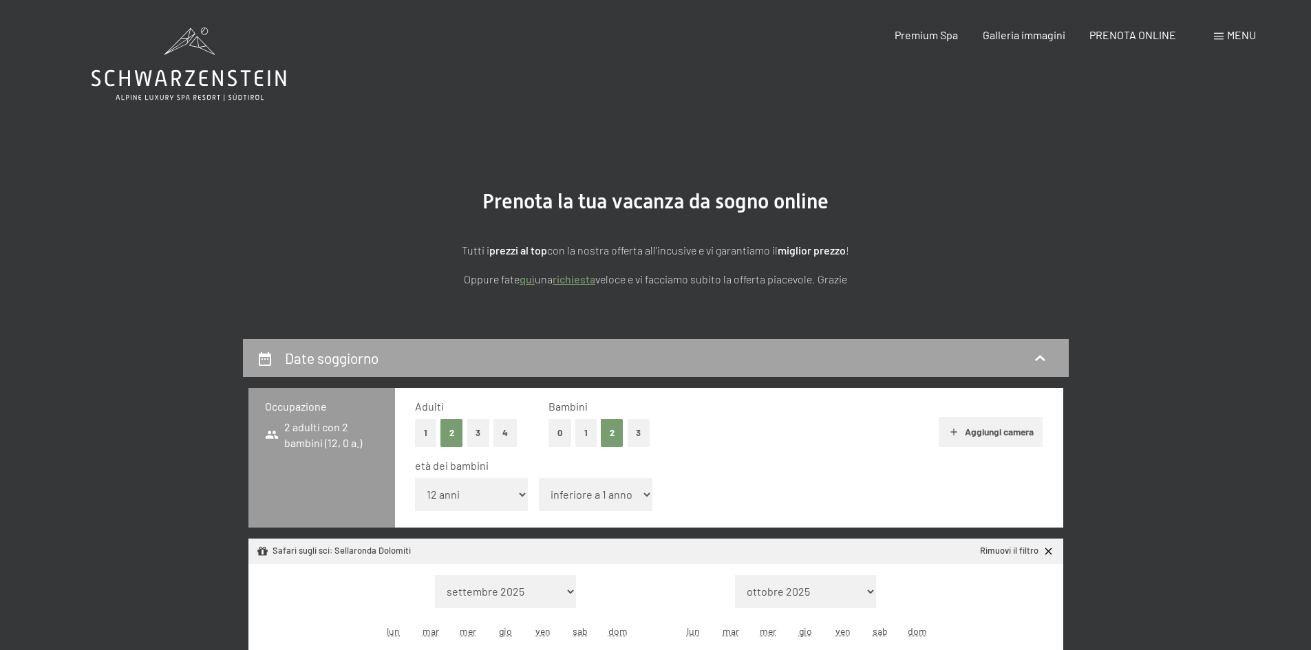
select select "[DATE]"
click at [584, 493] on select "inferiore a 1 anno 1 anno 2 anni 3 anni 4 anni 5 anni 6 anni 7 anni 8 anni 9 an…" at bounding box center [596, 494] width 114 height 33
select select "11"
click at [539, 478] on select "inferiore a 1 anno 1 anno 2 anni 3 anni 4 anni 5 anni 6 anni 7 anni 8 anni 9 an…" at bounding box center [596, 494] width 114 height 33
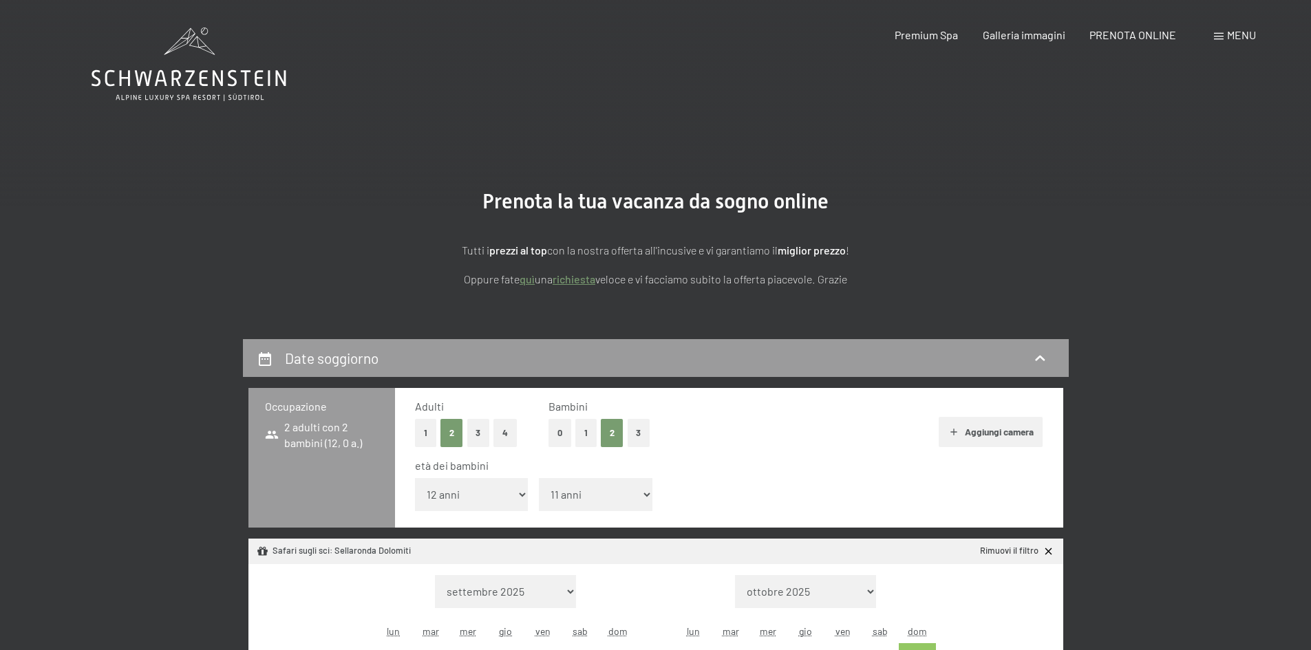
select select "[DATE]"
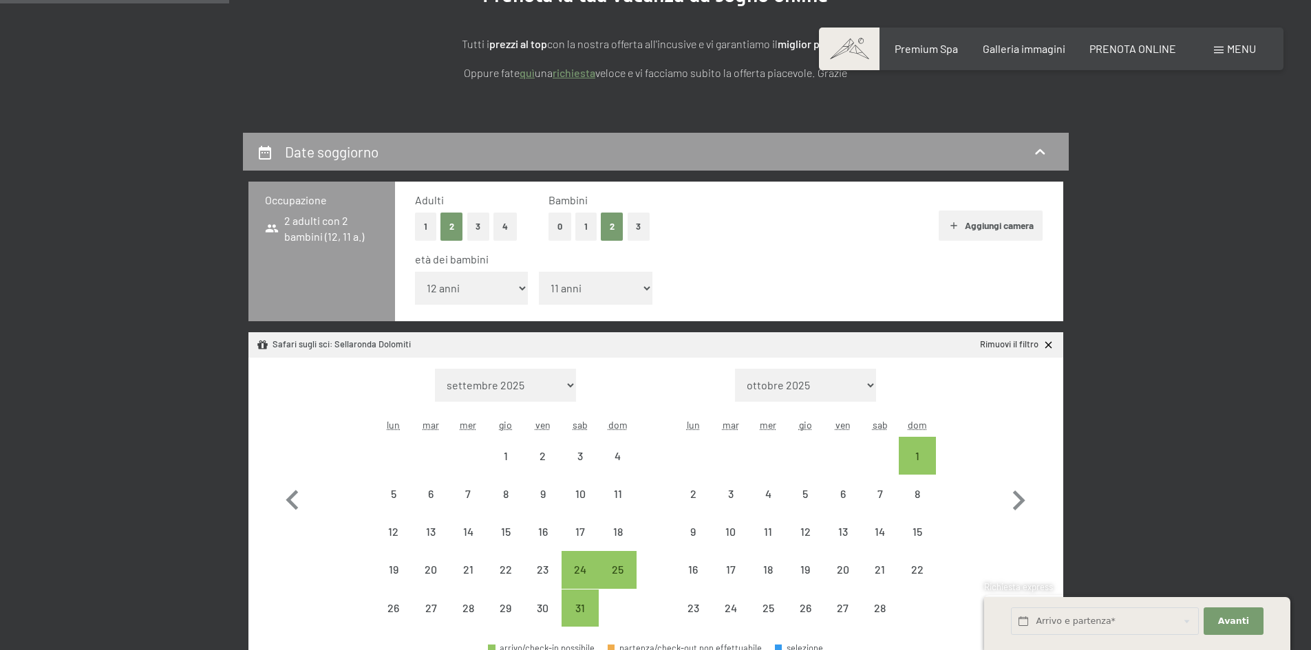
scroll to position [413, 0]
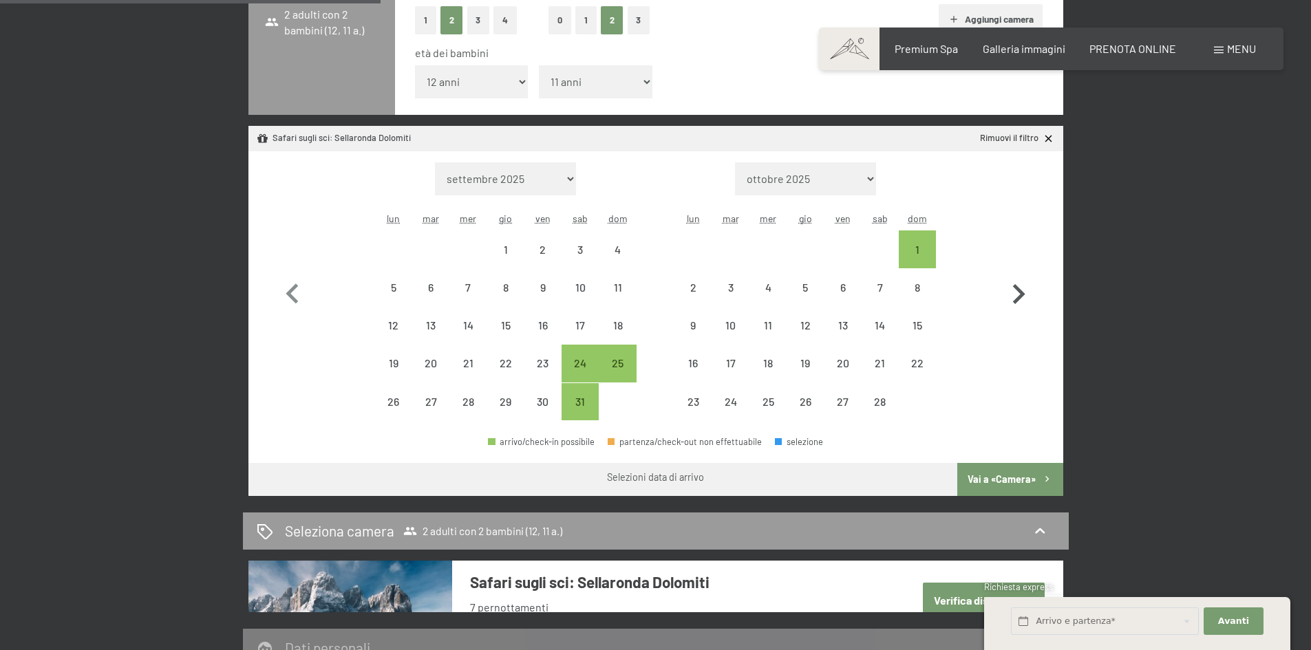
click at [1014, 299] on icon "button" at bounding box center [1019, 295] width 40 height 40
select select "[DATE]"
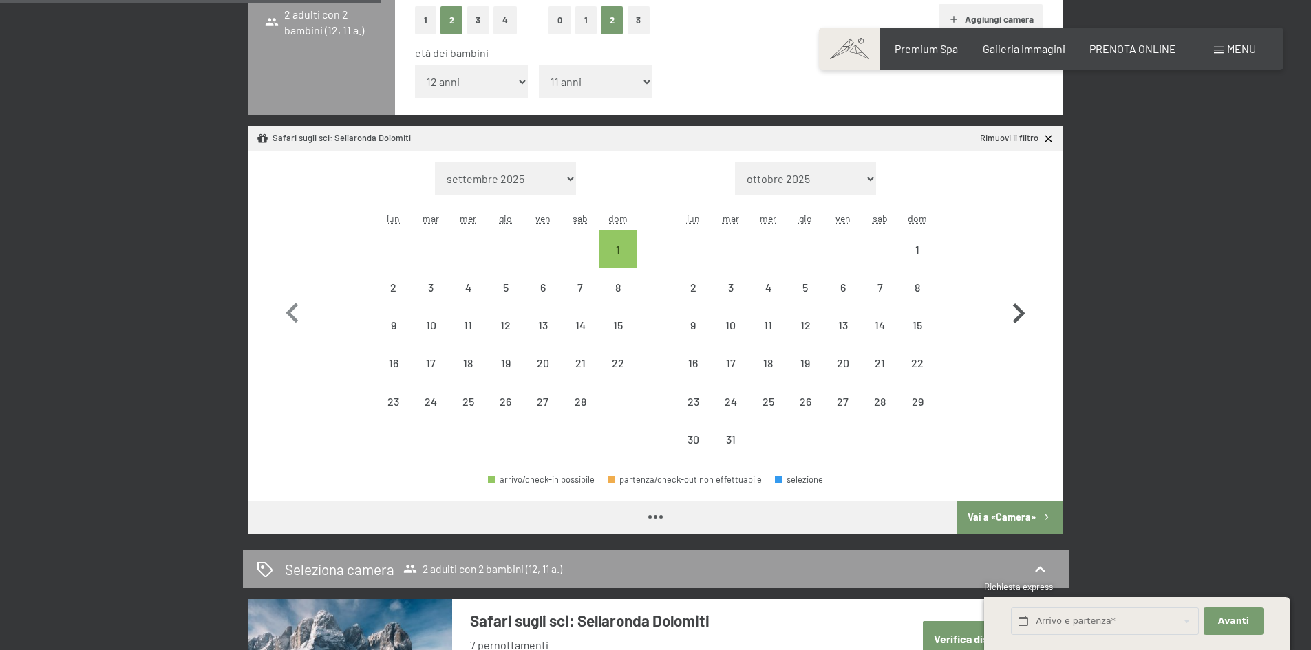
select select "[DATE]"
click at [1014, 298] on icon "button" at bounding box center [1019, 314] width 40 height 40
select select "[DATE]"
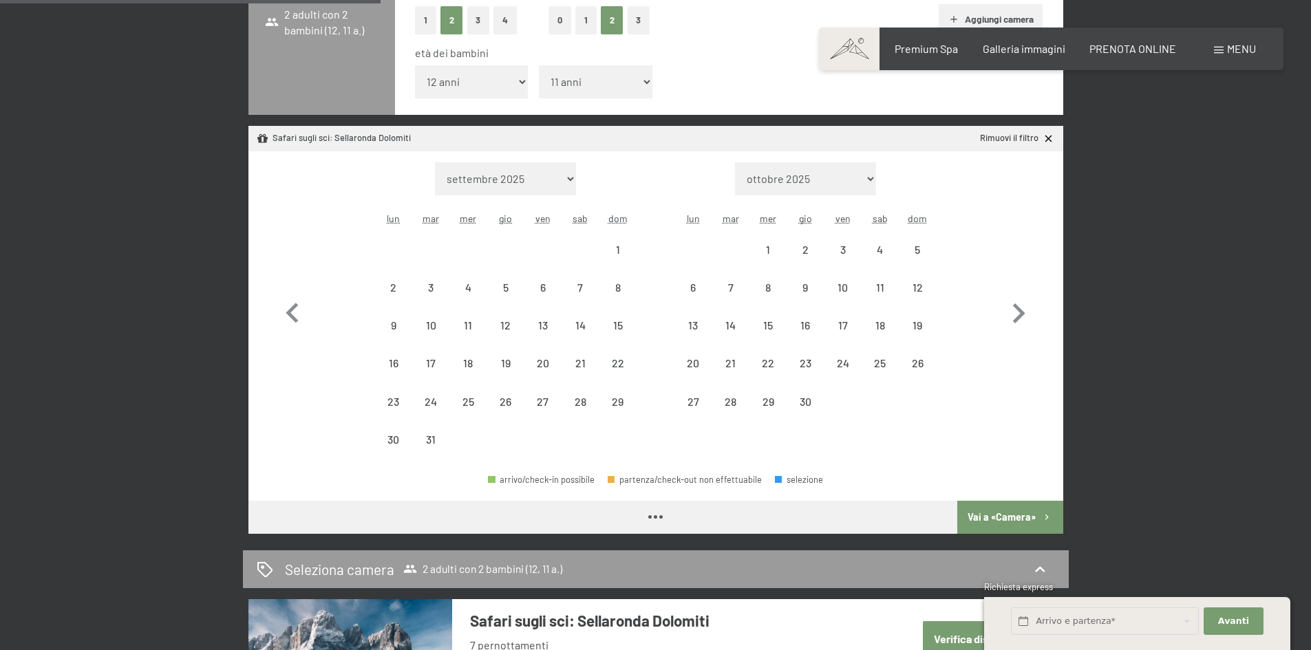
select select "[DATE]"
click at [293, 312] on icon "button" at bounding box center [293, 314] width 40 height 40
select select "[DATE]"
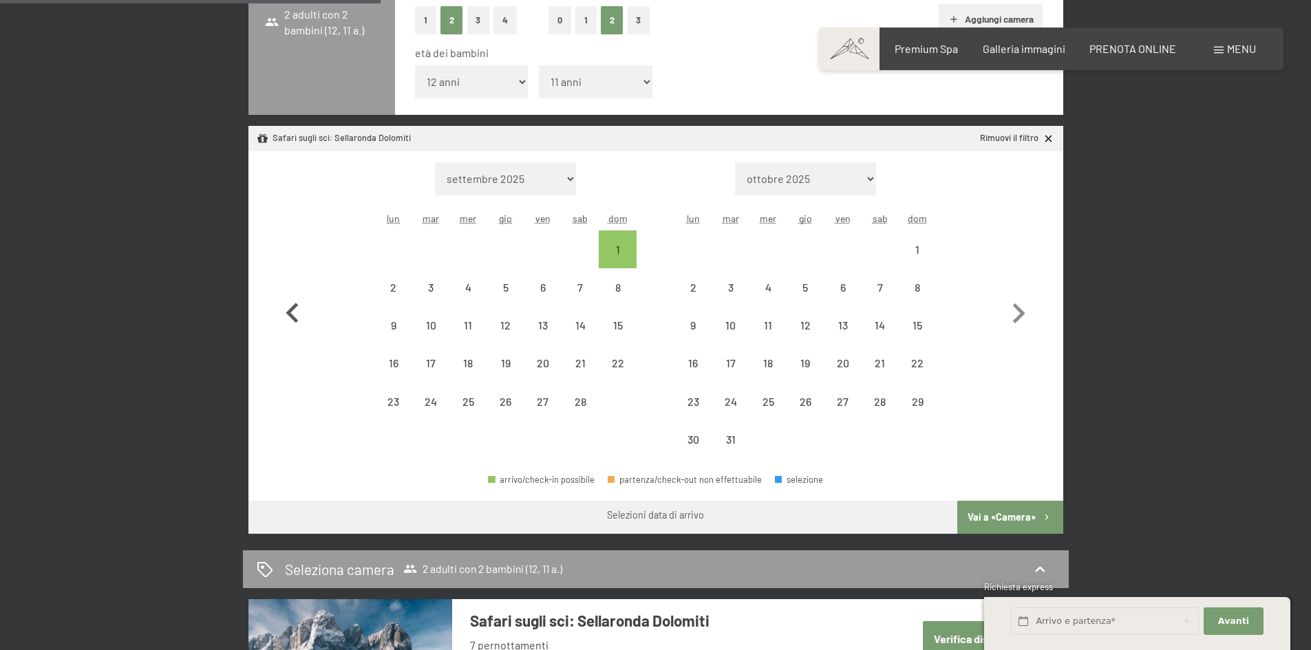
click at [293, 310] on icon "button" at bounding box center [293, 314] width 40 height 40
select select "[DATE]"
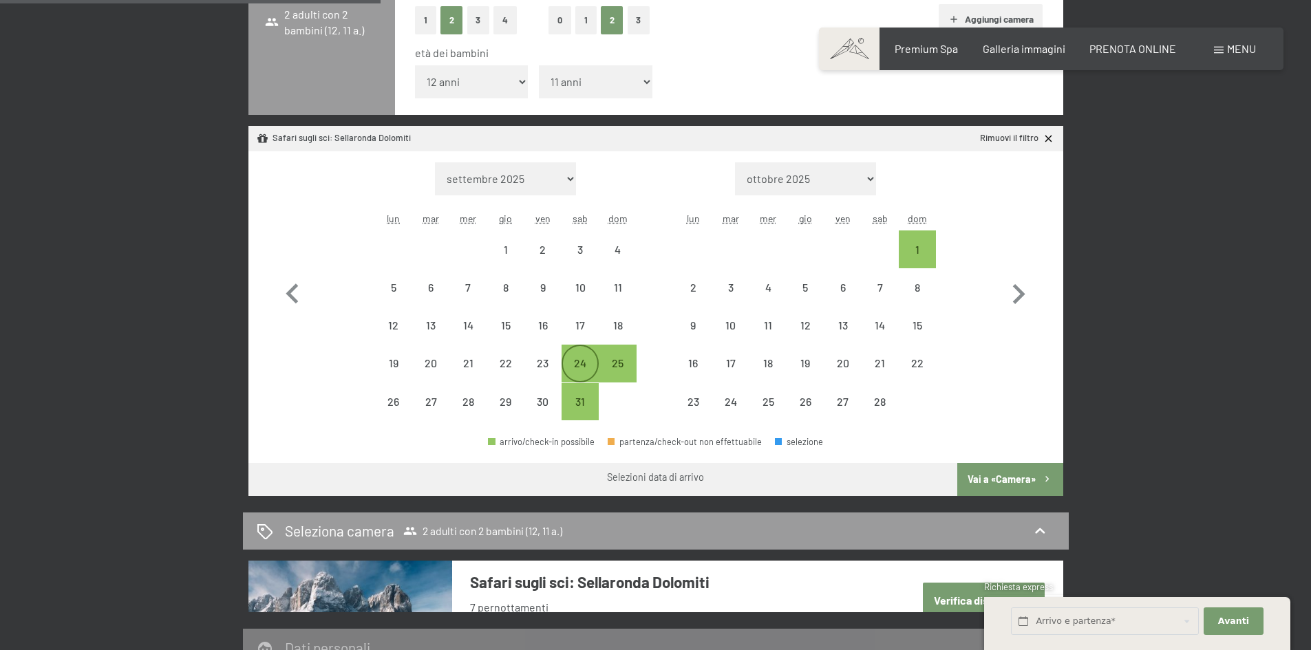
click at [577, 372] on div "24" at bounding box center [580, 375] width 34 height 34
select select "[DATE]"
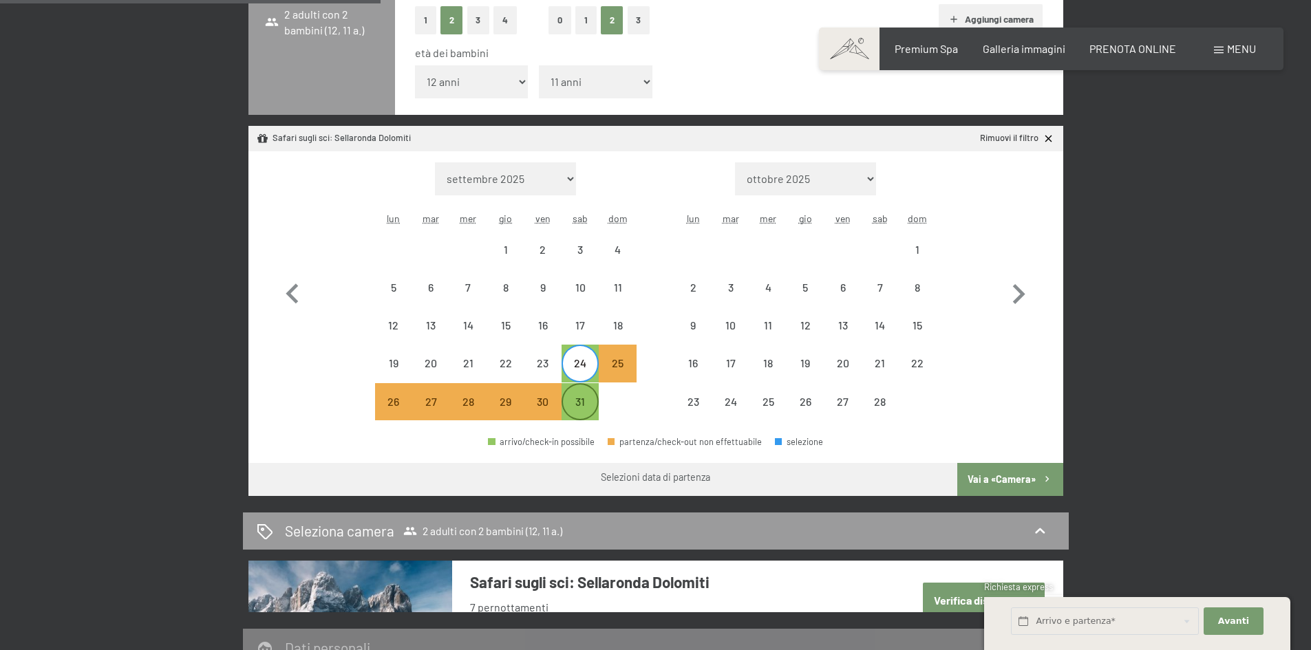
click at [577, 405] on div "31" at bounding box center [580, 413] width 34 height 34
select select "[DATE]"
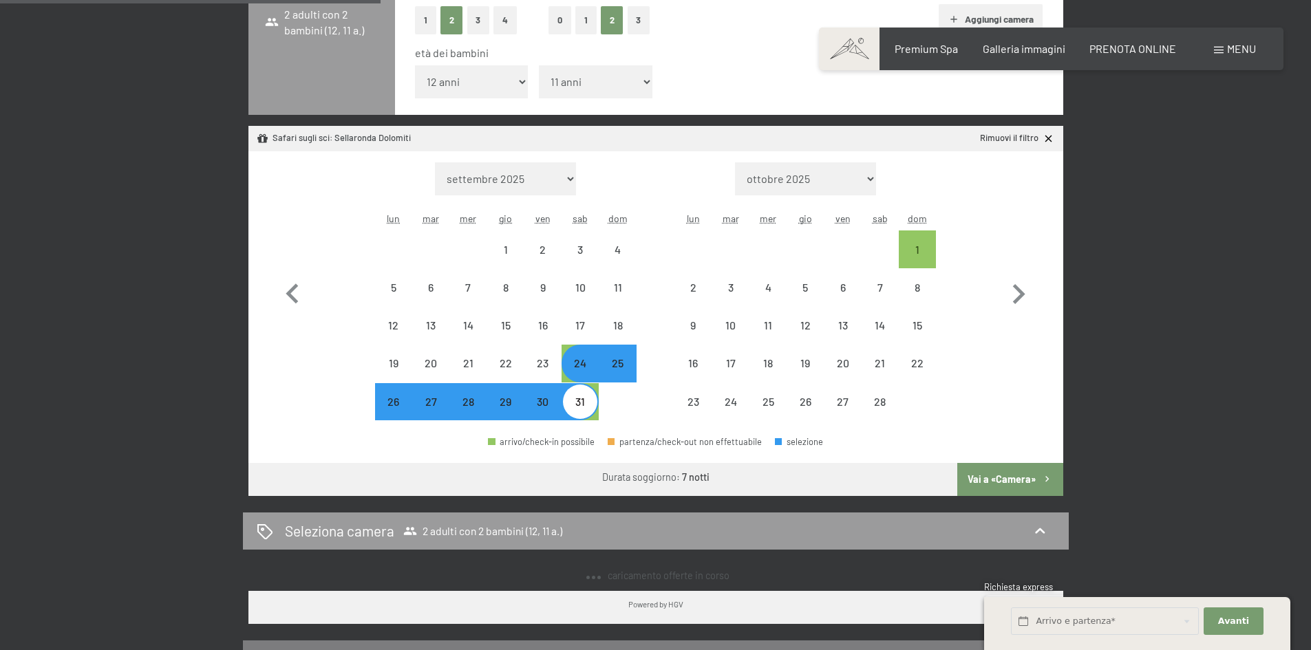
select select "[DATE]"
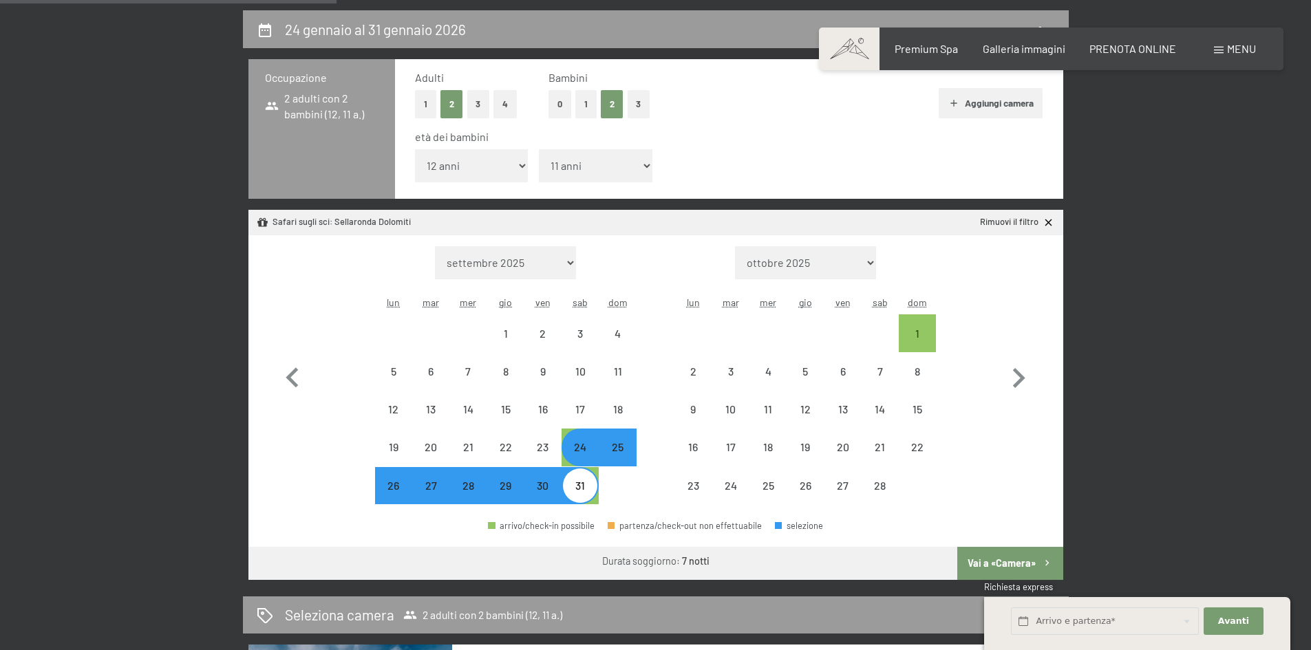
scroll to position [206, 0]
